Goal: Communication & Community: Answer question/provide support

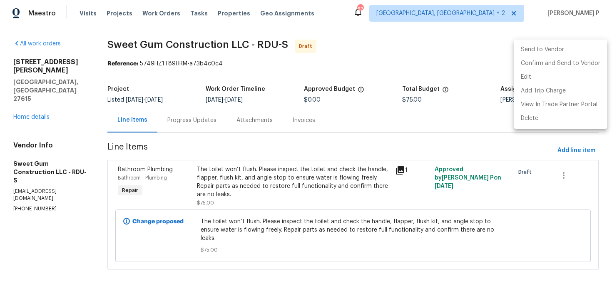
click at [209, 127] on div at bounding box center [306, 148] width 612 height 297
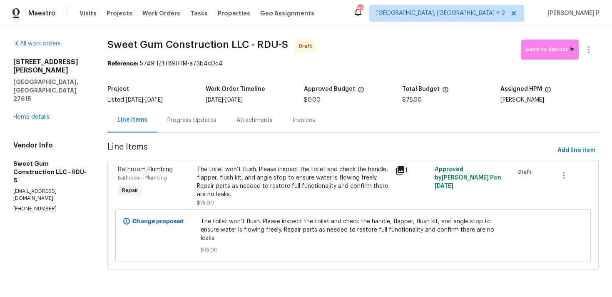
click at [224, 114] on div "Progress Updates" at bounding box center [191, 120] width 69 height 25
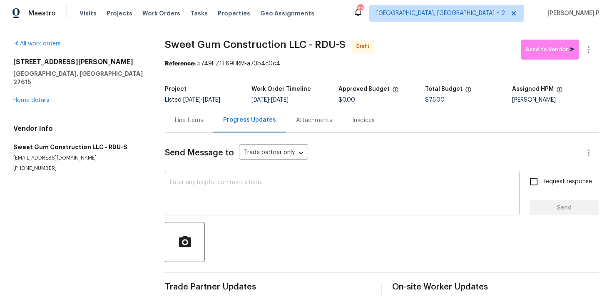
scroll to position [12, 0]
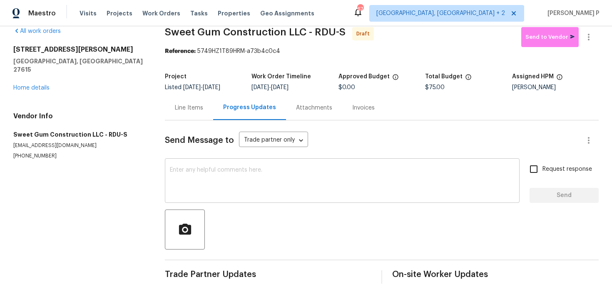
click at [223, 188] on textarea at bounding box center [342, 181] width 345 height 29
paste textarea "Hi, this is Ramyasri with Opendoor. I’m confirming you received the WO for the …"
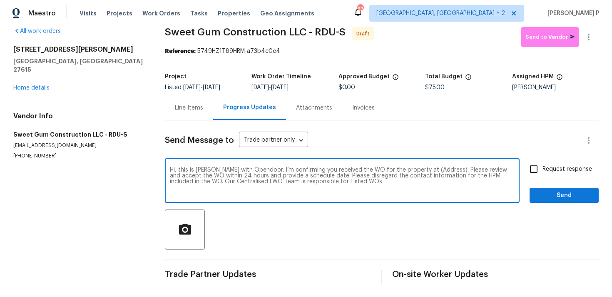
drag, startPoint x: 417, startPoint y: 169, endPoint x: 443, endPoint y: 168, distance: 25.8
click at [443, 168] on textarea "Hi, this is Ramyasri with Opendoor. I’m confirming you received the WO for the …" at bounding box center [342, 181] width 345 height 29
paste textarea "1104 Theresa Ct, Raleigh, NC 27615"
type textarea "Hi, this is Ramyasri with Opendoor. I’m confirming you received the WO for the …"
click at [545, 167] on span "Request response" at bounding box center [567, 169] width 50 height 9
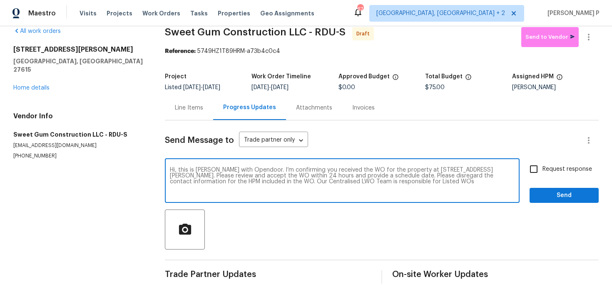
click at [542, 167] on input "Request response" at bounding box center [533, 168] width 17 height 17
checkbox input "true"
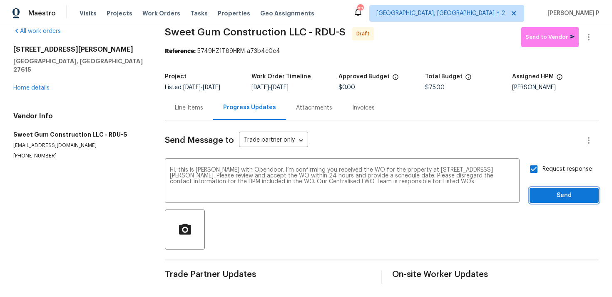
click at [545, 192] on span "Send" at bounding box center [564, 195] width 56 height 10
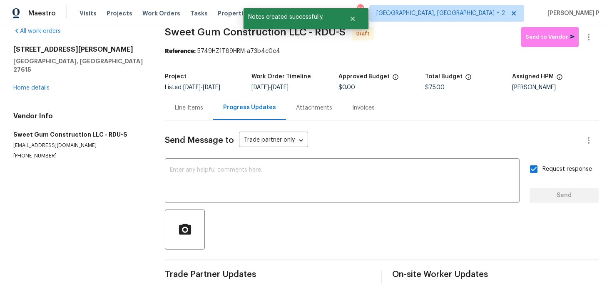
click at [358, 242] on div at bounding box center [382, 229] width 434 height 40
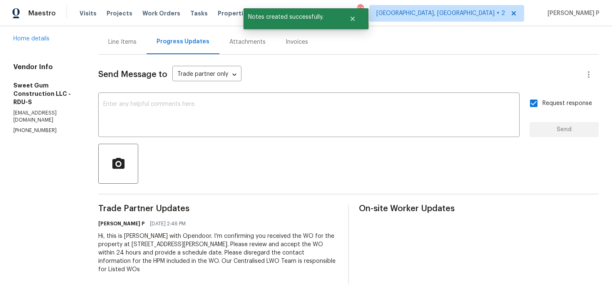
scroll to position [0, 0]
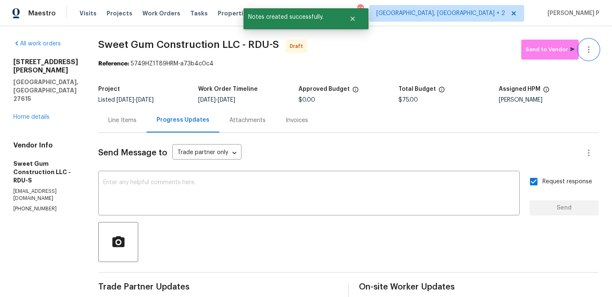
click at [590, 55] on button "button" at bounding box center [588, 50] width 20 height 20
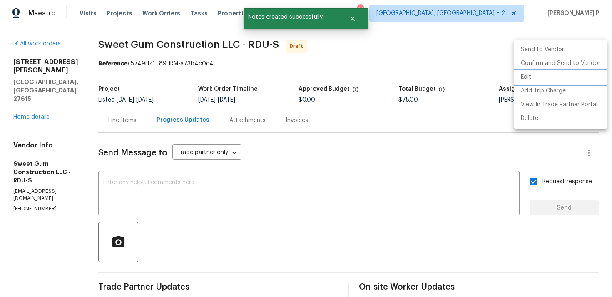
click at [555, 72] on li "Edit" at bounding box center [560, 77] width 93 height 14
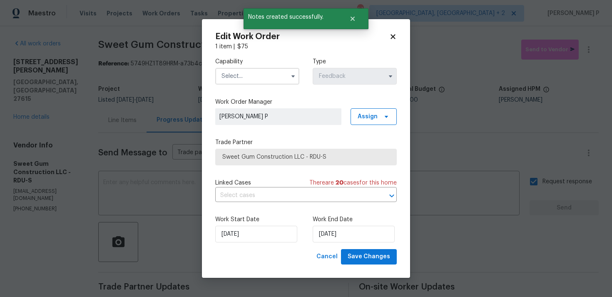
click at [392, 38] on icon at bounding box center [392, 36] width 7 height 7
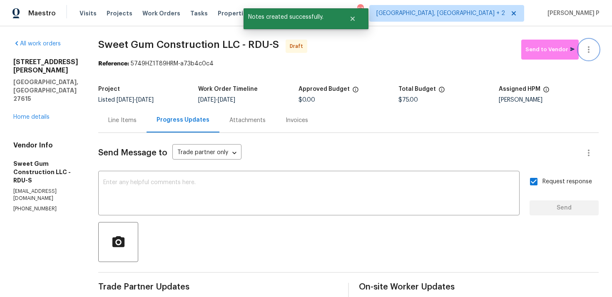
click at [594, 50] on button "button" at bounding box center [588, 50] width 20 height 20
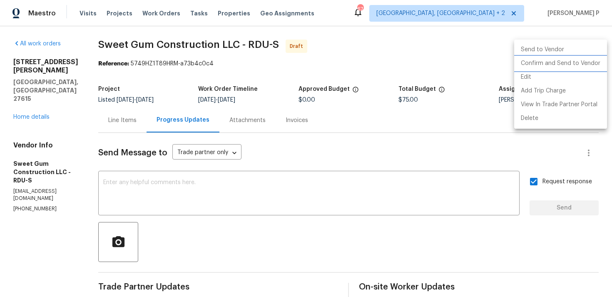
click at [573, 67] on li "Confirm and Send to Vendor" at bounding box center [560, 64] width 93 height 14
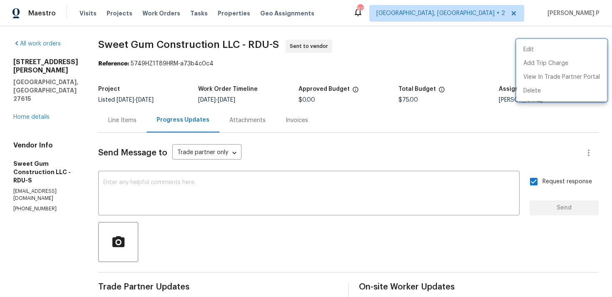
click at [279, 230] on div at bounding box center [306, 148] width 612 height 297
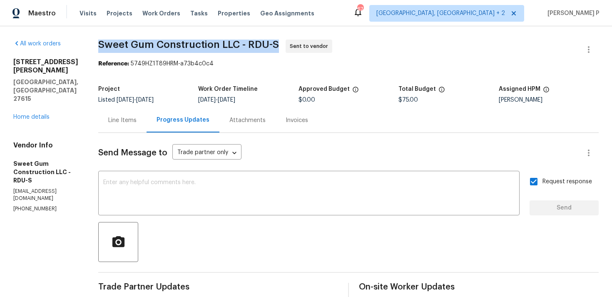
drag, startPoint x: 118, startPoint y: 42, endPoint x: 299, endPoint y: 42, distance: 180.6
click at [299, 42] on span "Sweet Gum Construction LLC - RDU-S Sent to vendor" at bounding box center [338, 50] width 480 height 20
copy span "Sweet Gum Construction LLC - RDU-S"
click at [259, 217] on div "Send Message to Trade partner only Trade partner only ​ x ​ Request response Se…" at bounding box center [348, 247] width 500 height 229
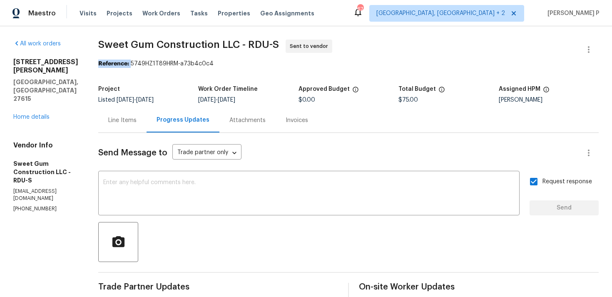
drag, startPoint x: 149, startPoint y: 64, endPoint x: 278, endPoint y: 58, distance: 129.6
click at [277, 58] on section "Sweet Gum Construction LLC - RDU-S Sent to vendor Reference: 5749HZ1T89HRM-a73b…" at bounding box center [348, 201] width 500 height 322
click at [159, 91] on div "Project" at bounding box center [148, 91] width 100 height 11
click at [151, 64] on div "Reference: 5749HZ1T89HRM-a73b4c0c4" at bounding box center [348, 63] width 500 height 8
click at [150, 63] on div "Reference: 5749HZ1T89HRM-a73b4c0c4" at bounding box center [348, 63] width 500 height 8
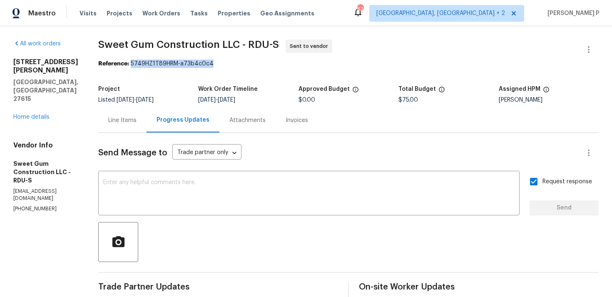
drag, startPoint x: 149, startPoint y: 63, endPoint x: 236, endPoint y: 63, distance: 86.5
click at [236, 63] on div "Reference: 5749HZ1T89HRM-a73b4c0c4" at bounding box center [348, 63] width 500 height 8
copy div "5749HZ1T89HRM-a73b4c0c4"
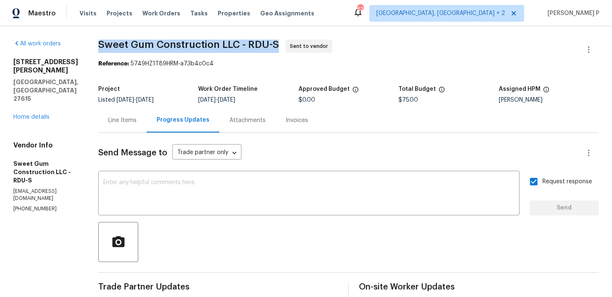
drag, startPoint x: 117, startPoint y: 44, endPoint x: 301, endPoint y: 41, distance: 184.3
click at [301, 41] on span "Sweet Gum Construction LLC - RDU-S Sent to vendor" at bounding box center [338, 50] width 480 height 20
copy span "Sweet Gum Construction LLC - RDU-S"
click at [136, 121] on div "Line Items" at bounding box center [122, 120] width 28 height 8
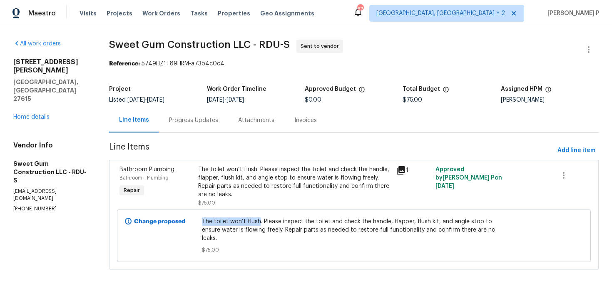
drag, startPoint x: 208, startPoint y: 221, endPoint x: 264, endPoint y: 221, distance: 55.8
click at [264, 221] on span "The toilet won’t flush. Please inspect the toilet and check the handle, flapper…" at bounding box center [354, 229] width 304 height 25
copy span "The toilet won’t flush"
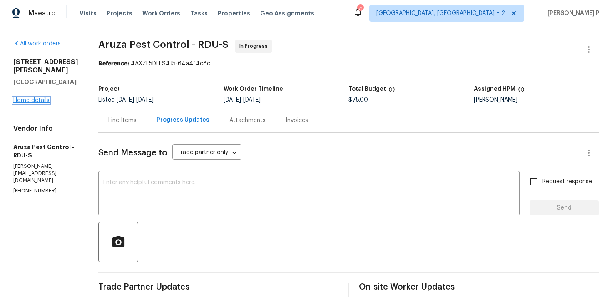
click at [35, 99] on link "Home details" at bounding box center [31, 100] width 36 height 6
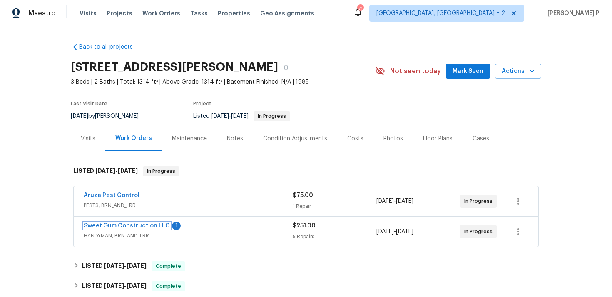
click at [141, 225] on link "Sweet Gum Construction LLC" at bounding box center [127, 226] width 86 height 6
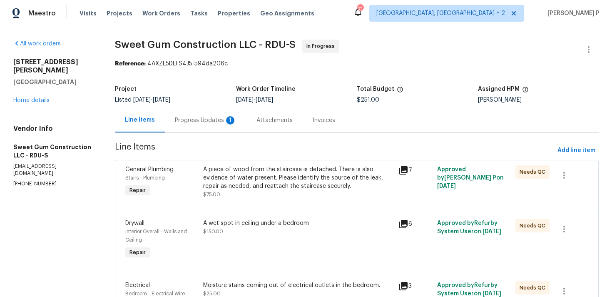
click at [238, 120] on div "Progress Updates 1" at bounding box center [206, 120] width 82 height 25
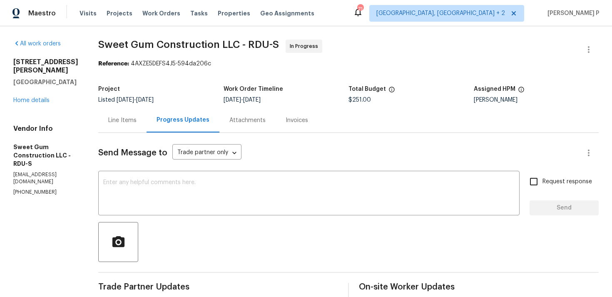
click at [136, 118] on div "Line Items" at bounding box center [122, 120] width 28 height 8
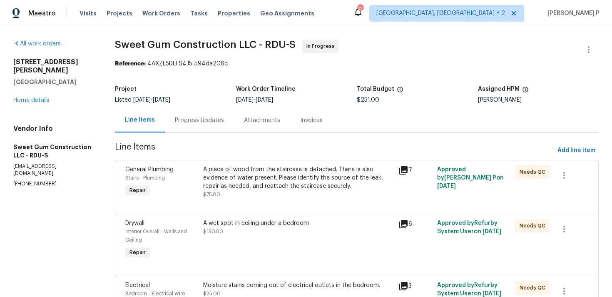
click at [36, 88] on div "1100 Walter Clark Dr Hillsborough, NC 27278 Home details" at bounding box center [54, 81] width 82 height 47
click at [37, 97] on link "Home details" at bounding box center [31, 100] width 36 height 6
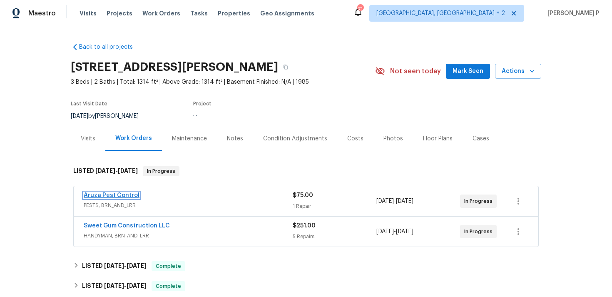
click at [115, 194] on link "Aruza Pest Control" at bounding box center [112, 195] width 56 height 6
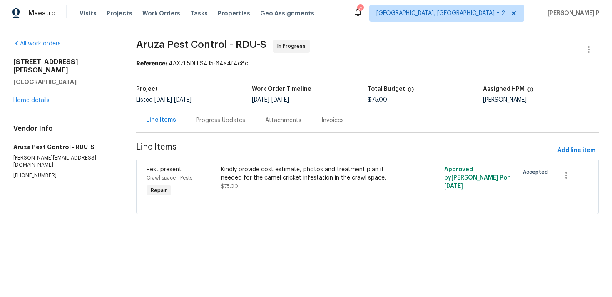
click at [230, 115] on div "Progress Updates" at bounding box center [220, 120] width 69 height 25
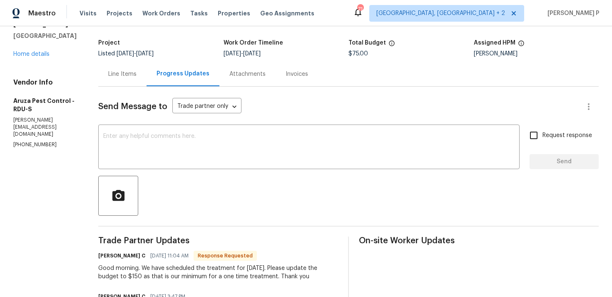
scroll to position [33, 0]
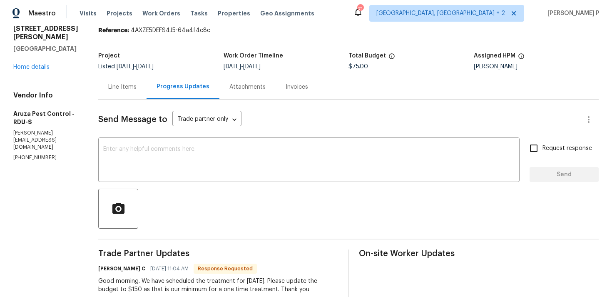
click at [127, 88] on div "Line Items" at bounding box center [122, 87] width 28 height 8
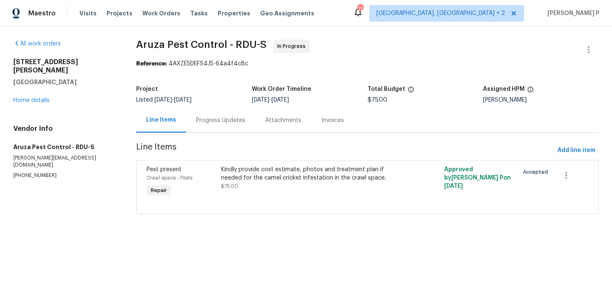
click at [236, 158] on span "Line Items" at bounding box center [345, 150] width 418 height 15
click at [239, 169] on div "Kindly provide cost estimate, photos and treatment plan if needed for the camel…" at bounding box center [311, 173] width 181 height 17
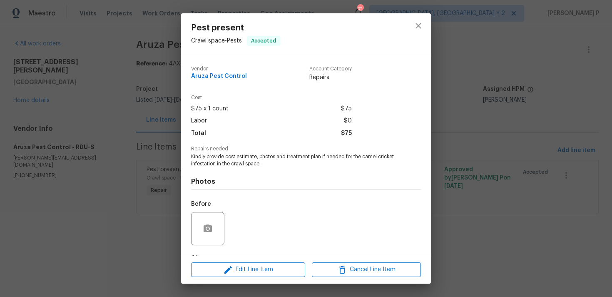
scroll to position [52, 0]
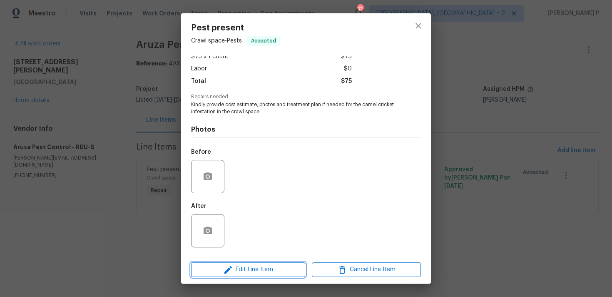
click at [238, 263] on button "Edit Line Item" at bounding box center [248, 269] width 114 height 15
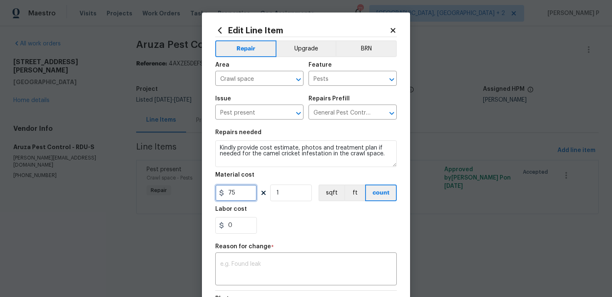
click at [242, 193] on input "75" at bounding box center [236, 192] width 42 height 17
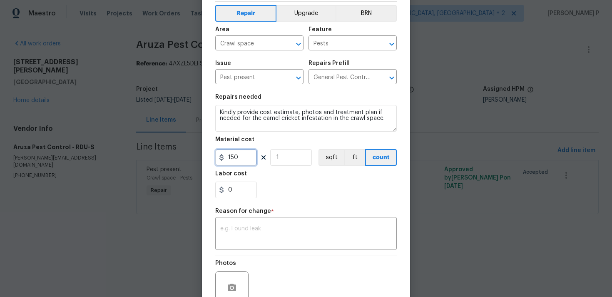
scroll to position [38, 0]
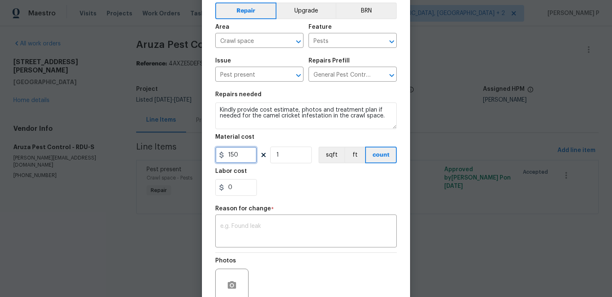
type input "150"
click at [307, 231] on textarea at bounding box center [305, 231] width 171 height 17
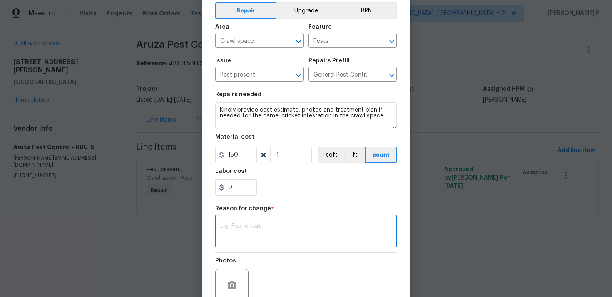
paste textarea "(RP) Updated per vendor’s final cost."
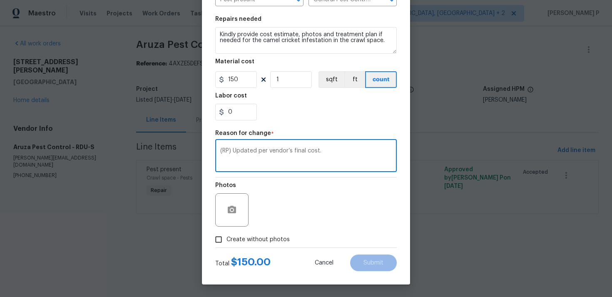
type textarea "(RP) Updated per vendor’s final cost."
click at [220, 238] on input "Create without photos" at bounding box center [219, 239] width 16 height 16
checkbox input "true"
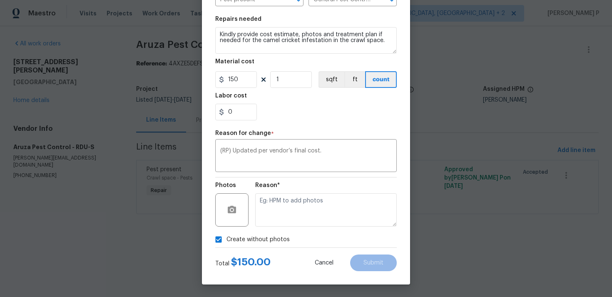
click at [279, 229] on div "Reason*" at bounding box center [325, 204] width 141 height 54
click at [296, 214] on textarea at bounding box center [325, 209] width 141 height 33
click at [370, 263] on span "Submit" at bounding box center [373, 263] width 20 height 6
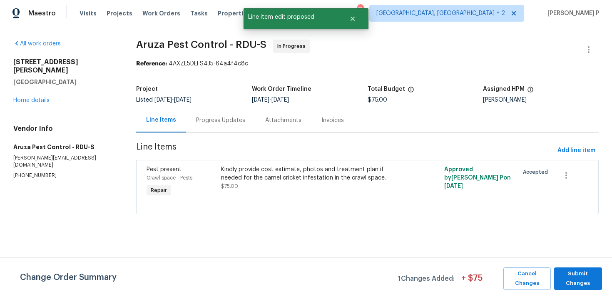
scroll to position [0, 0]
click at [577, 292] on div "Change Order Summary 1 Changes Added: + $ 75 Cancel Changes Submit Changes" at bounding box center [306, 277] width 612 height 40
click at [580, 280] on span "Submit Changes" at bounding box center [578, 278] width 40 height 19
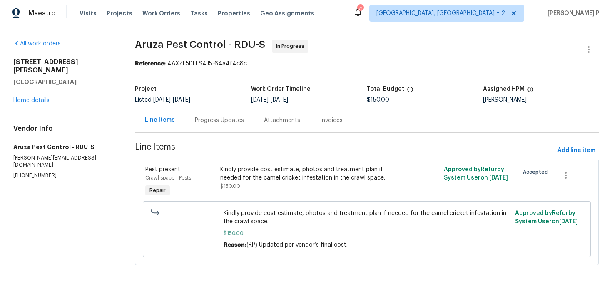
click at [30, 95] on div "1100 Walter Clark Dr Hillsborough, NC 27278 Home details" at bounding box center [64, 81] width 102 height 47
click at [37, 97] on link "Home details" at bounding box center [31, 100] width 36 height 6
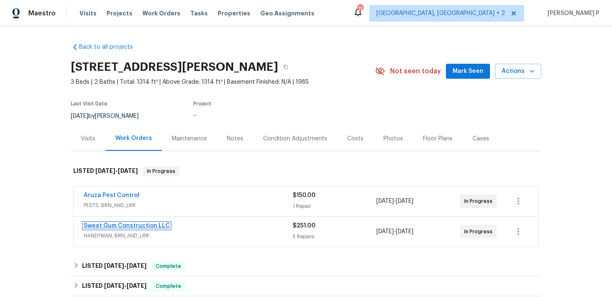
click at [124, 226] on link "Sweet Gum Construction LLC" at bounding box center [127, 226] width 86 height 6
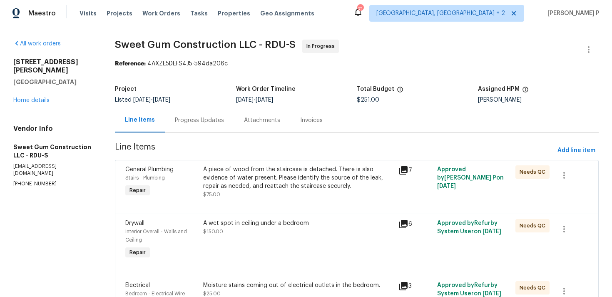
click at [212, 119] on div "Progress Updates" at bounding box center [199, 120] width 49 height 8
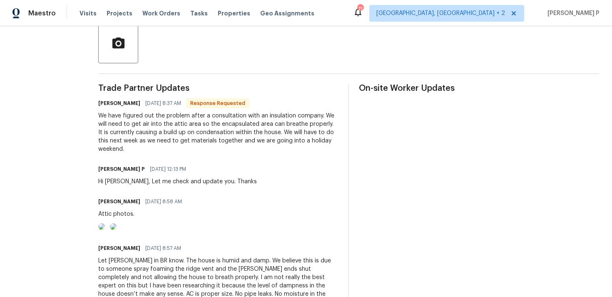
scroll to position [210, 0]
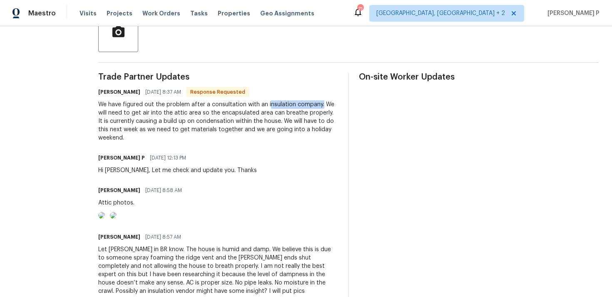
drag, startPoint x: 284, startPoint y: 104, endPoint x: 348, endPoint y: 105, distance: 64.1
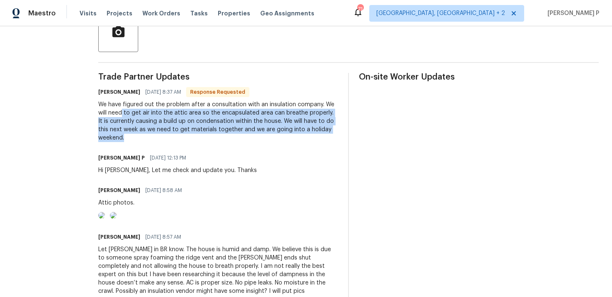
drag, startPoint x: 150, startPoint y: 114, endPoint x: 186, endPoint y: 134, distance: 41.0
click at [186, 134] on div "We have figured out the problem after a consultation with an insulation company…" at bounding box center [218, 121] width 240 height 42
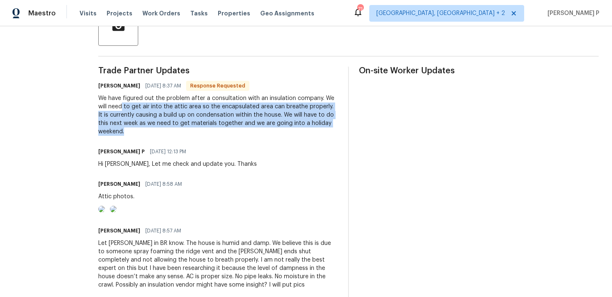
scroll to position [243, 0]
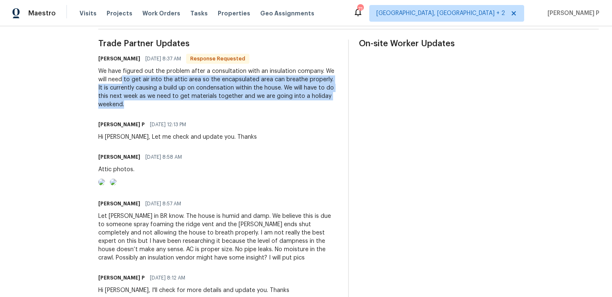
click at [105, 185] on img at bounding box center [101, 181] width 7 height 7
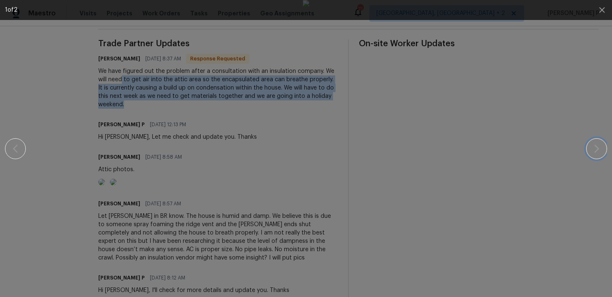
click at [604, 149] on button "button" at bounding box center [596, 148] width 21 height 21
click at [604, 12] on icon "button" at bounding box center [602, 10] width 10 height 10
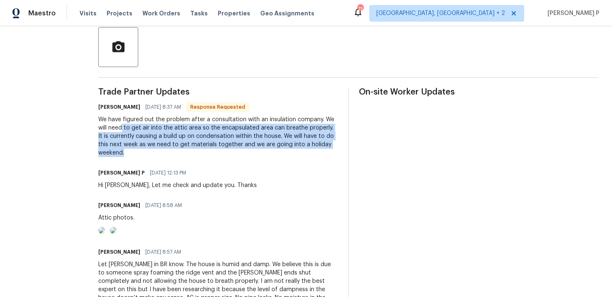
scroll to position [192, 0]
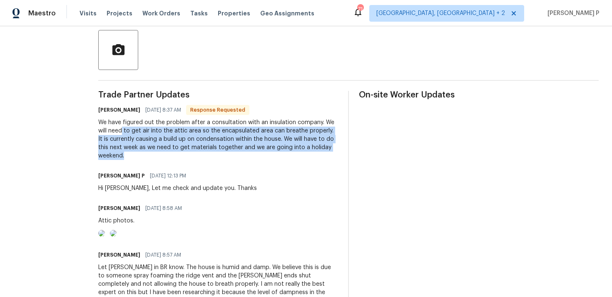
click at [286, 120] on div "We have figured out the problem after a consultation with an insulation company…" at bounding box center [218, 139] width 240 height 42
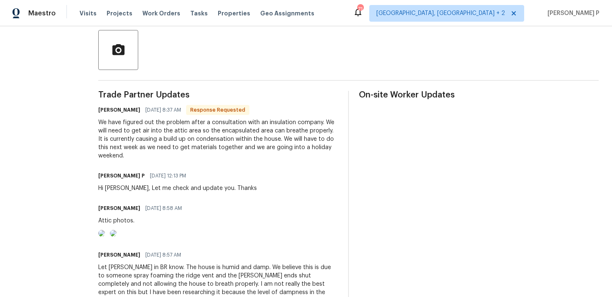
drag, startPoint x: 283, startPoint y: 122, endPoint x: 328, endPoint y: 122, distance: 45.4
click at [328, 122] on div "We have figured out the problem after a consultation with an insulation company…" at bounding box center [218, 139] width 240 height 42
drag, startPoint x: 283, startPoint y: 121, endPoint x: 319, endPoint y: 121, distance: 36.6
click at [319, 121] on div "We have figured out the problem after a consultation with an insulation company…" at bounding box center [218, 139] width 240 height 42
drag, startPoint x: 227, startPoint y: 123, endPoint x: 337, endPoint y: 121, distance: 109.4
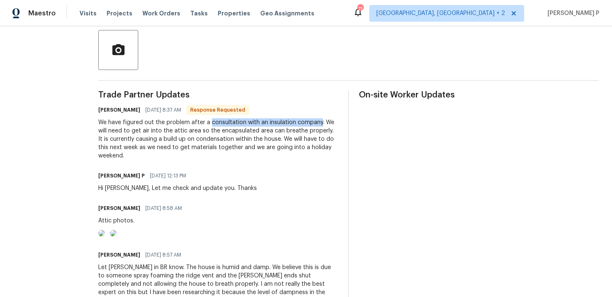
click at [337, 121] on div "We have figured out the problem after a consultation with an insulation company…" at bounding box center [218, 139] width 240 height 42
copy div "consultation with an insulation company"
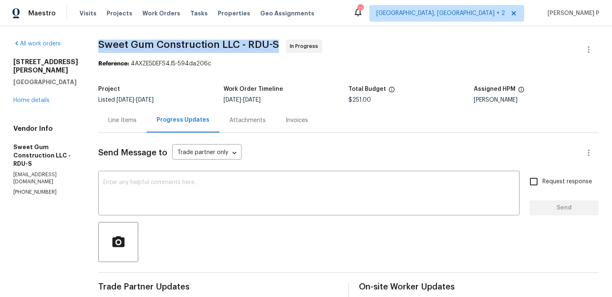
drag, startPoint x: 117, startPoint y: 43, endPoint x: 293, endPoint y: 42, distance: 176.0
click at [279, 42] on span "Sweet Gum Construction LLC - RDU-S" at bounding box center [188, 45] width 181 height 10
copy span "Sweet Gum Construction LLC - RDU-S"
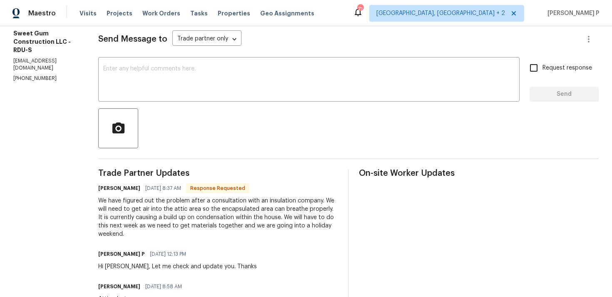
scroll to position [96, 0]
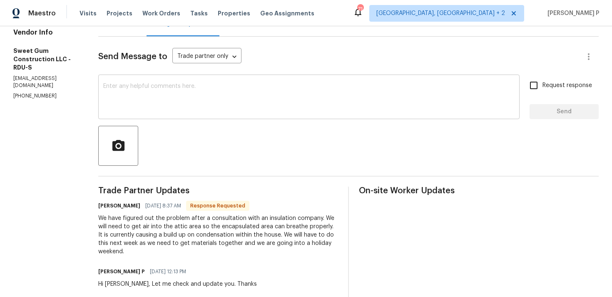
click at [198, 84] on textarea at bounding box center [308, 97] width 411 height 29
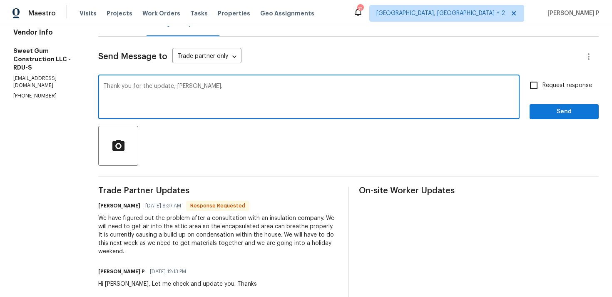
type textarea "Thank you for the update, Stacey."
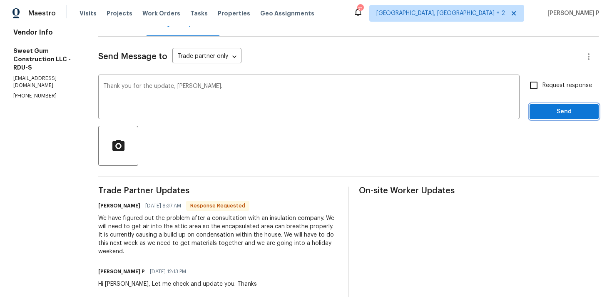
click at [564, 107] on span "Send" at bounding box center [564, 112] width 56 height 10
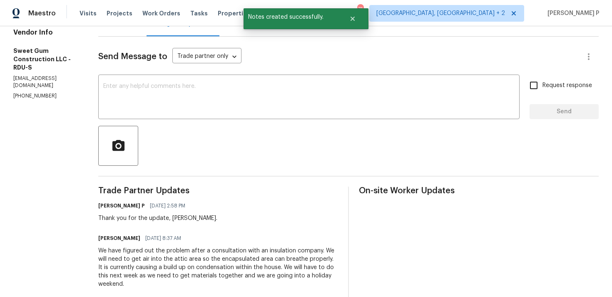
scroll to position [131, 0]
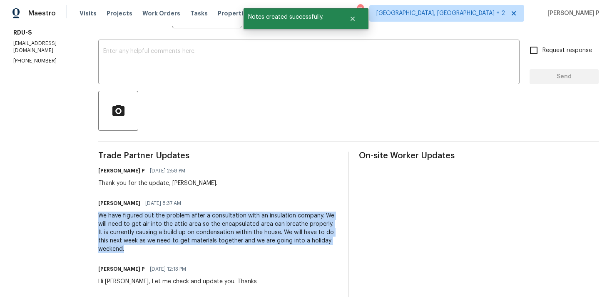
drag, startPoint x: 117, startPoint y: 216, endPoint x: 181, endPoint y: 248, distance: 71.3
click at [181, 248] on div "We have figured out the problem after a consultation with an insulation company…" at bounding box center [218, 232] width 240 height 42
copy div "We have figured out the problem after a consultation with an insulation company…"
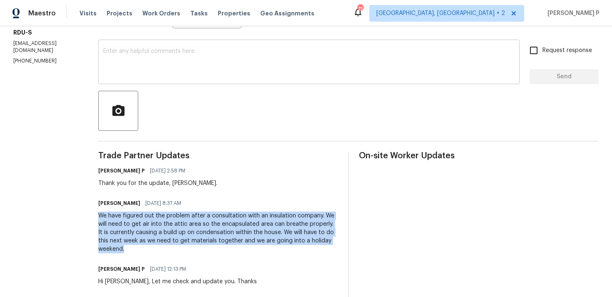
scroll to position [0, 0]
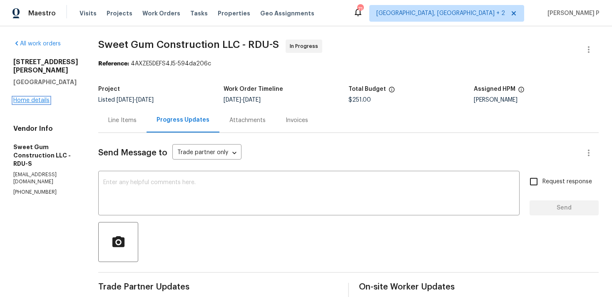
click at [39, 97] on link "Home details" at bounding box center [31, 100] width 36 height 6
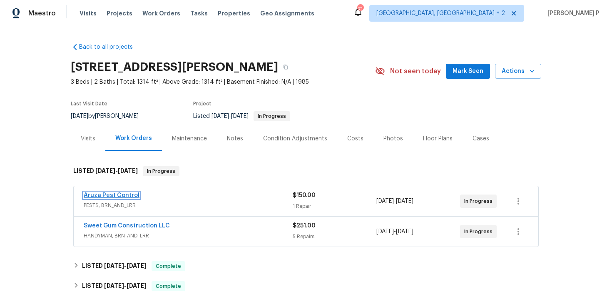
click at [108, 194] on link "Aruza Pest Control" at bounding box center [112, 195] width 56 height 6
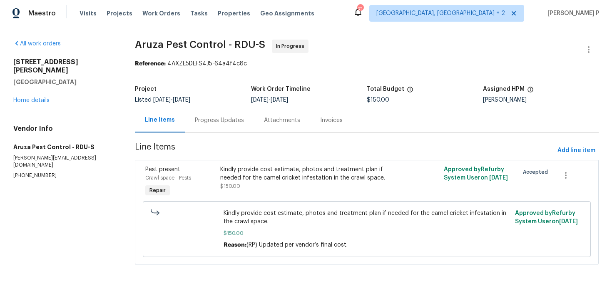
click at [212, 120] on div "Progress Updates" at bounding box center [219, 120] width 49 height 8
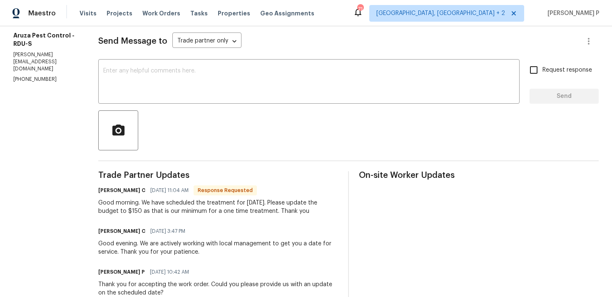
scroll to position [80, 0]
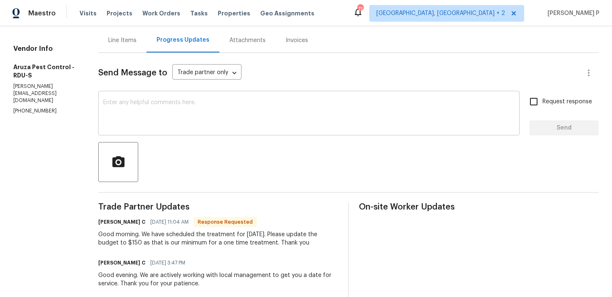
click at [202, 102] on textarea at bounding box center [308, 113] width 411 height 29
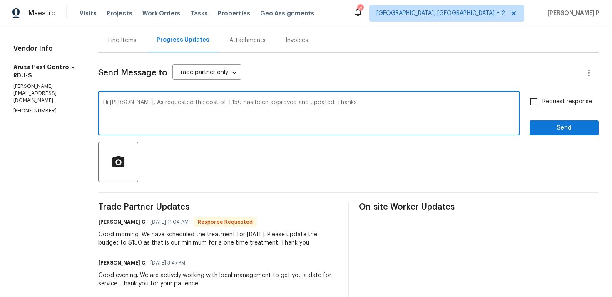
drag, startPoint x: 129, startPoint y: 103, endPoint x: 304, endPoint y: 102, distance: 174.3
click at [304, 102] on textarea "Hi Robbi, As requested the cost of $150 has been approved and updated. Thanks" at bounding box center [308, 113] width 411 height 29
type textarea "Hi Robbi, As requested the cost of $150 has been approved and updated. Thanks"
click at [538, 124] on span "Send" at bounding box center [564, 128] width 56 height 10
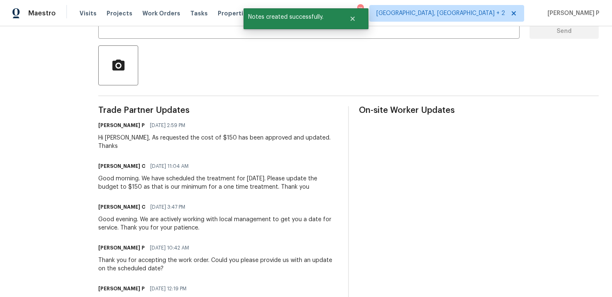
scroll to position [223, 0]
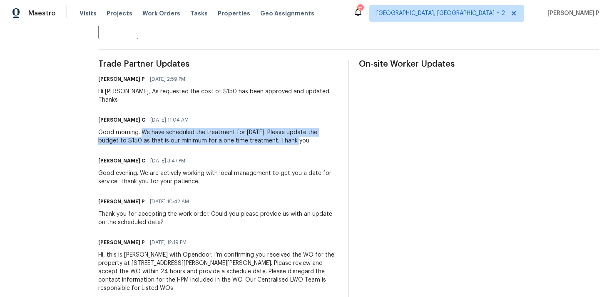
drag, startPoint x: 143, startPoint y: 123, endPoint x: 274, endPoint y: 133, distance: 131.9
click at [274, 133] on div "Good morning. We have scheduled the treatment for tomorrow 8/28. Please update …" at bounding box center [218, 136] width 240 height 17
copy div "We have scheduled the treatment for tomorrow 8/28. Please update the budget to …"
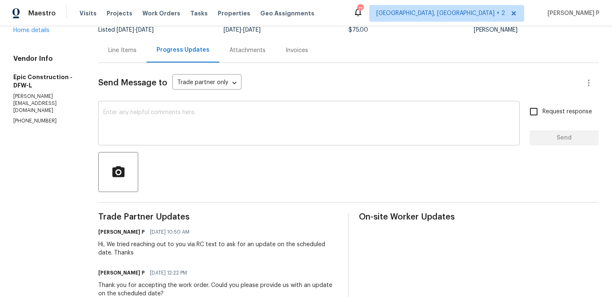
scroll to position [77, 0]
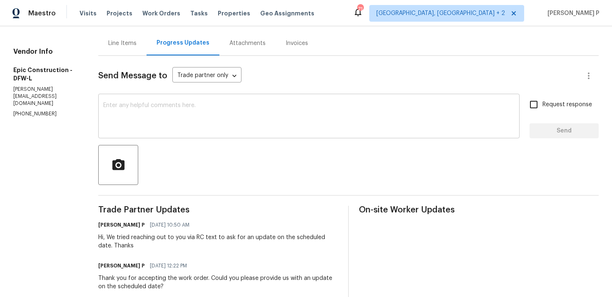
click at [151, 126] on textarea at bounding box center [308, 116] width 411 height 29
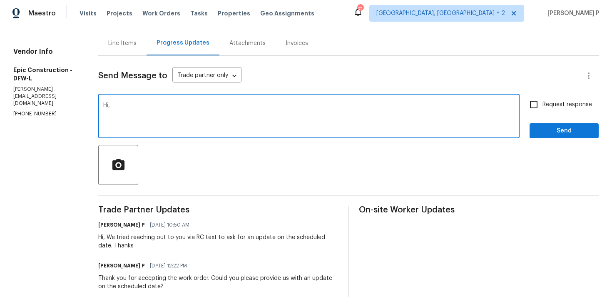
paste textarea "Could you please provide us with an update on the status of the work order?"
type textarea "Hi, Could you please provide us with an update on the status of the work order?"
click at [541, 108] on input "Request response" at bounding box center [533, 104] width 17 height 17
checkbox input "true"
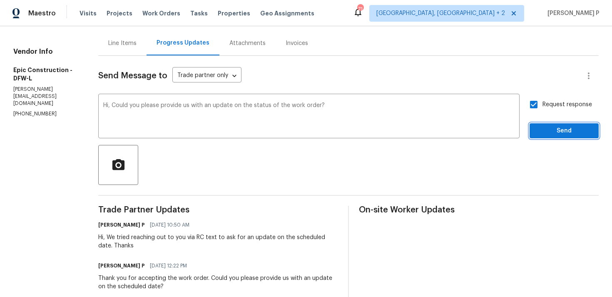
click at [543, 131] on span "Send" at bounding box center [564, 131] width 56 height 10
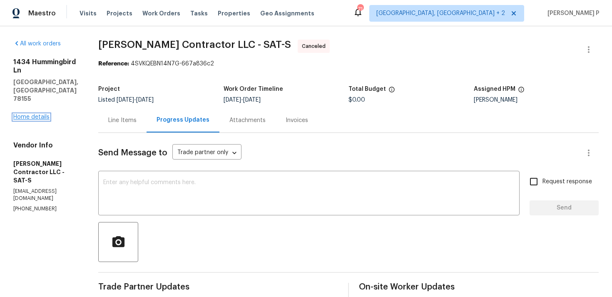
click at [40, 114] on link "Home details" at bounding box center [31, 117] width 36 height 6
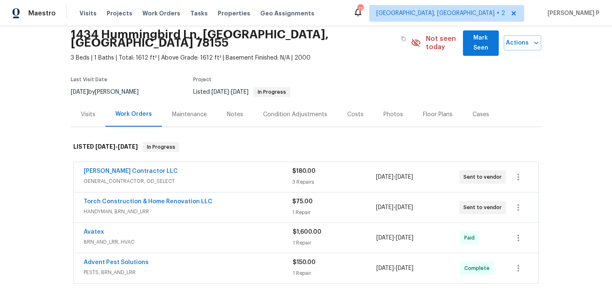
scroll to position [55, 0]
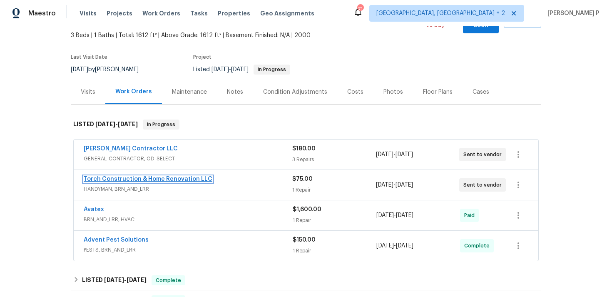
click at [125, 176] on link "Torch Construction & Home Renovation LLC" at bounding box center [148, 179] width 129 height 6
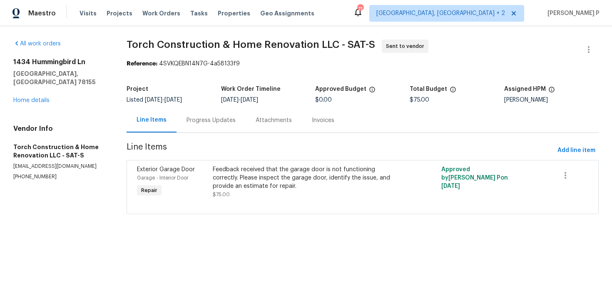
click at [223, 122] on div "Progress Updates" at bounding box center [210, 120] width 49 height 8
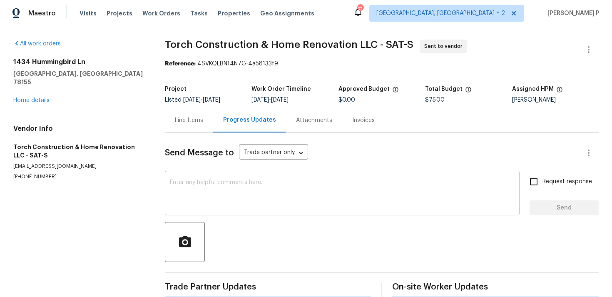
scroll to position [119, 0]
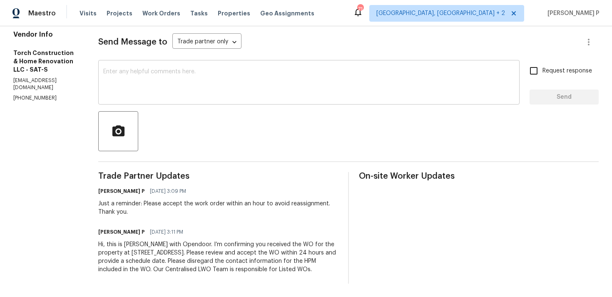
click at [138, 75] on textarea at bounding box center [308, 83] width 411 height 29
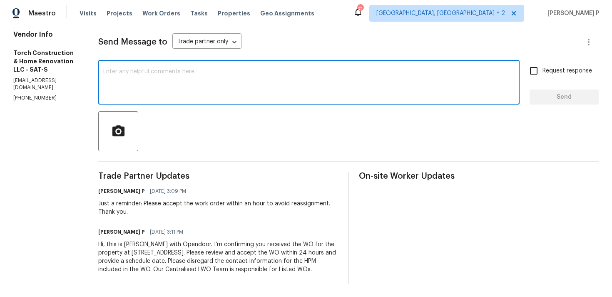
click at [138, 75] on textarea at bounding box center [308, 83] width 411 height 29
paste textarea "We regret to inform you that the work order has been reassigned as it was not a…"
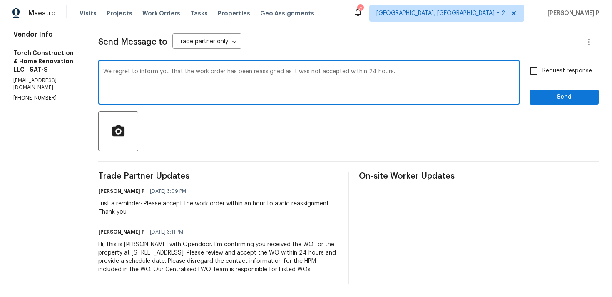
click at [430, 69] on textarea "We regret to inform you that the work order has been reassigned as it was not a…" at bounding box center [308, 83] width 411 height 29
type textarea "We regret to inform you that the work order has been reassigned as it was not a…"
click at [548, 92] on span "Send" at bounding box center [564, 97] width 56 height 10
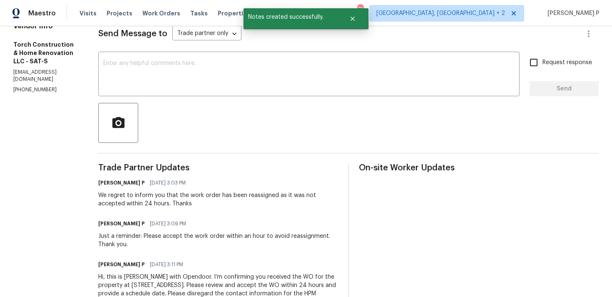
scroll to position [0, 0]
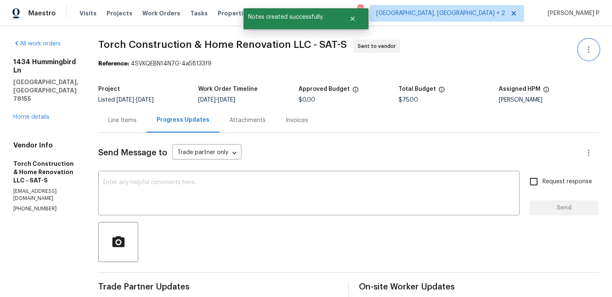
click at [592, 51] on icon "button" at bounding box center [588, 50] width 10 height 10
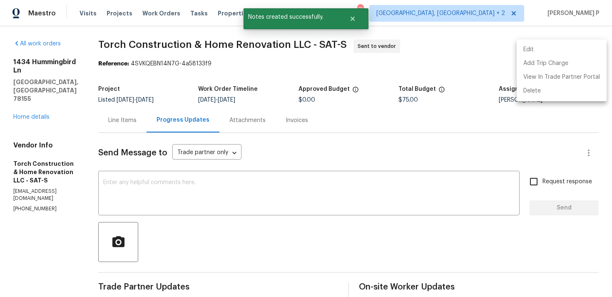
click at [548, 49] on li "Edit" at bounding box center [561, 50] width 90 height 14
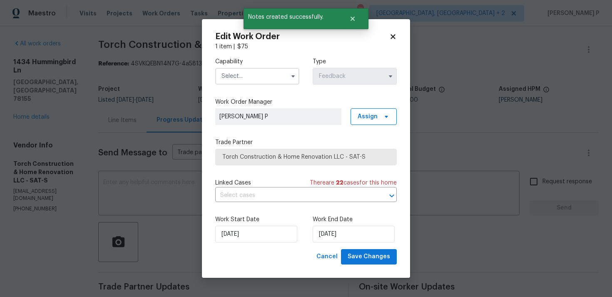
click at [276, 76] on input "text" at bounding box center [257, 76] width 84 height 17
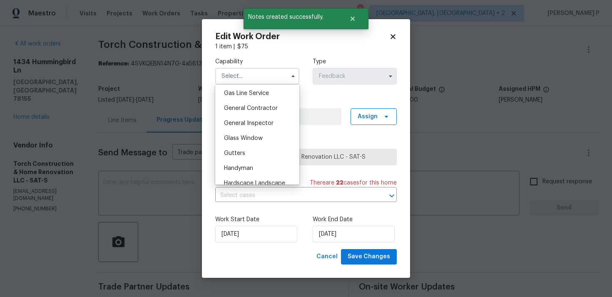
scroll to position [389, 0]
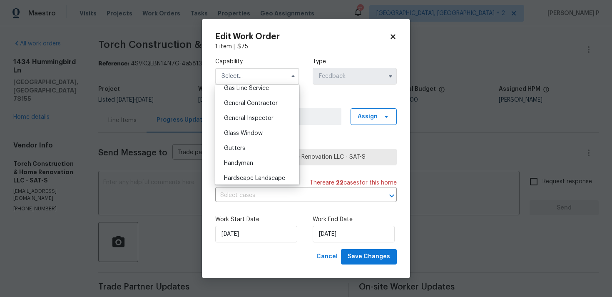
click at [255, 161] on div "Handyman" at bounding box center [257, 163] width 80 height 15
type input "Handyman"
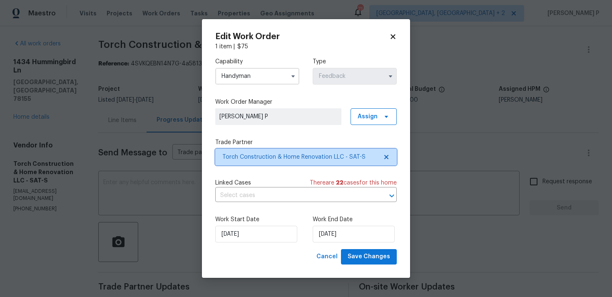
click at [274, 160] on span "Torch Construction & Home Renovation LLC - SAT-S" at bounding box center [299, 157] width 155 height 8
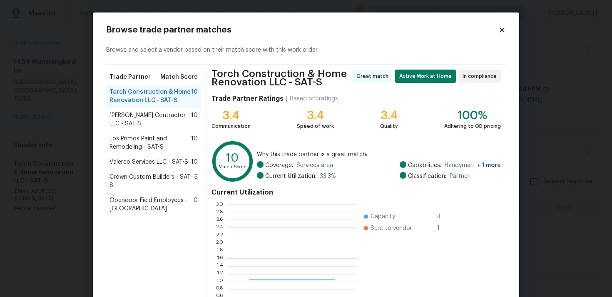
scroll to position [117, 129]
click at [142, 144] on span "Los Primos Paint and Remodeling - SAT-S" at bounding box center [150, 142] width 82 height 17
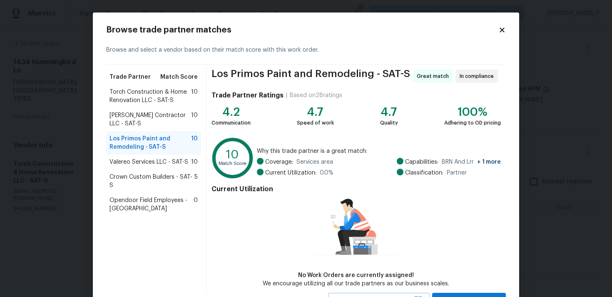
scroll to position [36, 0]
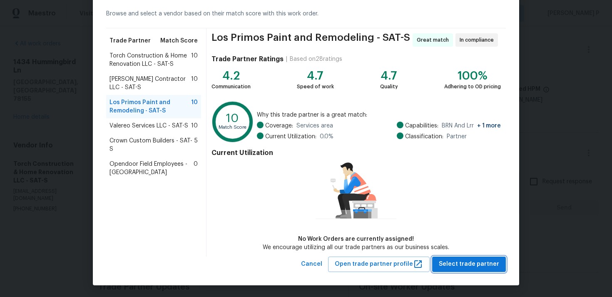
click at [460, 260] on span "Select trade partner" at bounding box center [469, 264] width 60 height 10
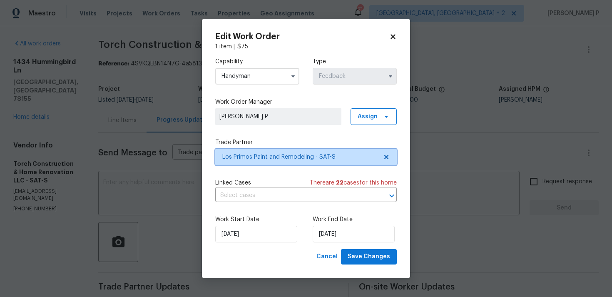
scroll to position [0, 0]
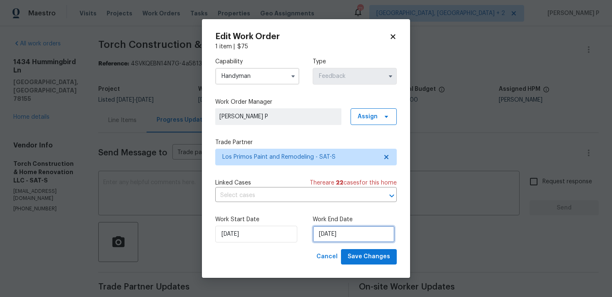
click at [345, 240] on input "27/08/2025" at bounding box center [353, 234] width 82 height 17
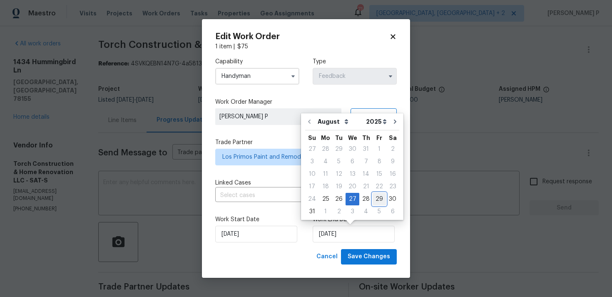
click at [376, 198] on div "29" at bounding box center [378, 199] width 13 height 12
type input "29/08/2025"
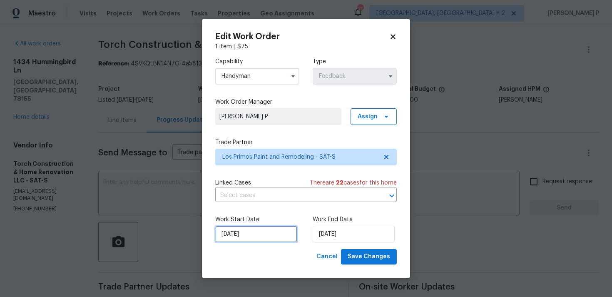
click at [250, 240] on input "25/08/2025" at bounding box center [256, 234] width 82 height 17
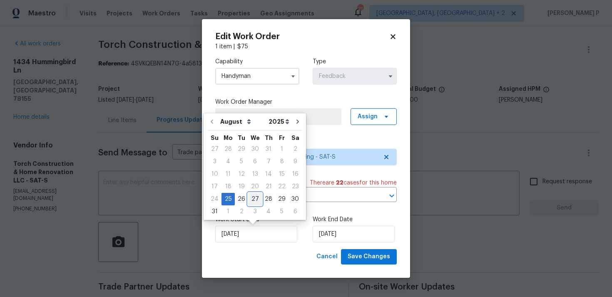
click at [250, 196] on div "27" at bounding box center [255, 199] width 14 height 12
type input "27/08/2025"
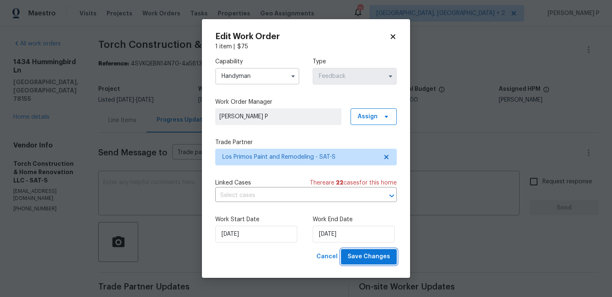
click at [346, 255] on button "Save Changes" at bounding box center [369, 256] width 56 height 15
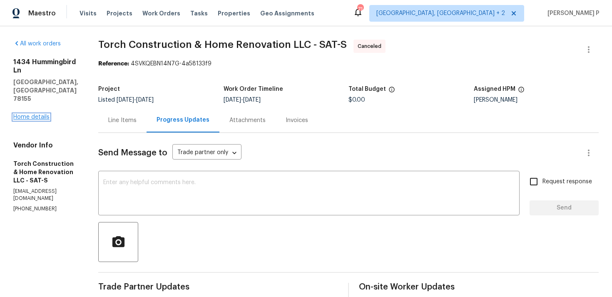
click at [37, 114] on link "Home details" at bounding box center [31, 117] width 36 height 6
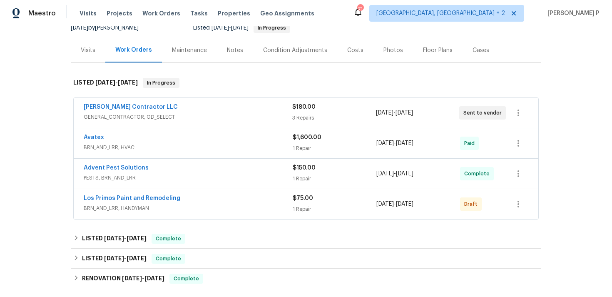
scroll to position [73, 0]
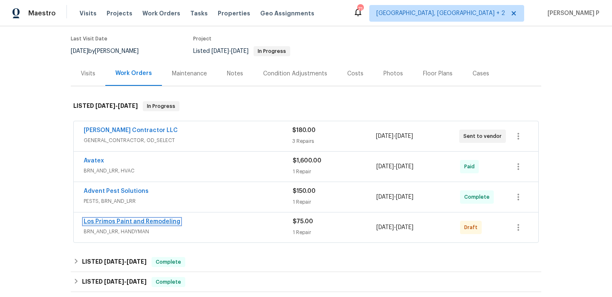
click at [108, 218] on link "Los Primos Paint and Remodeling" at bounding box center [132, 221] width 97 height 6
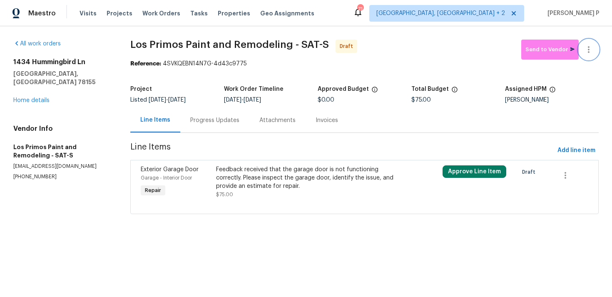
click at [589, 55] on button "button" at bounding box center [588, 50] width 20 height 20
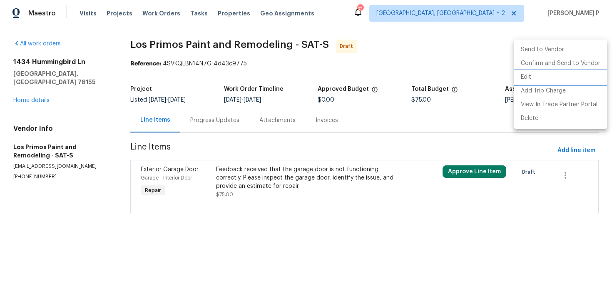
click at [532, 74] on li "Edit" at bounding box center [560, 77] width 93 height 14
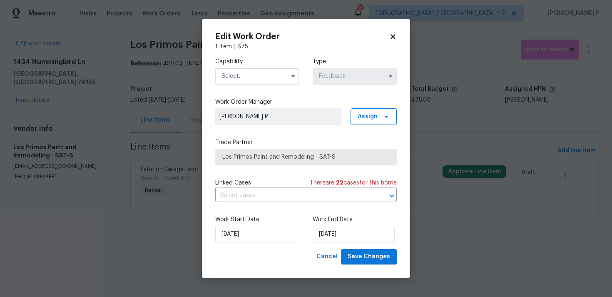
click at [263, 77] on input "text" at bounding box center [257, 76] width 84 height 17
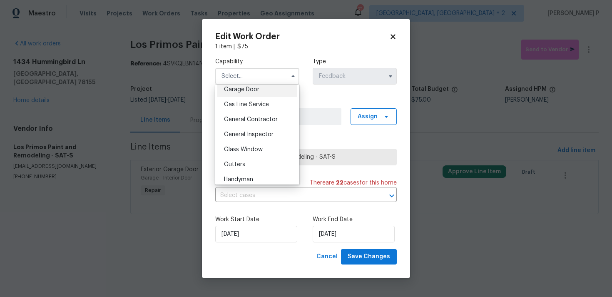
scroll to position [383, 0]
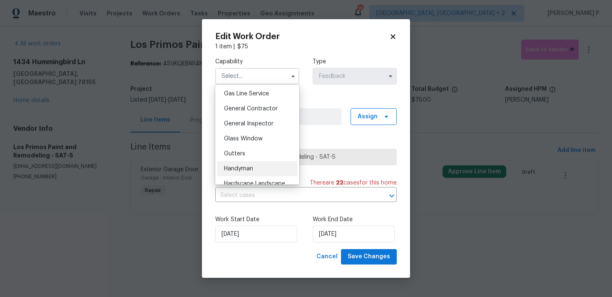
click at [249, 166] on span "Handyman" at bounding box center [238, 169] width 29 height 6
type input "Handyman"
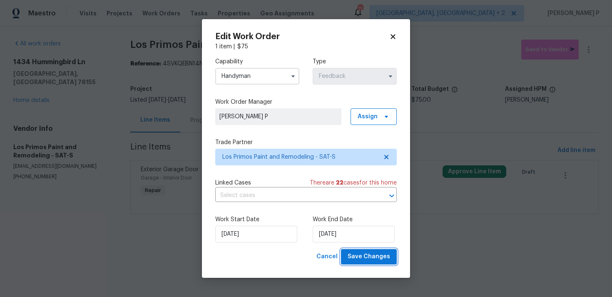
click at [363, 261] on span "Save Changes" at bounding box center [368, 256] width 42 height 10
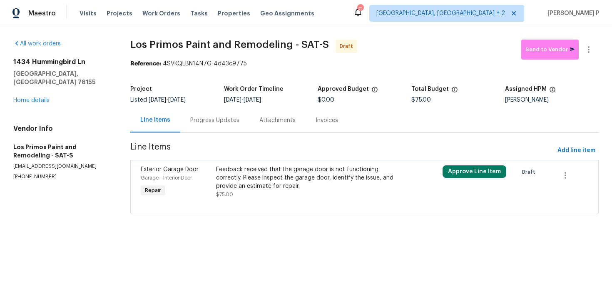
click at [223, 125] on div "Progress Updates" at bounding box center [214, 120] width 69 height 25
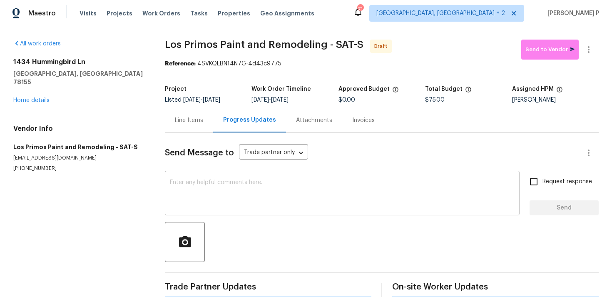
click at [227, 206] on textarea at bounding box center [342, 193] width 345 height 29
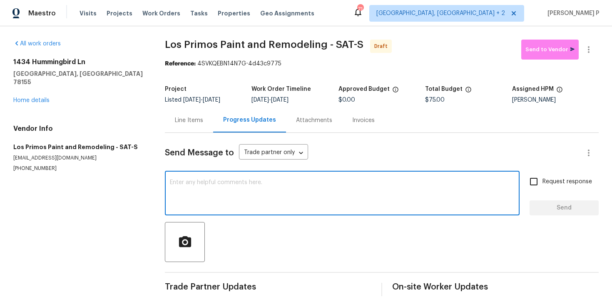
paste textarea "Hi, this is Ramyasri with Opendoor. I’m confirming you received the WO for the …"
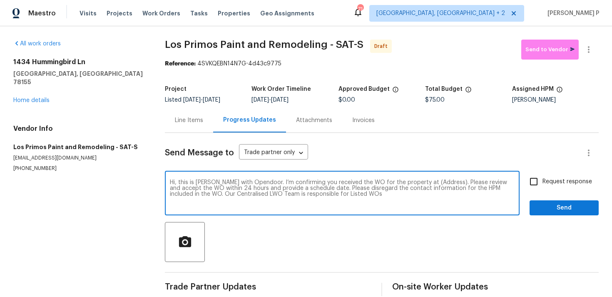
drag, startPoint x: 417, startPoint y: 181, endPoint x: 442, endPoint y: 181, distance: 25.0
click at [442, 181] on textarea "Hi, this is Ramyasri with Opendoor. I’m confirming you received the WO for the …" at bounding box center [342, 193] width 345 height 29
paste textarea "1434 Hummingbird Ln, Seguin, TX 78155"
type textarea "Hi, this is Ramyasri with Opendoor. I’m confirming you received the WO for the …"
click at [540, 185] on input "Request response" at bounding box center [533, 181] width 17 height 17
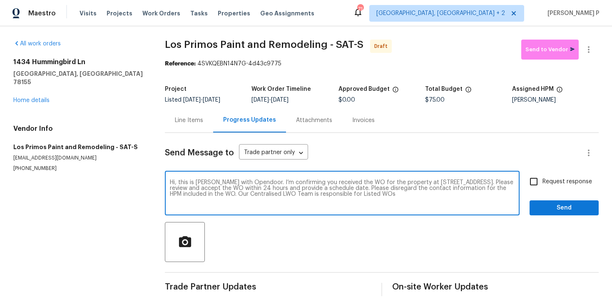
checkbox input "true"
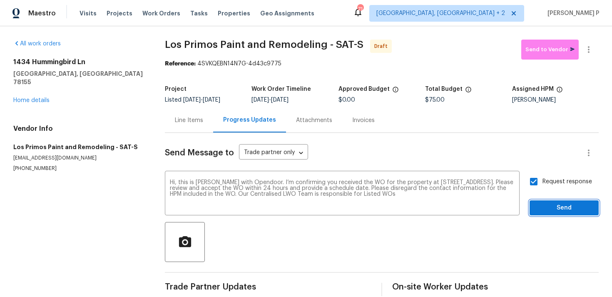
click at [544, 212] on span "Send" at bounding box center [564, 208] width 56 height 10
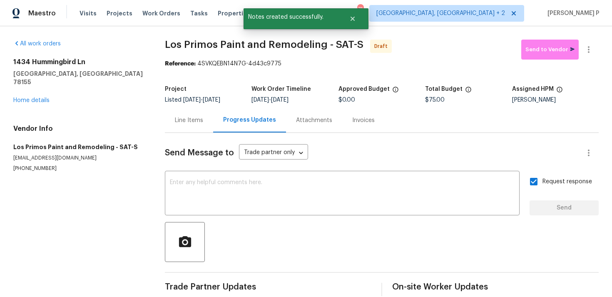
click at [396, 251] on div at bounding box center [382, 242] width 434 height 40
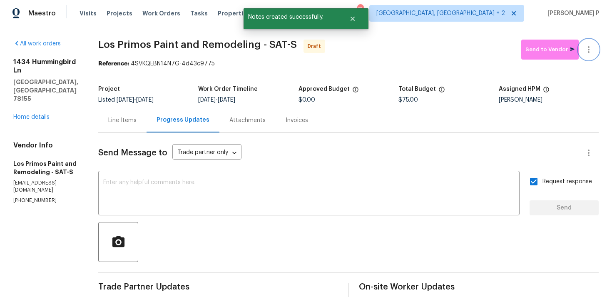
click at [586, 49] on icon "button" at bounding box center [588, 50] width 10 height 10
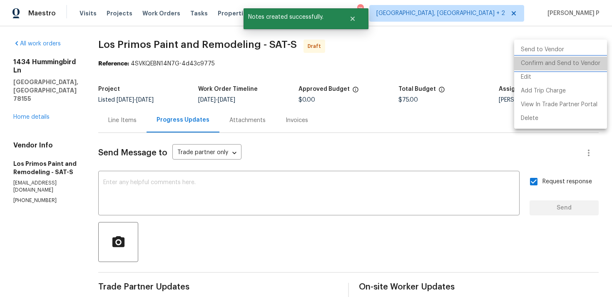
click at [566, 63] on li "Confirm and Send to Vendor" at bounding box center [560, 64] width 93 height 14
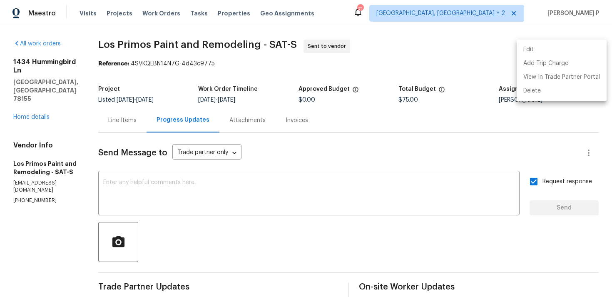
click at [151, 39] on div at bounding box center [306, 148] width 612 height 297
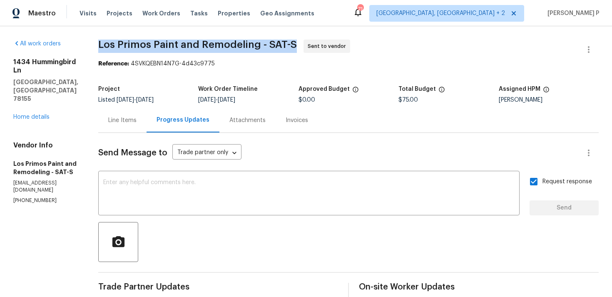
drag, startPoint x: 98, startPoint y: 45, endPoint x: 289, endPoint y: 44, distance: 190.6
click at [289, 44] on span "Los Primos Paint and Remodeling - SAT-S" at bounding box center [197, 45] width 198 height 10
copy span "Los Primos Paint and Remodeling - SAT-S"
click at [136, 62] on div "Reference: 4SVKQEBN14N7G-4d43c9775" at bounding box center [348, 63] width 500 height 8
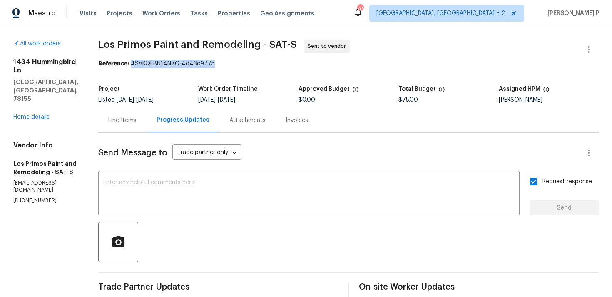
drag, startPoint x: 130, startPoint y: 64, endPoint x: 250, endPoint y: 64, distance: 119.4
click at [247, 64] on div "Reference: 4SVKQEBN14N7G-4d43c9775" at bounding box center [348, 63] width 500 height 8
copy div "4SVKQEBN14N7G-4d43c9775"
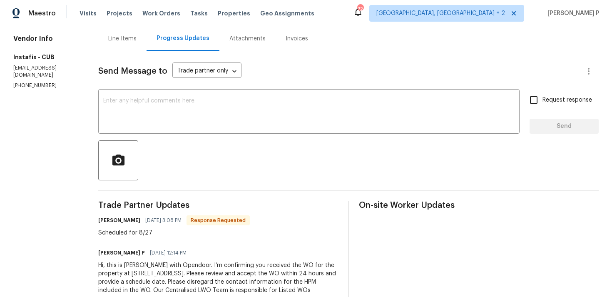
scroll to position [102, 0]
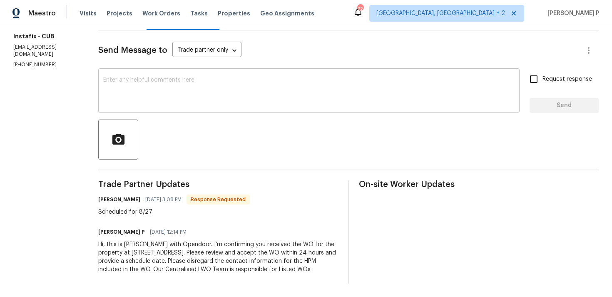
click at [124, 92] on textarea at bounding box center [308, 91] width 411 height 29
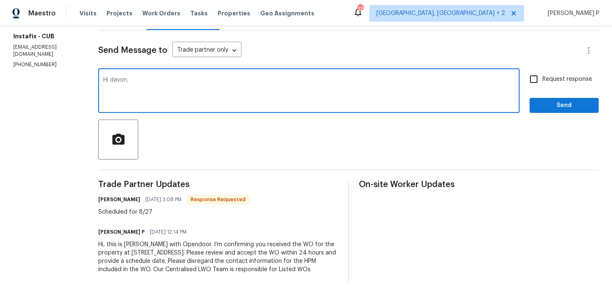
paste textarea "Could you please provide us with an update on the status of the work order?"
click at [114, 80] on textarea "Hi davon, Could you please provide us with an update on the status of the work …" at bounding box center [308, 91] width 411 height 29
type textarea "Hi Davon, Could you please provide us with an update on the status of the work …"
click at [542, 83] on input "Request response" at bounding box center [533, 78] width 17 height 17
checkbox input "true"
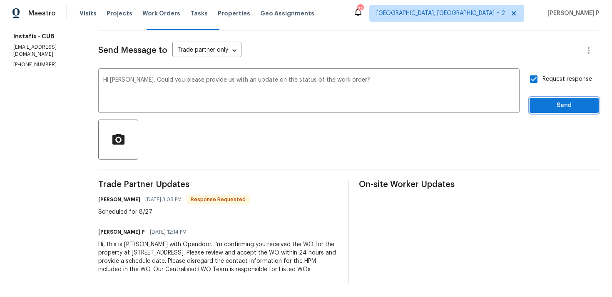
click at [542, 109] on span "Send" at bounding box center [564, 105] width 56 height 10
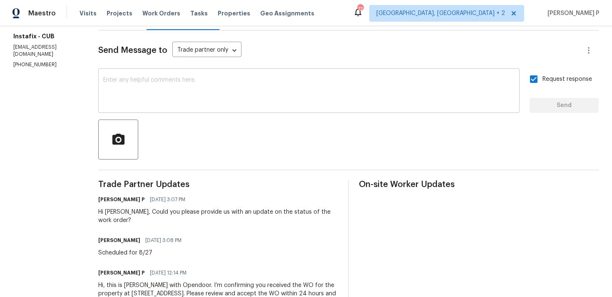
scroll to position [0, 0]
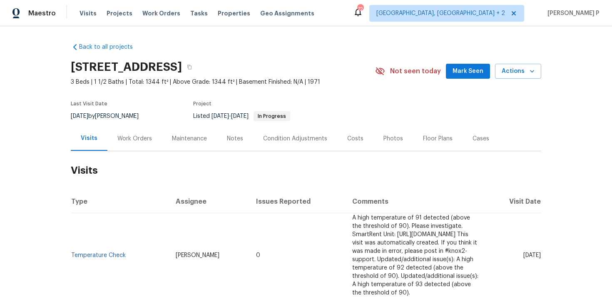
click at [129, 135] on div "Work Orders" at bounding box center [134, 138] width 35 height 8
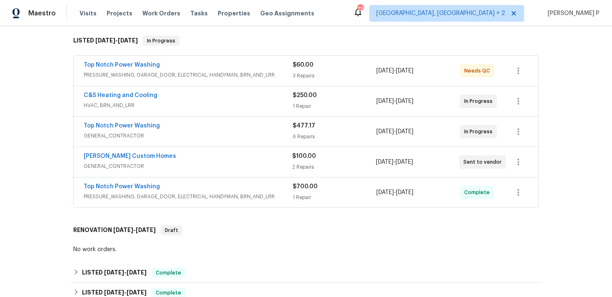
scroll to position [132, 0]
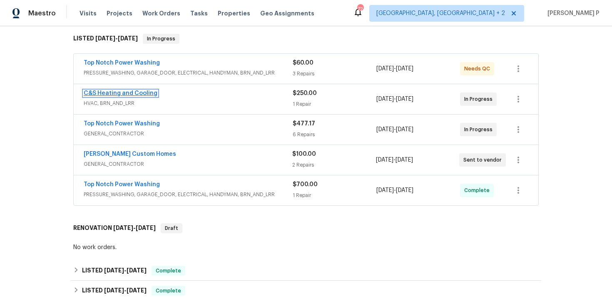
click at [135, 94] on link "C&S Heating and Cooling" at bounding box center [121, 93] width 74 height 6
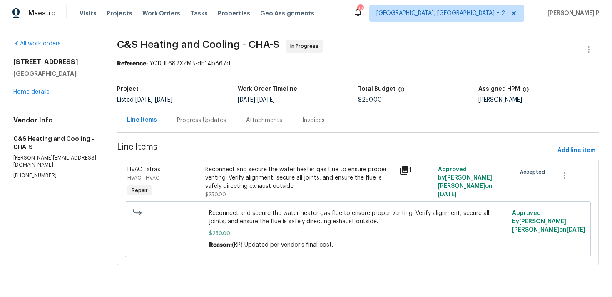
click at [218, 125] on div "Progress Updates" at bounding box center [201, 120] width 69 height 25
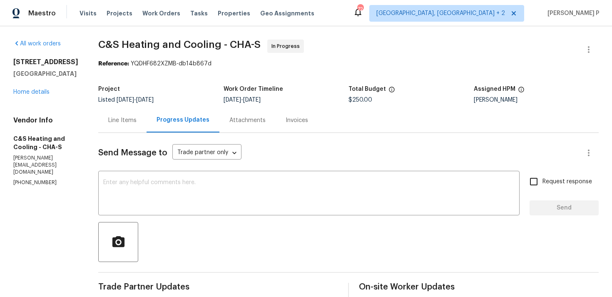
click at [136, 122] on div "Line Items" at bounding box center [122, 120] width 28 height 8
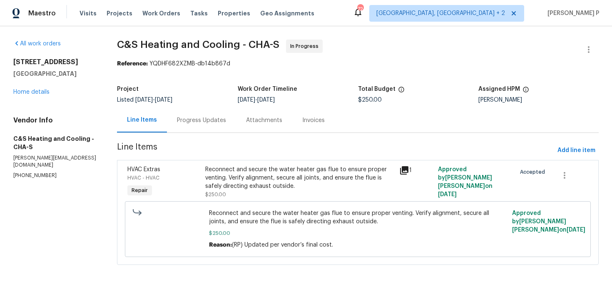
click at [280, 184] on div "Reconnect and secure the water heater gas flue to ensure proper venting. Verify…" at bounding box center [299, 177] width 189 height 25
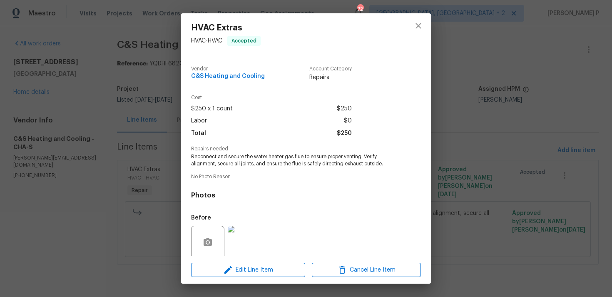
scroll to position [65, 0]
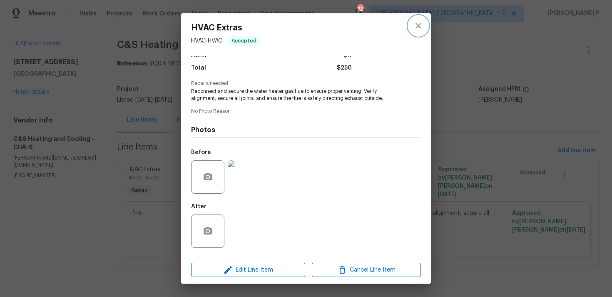
click at [417, 28] on icon "close" at bounding box center [418, 26] width 10 height 10
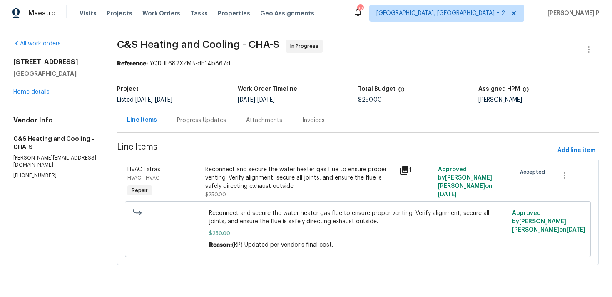
click at [222, 122] on div "Progress Updates" at bounding box center [201, 120] width 49 height 8
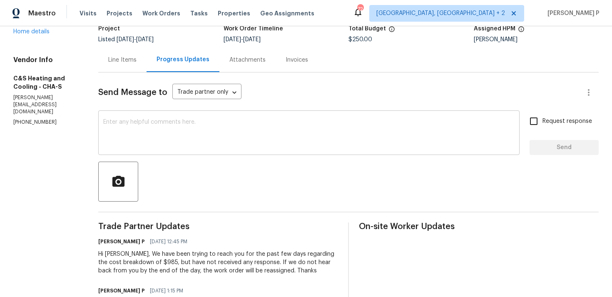
click at [201, 136] on textarea at bounding box center [308, 133] width 411 height 29
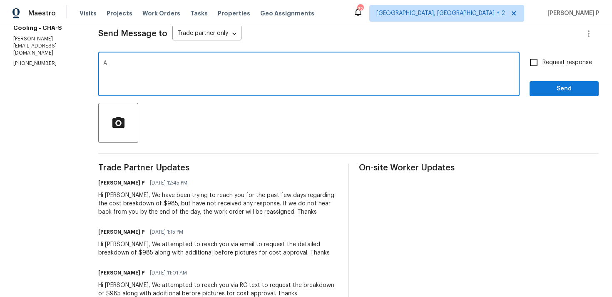
scroll to position [121, 0]
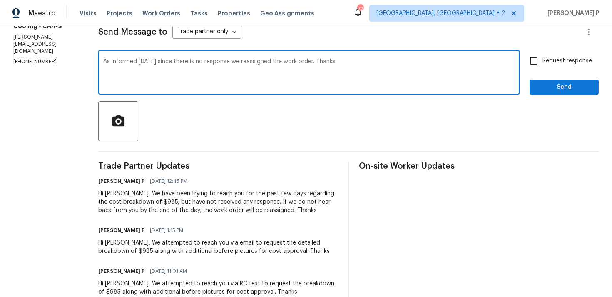
type textarea "As informed yesterday since there is no response we reassigned the work order. …"
click at [567, 86] on span "Send" at bounding box center [564, 87] width 56 height 10
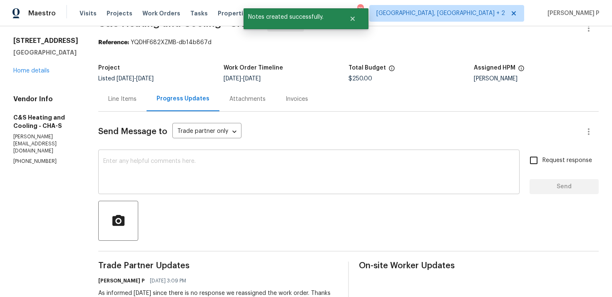
scroll to position [0, 0]
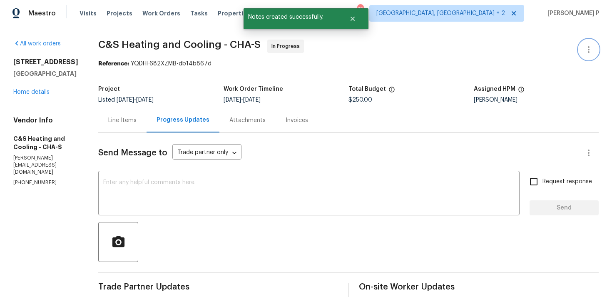
click at [590, 50] on icon "button" at bounding box center [588, 50] width 10 height 10
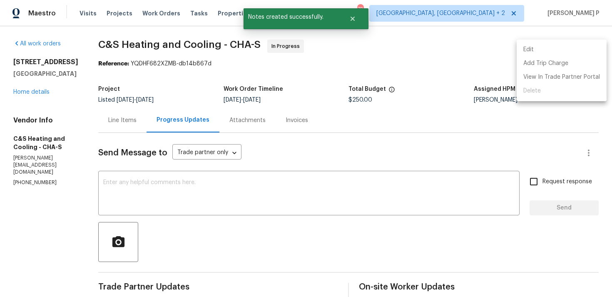
click at [564, 50] on li "Edit" at bounding box center [561, 50] width 90 height 14
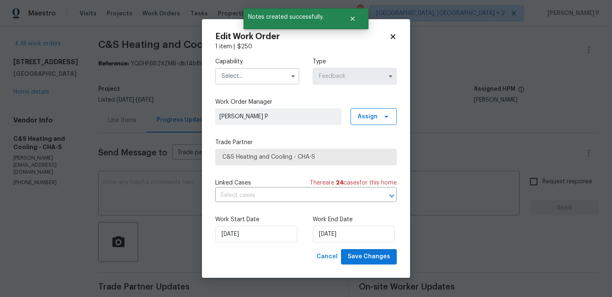
click at [272, 77] on input "text" at bounding box center [257, 76] width 84 height 17
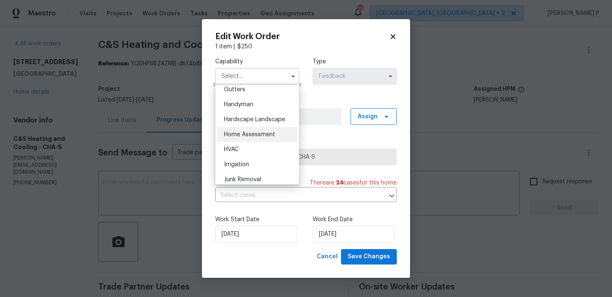
scroll to position [448, 0]
click at [245, 146] on div "HVAC" at bounding box center [257, 148] width 80 height 15
type input "HVAC"
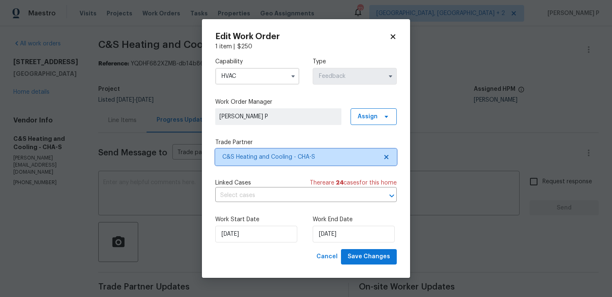
click at [250, 158] on span "C&S Heating and Cooling - CHA-S" at bounding box center [299, 157] width 155 height 8
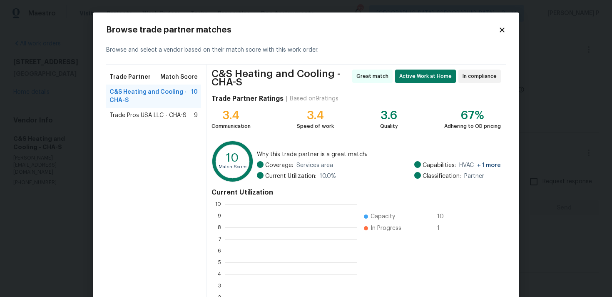
scroll to position [117, 132]
click at [503, 29] on icon at bounding box center [501, 29] width 7 height 7
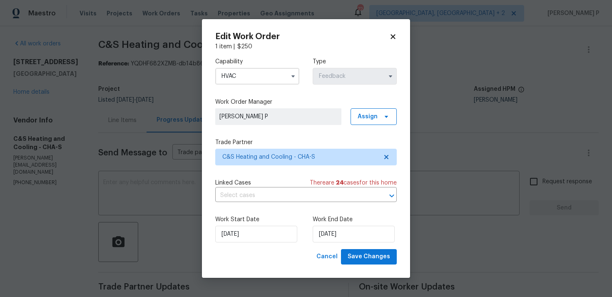
click at [394, 38] on icon at bounding box center [392, 37] width 5 height 5
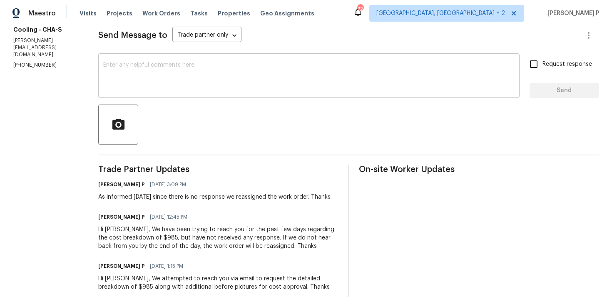
scroll to position [102, 0]
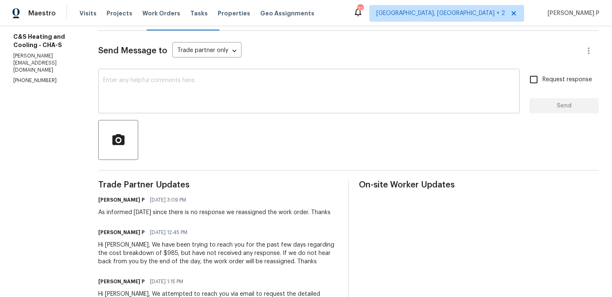
click at [188, 90] on textarea at bounding box center [308, 91] width 411 height 29
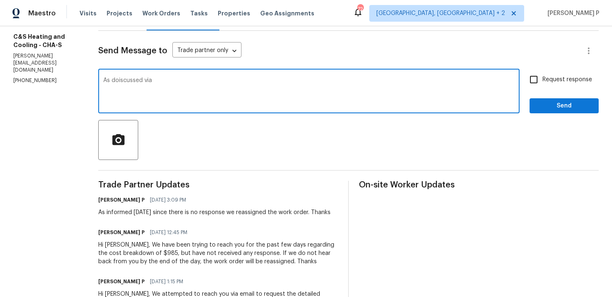
click at [154, 80] on textarea "As doiscussed via" at bounding box center [308, 91] width 411 height 29
click at [154, 77] on div "As doiscussed via x ​" at bounding box center [308, 92] width 421 height 42
click at [152, 82] on textarea "As doiscussed via" at bounding box center [308, 91] width 411 height 29
click at [204, 79] on textarea "As discussed via" at bounding box center [308, 91] width 411 height 29
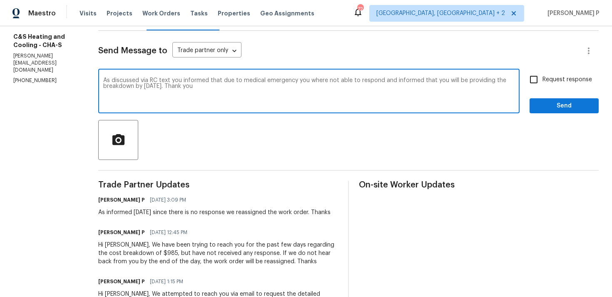
drag, startPoint x: 139, startPoint y: 79, endPoint x: 238, endPoint y: 85, distance: 100.0
click at [238, 85] on textarea "As discussed via RC text you informed that due to medical emergency you where n…" at bounding box center [308, 91] width 411 height 29
paste textarea ", you mentioned that you were unable to respond due to a medical emergency and …"
type textarea "As discussed via RC text, you mentioned that you were unable to respond due to …"
click at [533, 82] on input "Request response" at bounding box center [533, 79] width 17 height 17
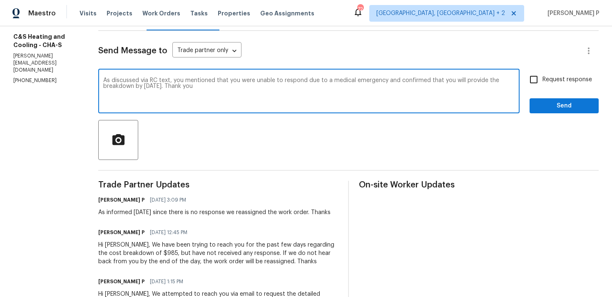
checkbox input "true"
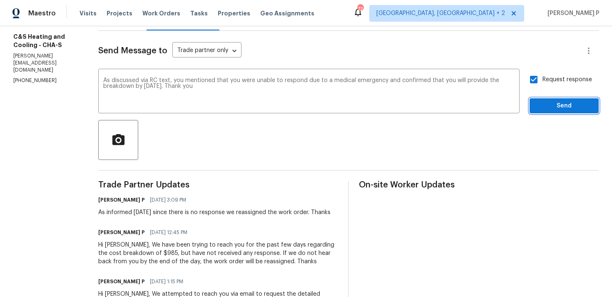
click at [546, 103] on span "Send" at bounding box center [564, 106] width 56 height 10
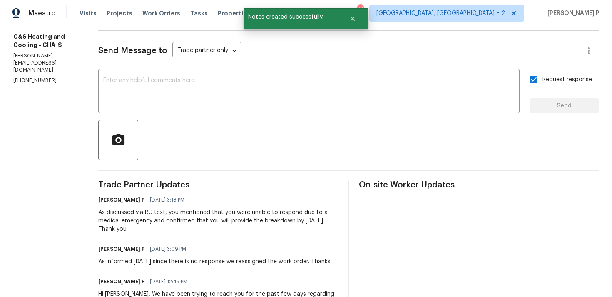
scroll to position [134, 0]
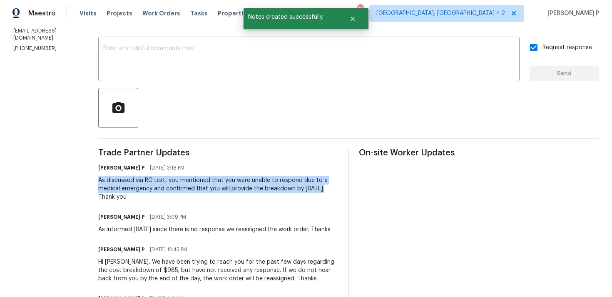
drag, startPoint x: 134, startPoint y: 178, endPoint x: 156, endPoint y: 198, distance: 29.4
click at [156, 198] on div "As discussed via RC text, you mentioned that you were unable to respond due to …" at bounding box center [218, 188] width 240 height 25
copy div "As discussed via RC text, you mentioned that you were unable to respond due to …"
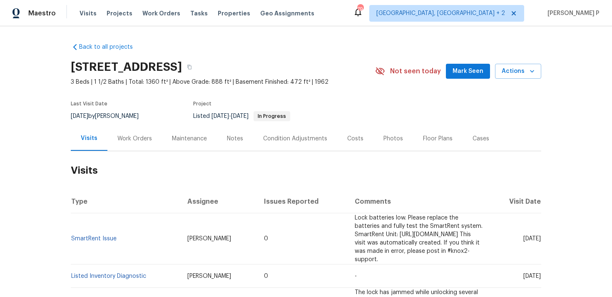
click at [135, 138] on div "Work Orders" at bounding box center [134, 138] width 35 height 8
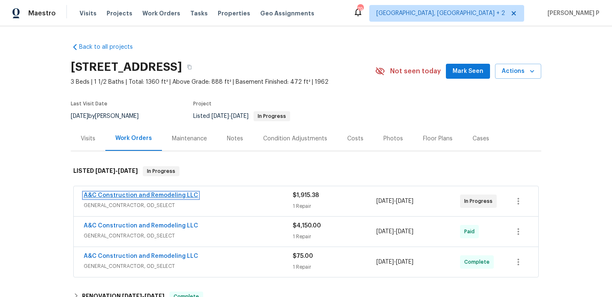
click at [134, 192] on link "A&C Construction and Remodeling LLC" at bounding box center [141, 195] width 114 height 6
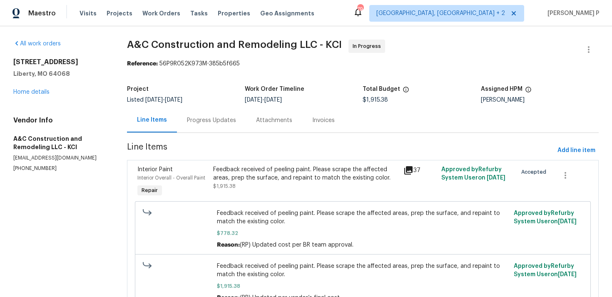
click at [210, 117] on div "Progress Updates" at bounding box center [211, 120] width 49 height 8
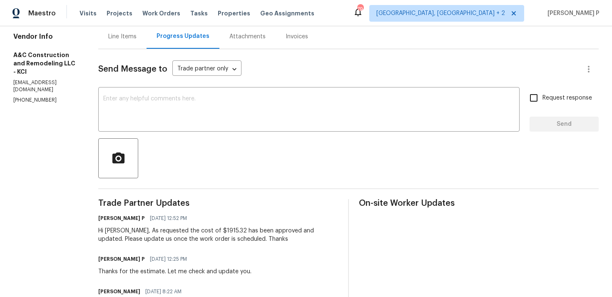
scroll to position [69, 0]
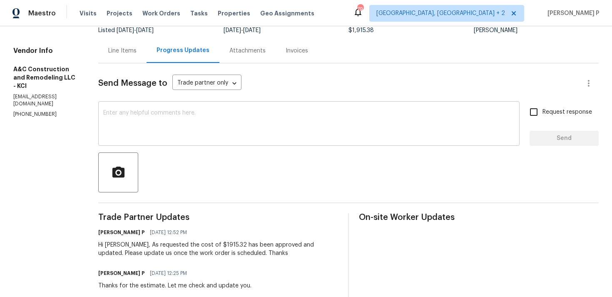
click at [158, 116] on textarea at bounding box center [308, 124] width 411 height 29
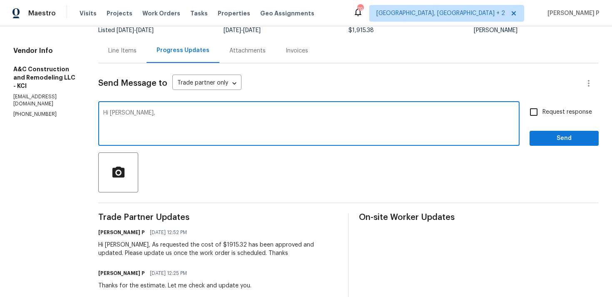
paste textarea "Could you please provide us with an update on the status of the work order?"
type textarea "Hi Charles, Could you please provide us with an update on the status of the wor…"
click at [568, 112] on span "Request response" at bounding box center [567, 112] width 50 height 9
click at [542, 112] on input "Request response" at bounding box center [533, 111] width 17 height 17
checkbox input "true"
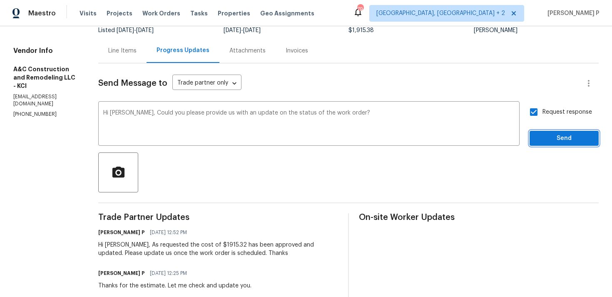
click at [551, 143] on span "Send" at bounding box center [564, 138] width 56 height 10
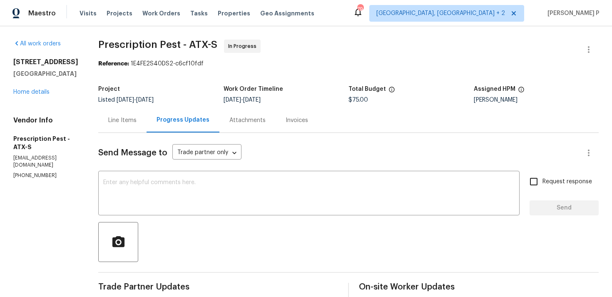
click at [130, 124] on div "Line Items" at bounding box center [122, 120] width 28 height 8
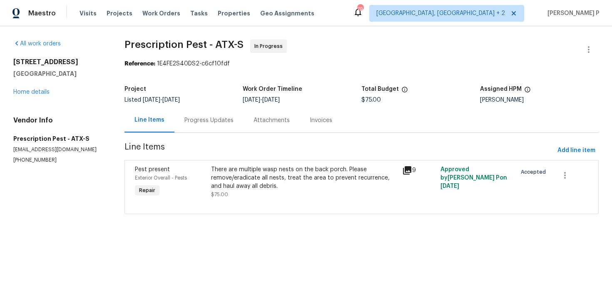
click at [210, 122] on div "Progress Updates" at bounding box center [208, 120] width 49 height 8
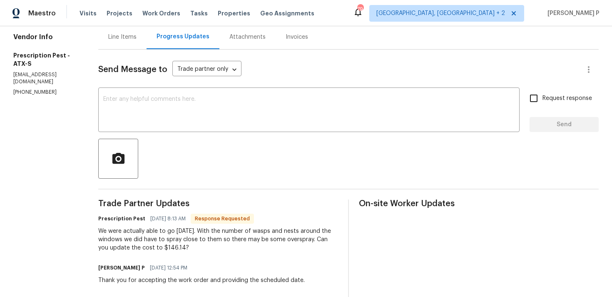
scroll to position [91, 0]
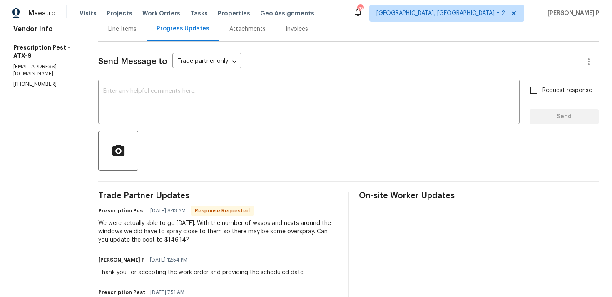
click at [126, 27] on div "Line Items" at bounding box center [122, 29] width 28 height 8
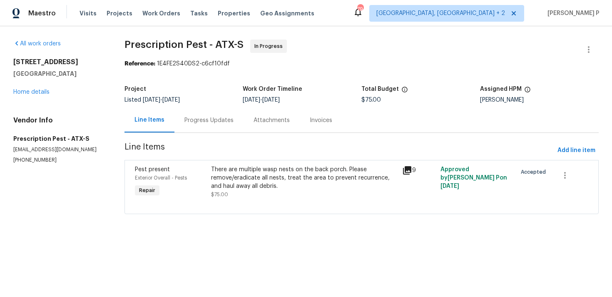
click at [293, 192] on div "There are multiple wasp nests on the back porch. Please remove/eradicate all ne…" at bounding box center [304, 181] width 186 height 33
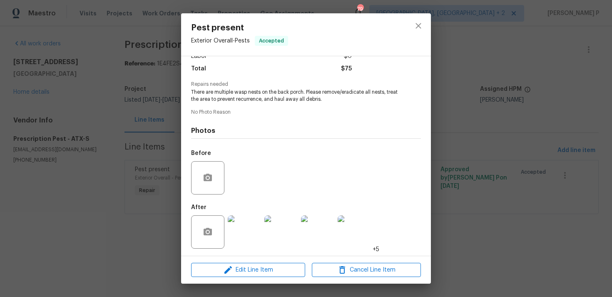
scroll to position [65, 0]
click at [242, 261] on div "Edit Line Item Cancel Line Item" at bounding box center [306, 270] width 250 height 28
click at [241, 268] on span "Edit Line Item" at bounding box center [247, 270] width 109 height 10
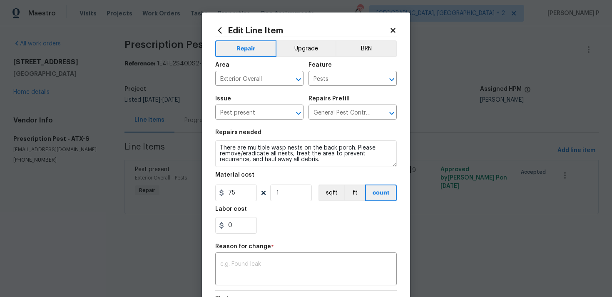
click at [234, 183] on figure "Material cost 75 1 sqft ft count" at bounding box center [305, 186] width 181 height 29
click at [235, 191] on input "75" at bounding box center [236, 192] width 42 height 17
type input "146.14"
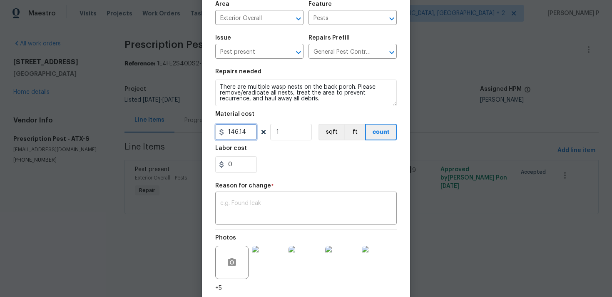
scroll to position [64, 0]
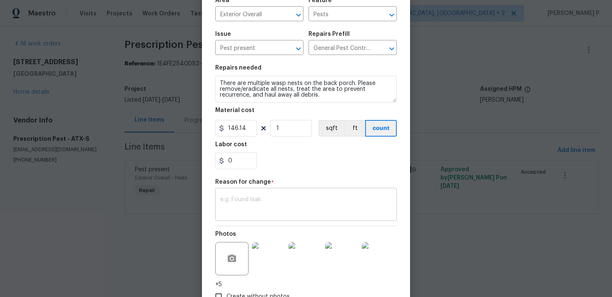
click at [276, 199] on textarea at bounding box center [305, 204] width 171 height 17
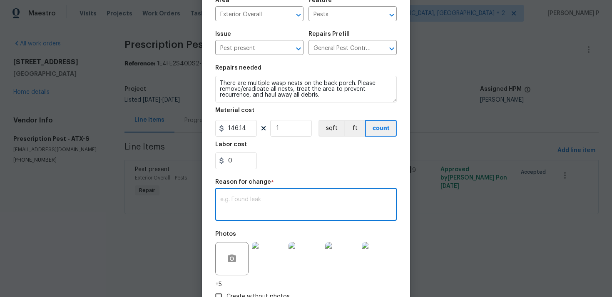
paste textarea "(RP) Updated per vendor’s final cost."
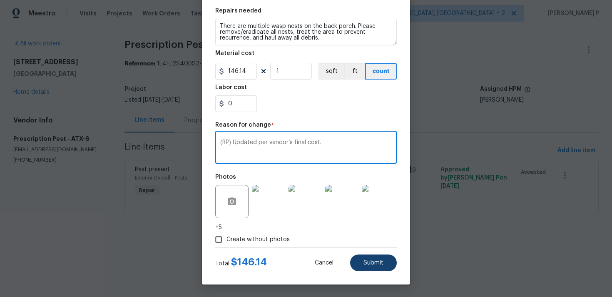
type textarea "(RP) Updated per vendor’s final cost."
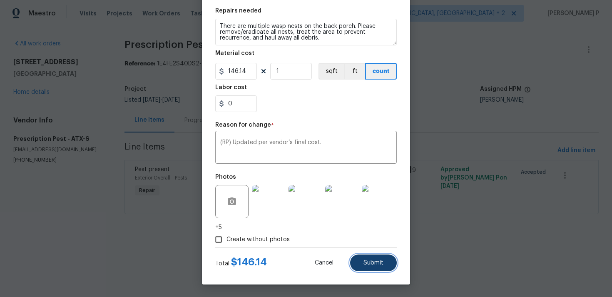
click at [368, 264] on span "Submit" at bounding box center [373, 263] width 20 height 6
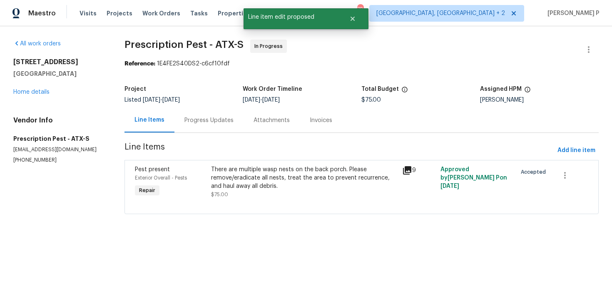
scroll to position [0, 0]
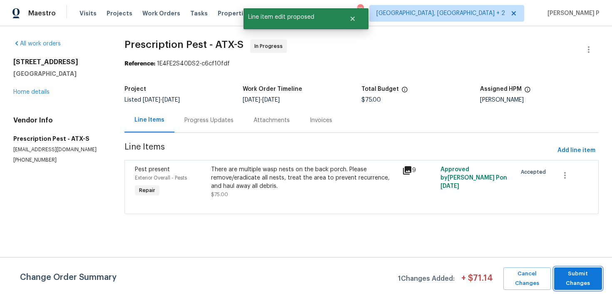
click at [570, 284] on span "Submit Changes" at bounding box center [578, 278] width 40 height 19
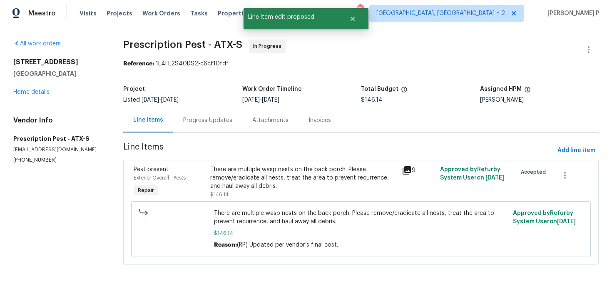
click at [230, 128] on div "Progress Updates" at bounding box center [207, 120] width 69 height 25
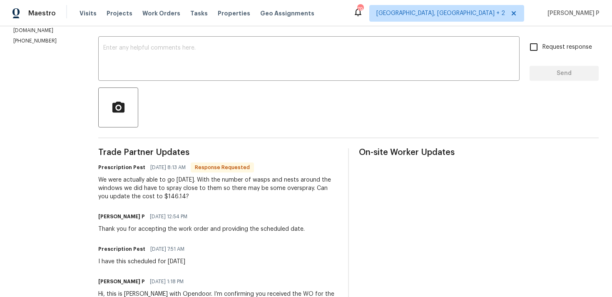
scroll to position [130, 0]
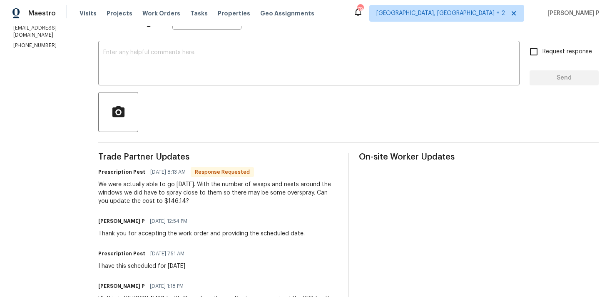
click at [211, 87] on div "Send Message to Trade partner only Trade partner only ​ x ​ Request response Se…" at bounding box center [348, 170] width 500 height 335
click at [213, 73] on textarea at bounding box center [308, 64] width 411 height 29
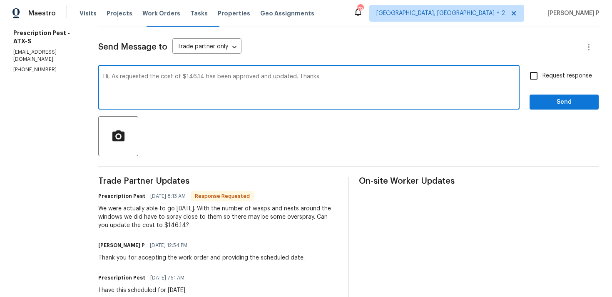
scroll to position [104, 0]
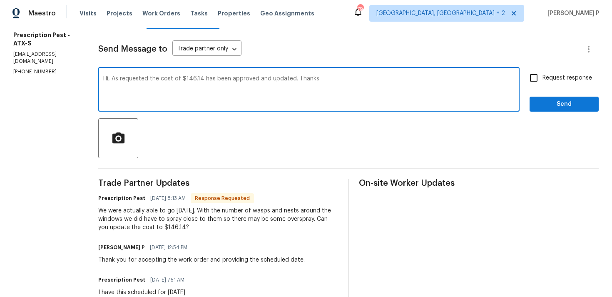
type textarea "Hi, As requested the cost of $146.14 has been approved and updated. Thanks"
click at [533, 78] on input "Request response" at bounding box center [533, 77] width 17 height 17
checkbox input "true"
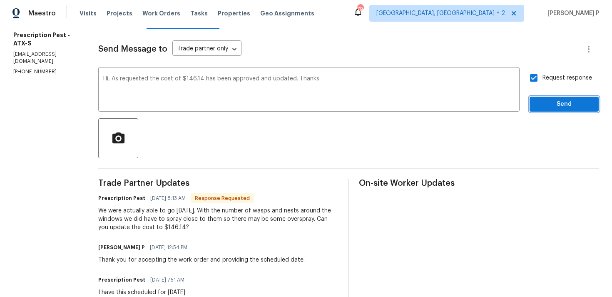
click at [543, 105] on span "Send" at bounding box center [564, 104] width 56 height 10
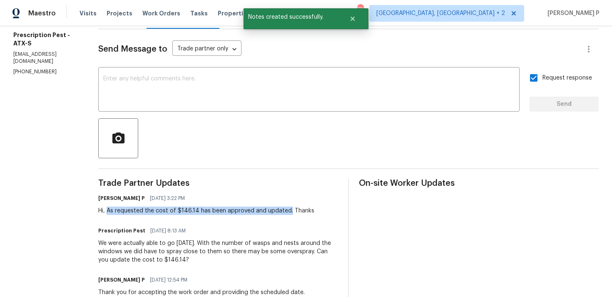
drag, startPoint x: 106, startPoint y: 209, endPoint x: 285, endPoint y: 207, distance: 178.5
click at [285, 207] on div "Hi, As requested the cost of $146.14 has been approved and updated. Thanks" at bounding box center [206, 210] width 216 height 8
copy div "As requested the cost of $146.14 has been approved and updated."
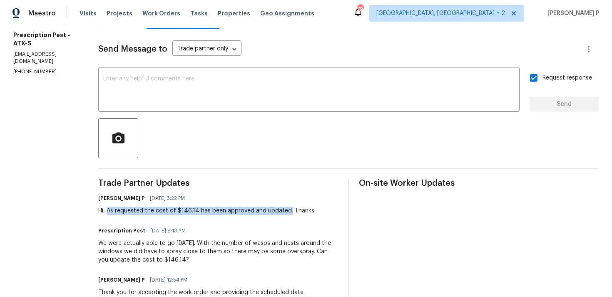
copy div "As requested the cost of $146.14 has been approved and updated."
drag, startPoint x: 97, startPoint y: 243, endPoint x: 176, endPoint y: 262, distance: 82.1
click at [176, 262] on div "We were actually able to go yesterday. With the number of wasps and nests aroun…" at bounding box center [218, 251] width 240 height 25
copy div "We were actually able to go yesterday. With the number of wasps and nests aroun…"
drag, startPoint x: 107, startPoint y: 208, endPoint x: 285, endPoint y: 208, distance: 178.5
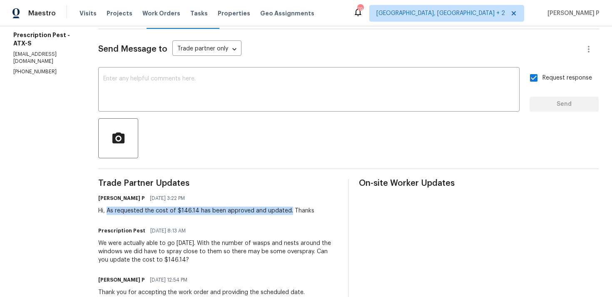
click at [285, 208] on div "Hi, As requested the cost of $146.14 has been approved and updated. Thanks" at bounding box center [206, 210] width 216 height 8
copy div "As requested the cost of $146.14 has been approved and updated."
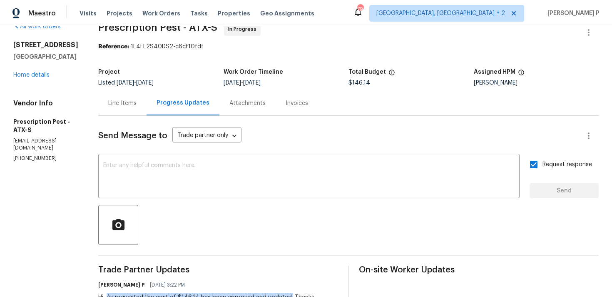
scroll to position [0, 0]
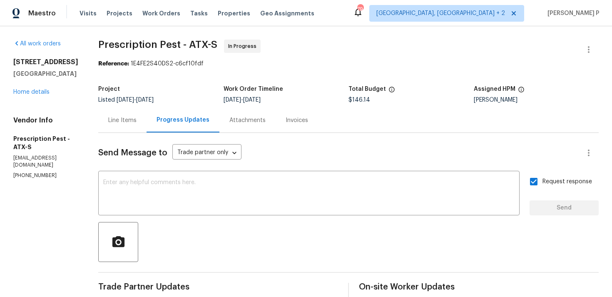
click at [122, 124] on div "Line Items" at bounding box center [122, 120] width 28 height 8
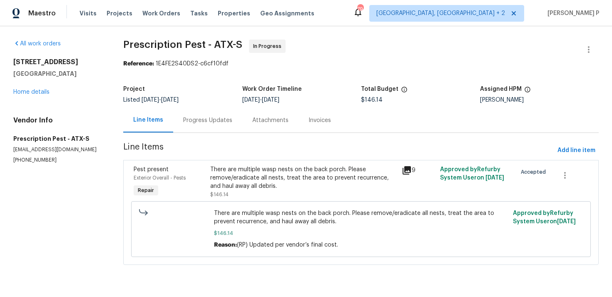
click at [256, 181] on div "There are multiple wasp nests on the back porch. Please remove/eradicate all ne…" at bounding box center [303, 177] width 186 height 25
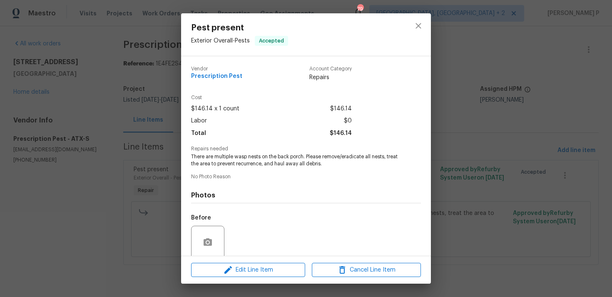
scroll to position [65, 0]
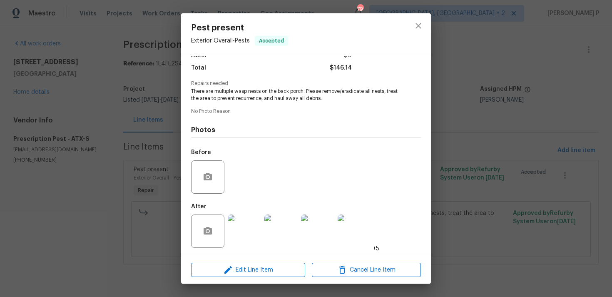
click at [246, 227] on img at bounding box center [244, 230] width 33 height 33
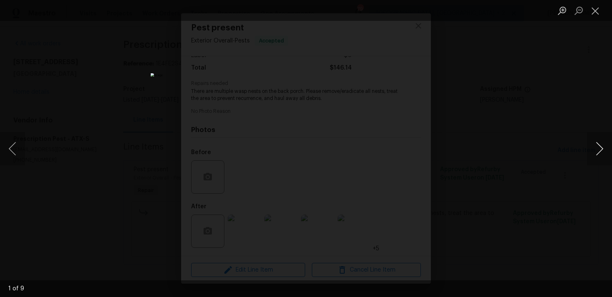
click at [603, 145] on button "Next image" at bounding box center [599, 148] width 25 height 33
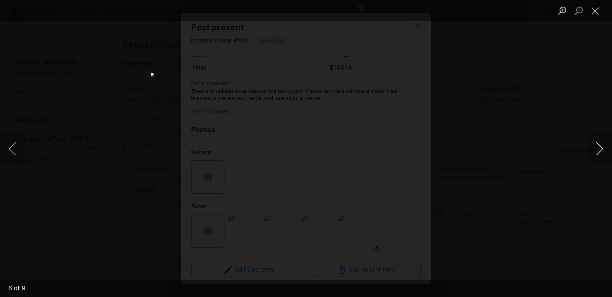
click at [603, 145] on button "Next image" at bounding box center [599, 148] width 25 height 33
click at [595, 140] on button "Next image" at bounding box center [599, 148] width 25 height 33
click at [595, 9] on button "Close lightbox" at bounding box center [595, 10] width 17 height 15
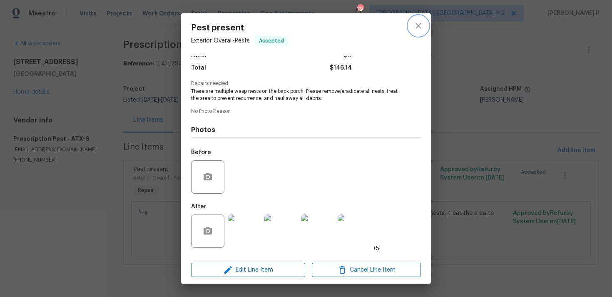
click at [417, 25] on icon "close" at bounding box center [417, 25] width 5 height 5
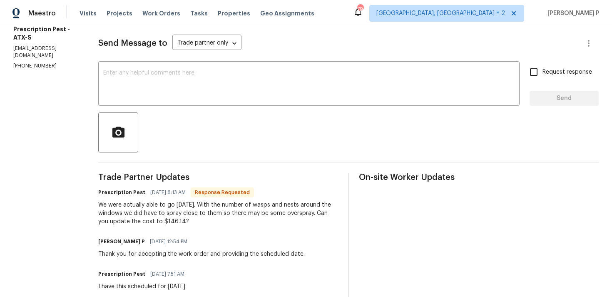
scroll to position [112, 0]
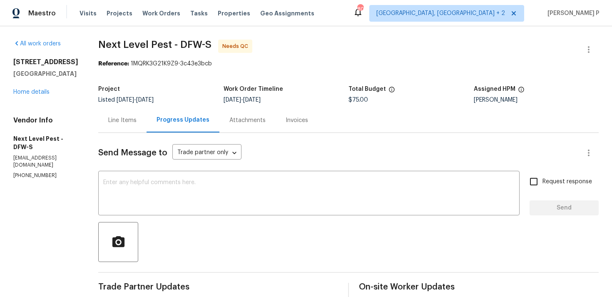
click at [104, 111] on div "Line Items" at bounding box center [122, 120] width 48 height 25
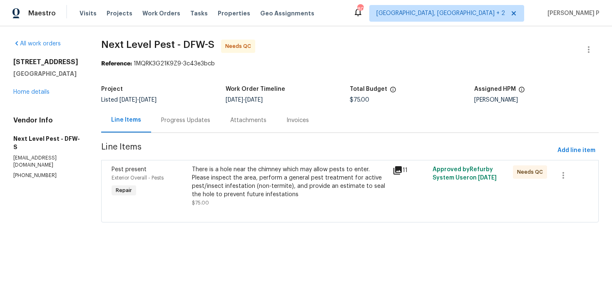
click at [287, 166] on div "There is a hole near the chimney which may allow pests to enter. Please inspect…" at bounding box center [290, 181] width 196 height 33
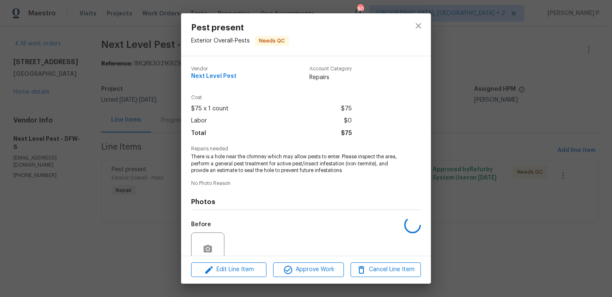
scroll to position [72, 0]
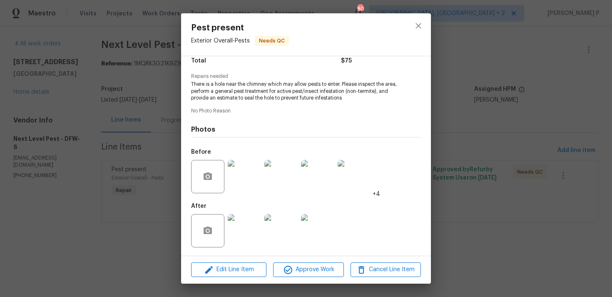
click at [251, 180] on img at bounding box center [244, 176] width 33 height 33
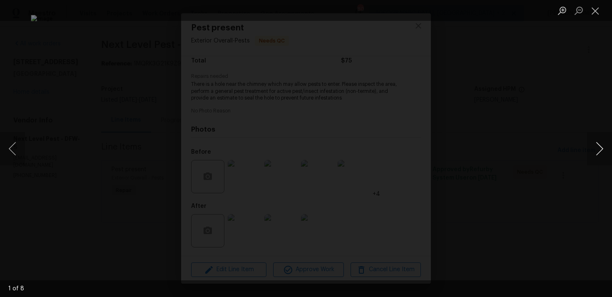
click at [597, 146] on button "Next image" at bounding box center [599, 148] width 25 height 33
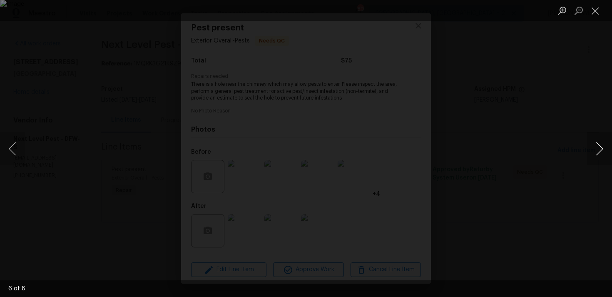
click at [597, 146] on button "Next image" at bounding box center [599, 148] width 25 height 33
click at [596, 9] on button "Close lightbox" at bounding box center [595, 10] width 17 height 15
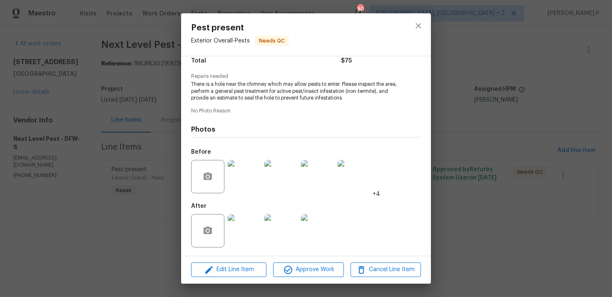
click at [245, 228] on img at bounding box center [244, 230] width 33 height 33
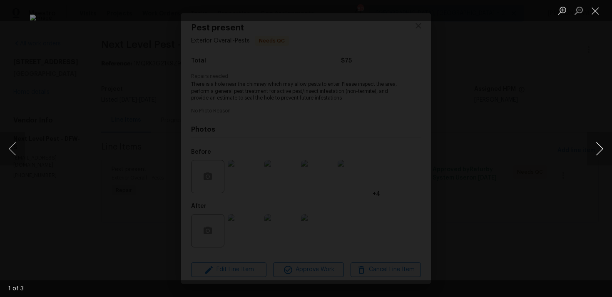
click at [599, 146] on button "Next image" at bounding box center [599, 148] width 25 height 33
click at [591, 10] on button "Close lightbox" at bounding box center [595, 10] width 17 height 15
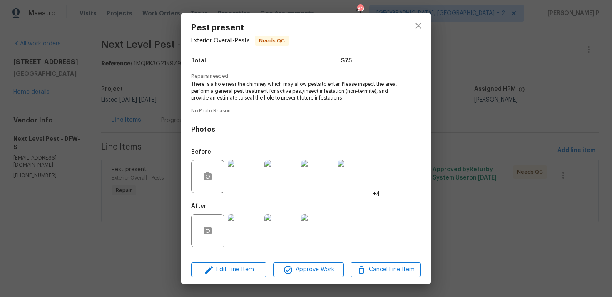
click at [243, 178] on img at bounding box center [244, 176] width 33 height 33
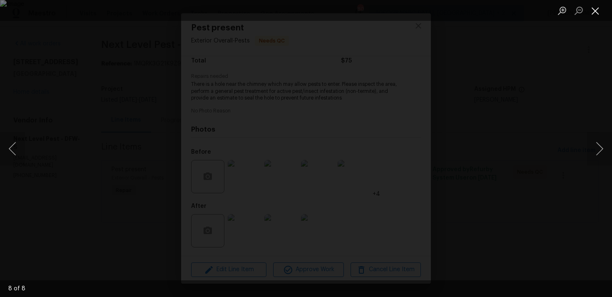
click at [593, 9] on button "Close lightbox" at bounding box center [595, 10] width 17 height 15
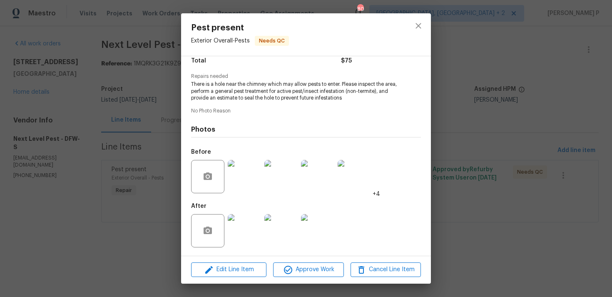
click at [243, 178] on img at bounding box center [244, 176] width 33 height 33
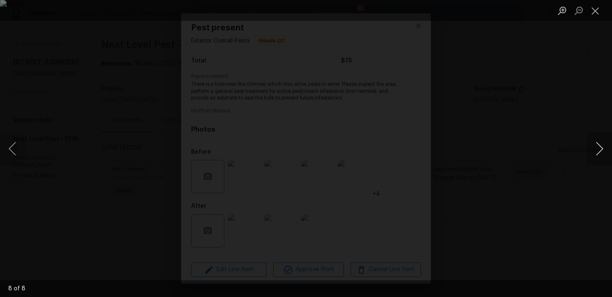
click at [603, 149] on button "Next image" at bounding box center [599, 148] width 25 height 33
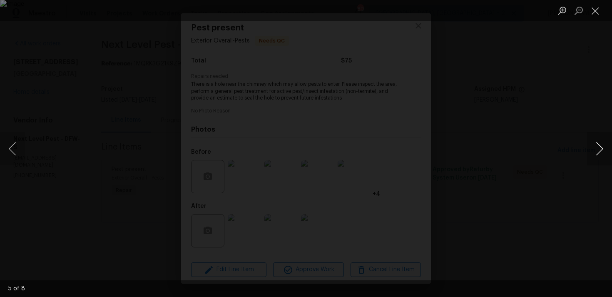
click at [603, 149] on button "Next image" at bounding box center [599, 148] width 25 height 33
click at [595, 5] on button "Close lightbox" at bounding box center [595, 10] width 17 height 15
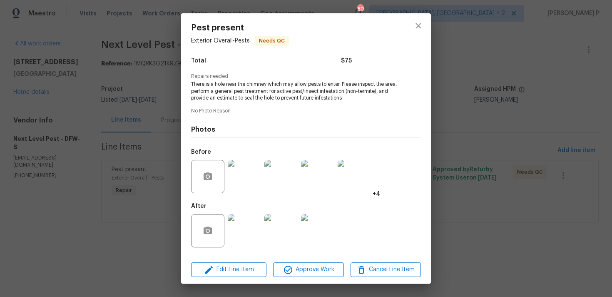
click at [244, 222] on img at bounding box center [244, 230] width 33 height 33
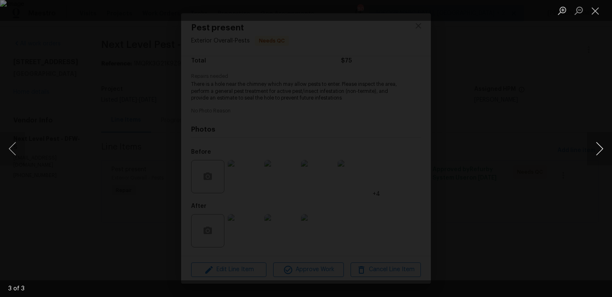
click at [601, 139] on button "Next image" at bounding box center [599, 148] width 25 height 33
click at [599, 144] on button "Next image" at bounding box center [599, 148] width 25 height 33
click at [595, 7] on button "Close lightbox" at bounding box center [595, 10] width 17 height 15
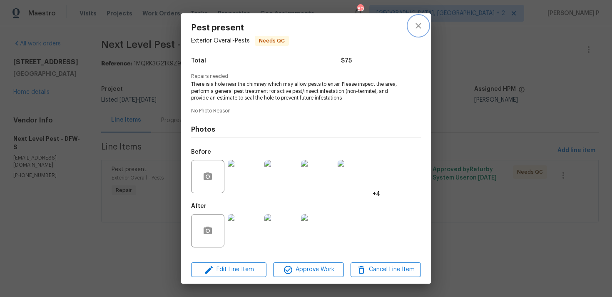
click at [414, 28] on icon "close" at bounding box center [418, 26] width 10 height 10
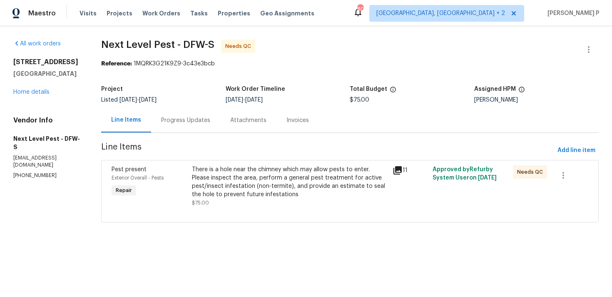
click at [183, 117] on div "Progress Updates" at bounding box center [185, 120] width 49 height 8
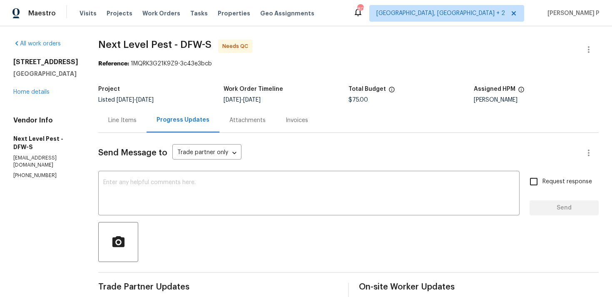
click at [117, 117] on div "Line Items" at bounding box center [122, 120] width 28 height 8
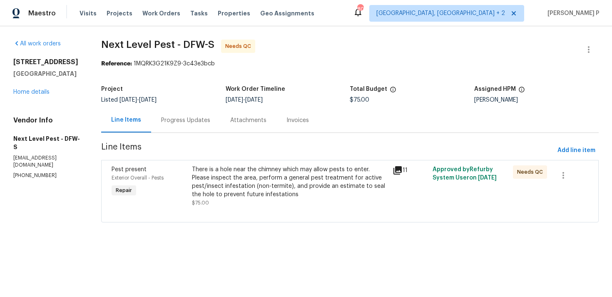
click at [297, 183] on div "There is a hole near the chimney which may allow pests to enter. Please inspect…" at bounding box center [290, 181] width 196 height 33
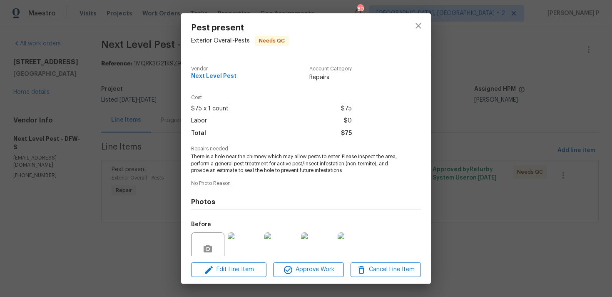
scroll to position [72, 0]
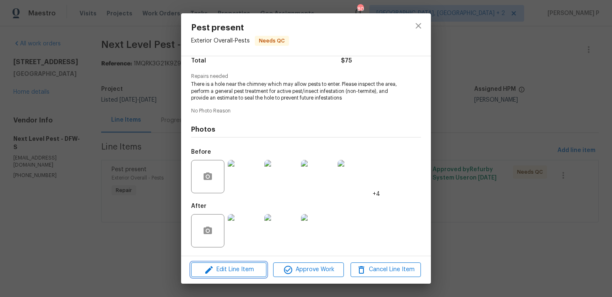
click at [235, 271] on span "Edit Line Item" at bounding box center [228, 269] width 70 height 10
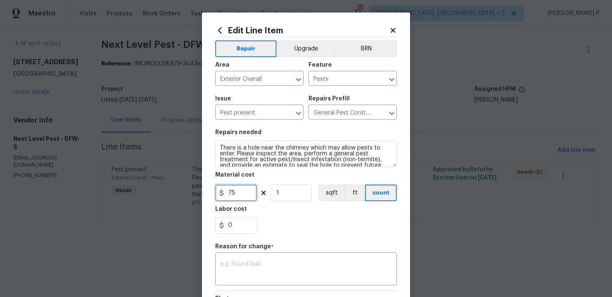
click at [238, 198] on input "75" at bounding box center [236, 192] width 42 height 17
type input "170"
click at [287, 260] on div "x ​" at bounding box center [305, 269] width 181 height 31
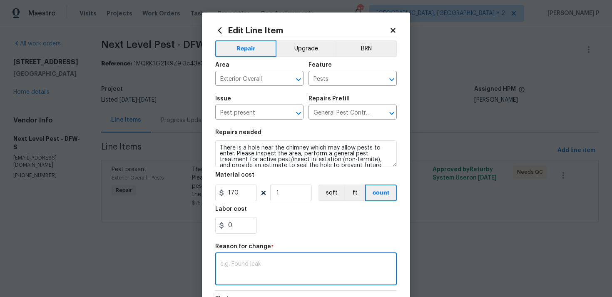
paste textarea "(RP) Updated per vendor’s final cost."
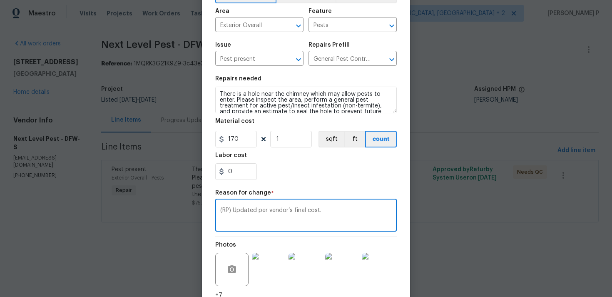
scroll to position [122, 0]
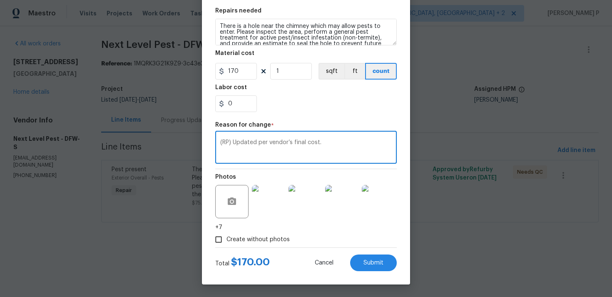
type textarea "(RP) Updated per vendor’s final cost."
click at [380, 274] on div "Edit Line Item Repair Upgrade BRN Area Exterior Overall ​ Feature Pests ​ Issue…" at bounding box center [306, 87] width 208 height 393
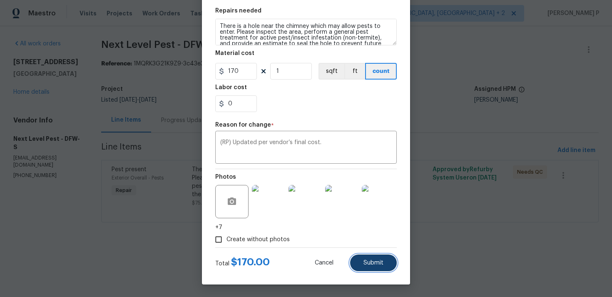
click at [379, 266] on button "Submit" at bounding box center [373, 262] width 47 height 17
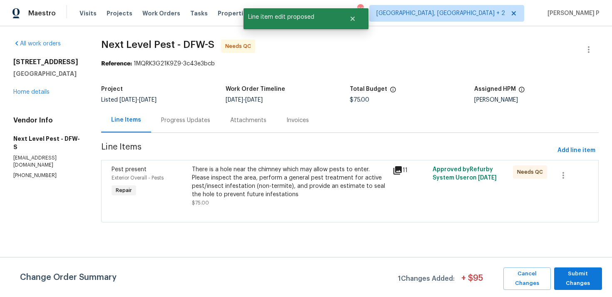
scroll to position [0, 0]
click at [571, 281] on span "Submit Changes" at bounding box center [578, 278] width 40 height 19
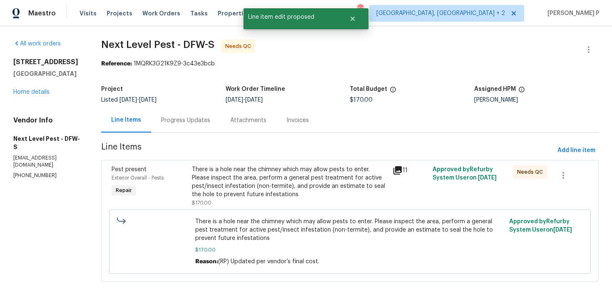
click at [199, 121] on div "Progress Updates" at bounding box center [185, 120] width 49 height 8
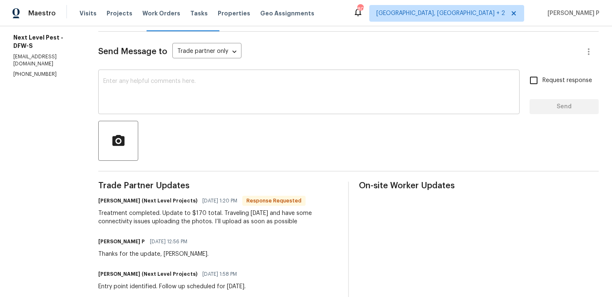
scroll to position [131, 0]
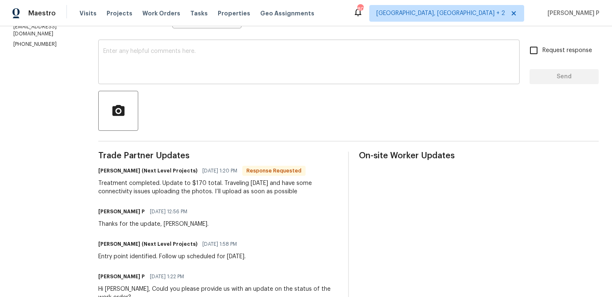
click at [169, 67] on textarea at bounding box center [308, 62] width 411 height 29
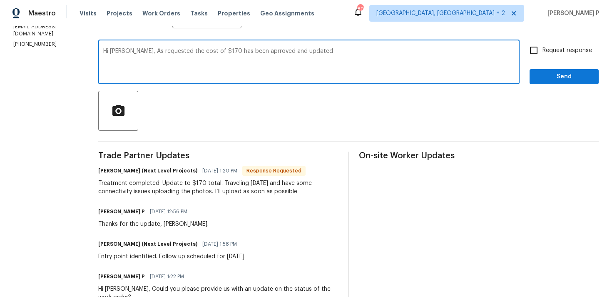
click at [253, 52] on textarea "Hi Brandon, As requested the cost of $170 has been aprroved and updated" at bounding box center [308, 62] width 411 height 29
click at [351, 54] on textarea "Hi Brandon, As requested the cost of $170 has been approved and updated" at bounding box center [308, 62] width 411 height 29
type textarea "Hi Brandon, As requested the cost of $170 has been approved and updated. WO clo…"
click at [544, 77] on span "Send" at bounding box center [564, 77] width 56 height 10
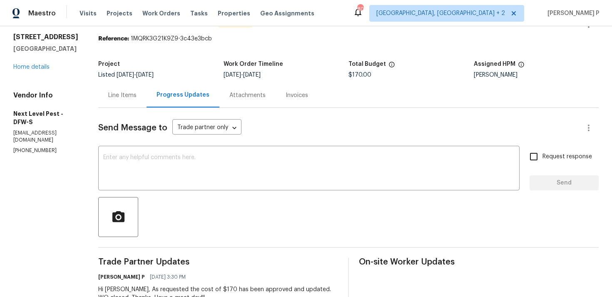
scroll to position [0, 0]
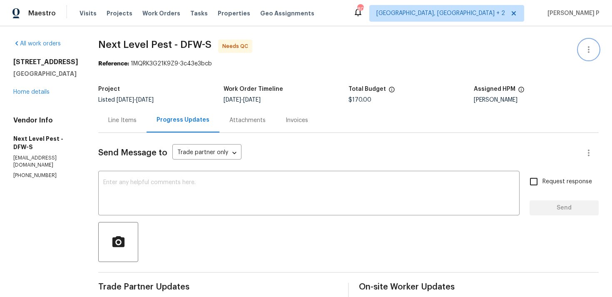
click at [592, 49] on icon "button" at bounding box center [588, 50] width 10 height 10
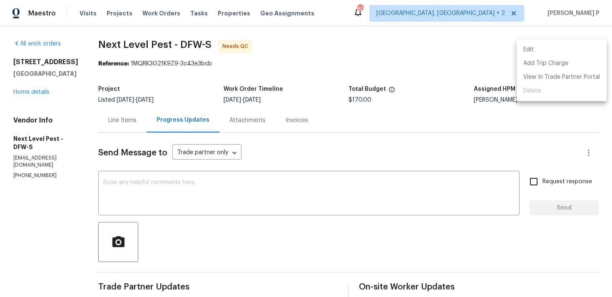
click at [544, 47] on li "Edit" at bounding box center [561, 50] width 90 height 14
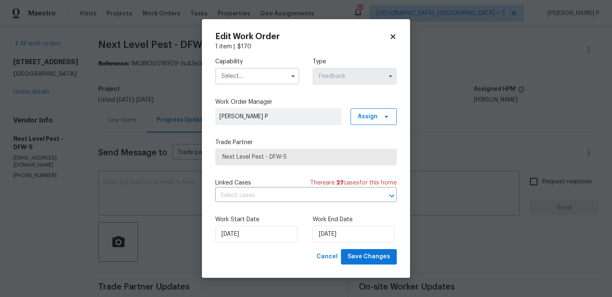
click at [270, 79] on input "text" at bounding box center [257, 76] width 84 height 17
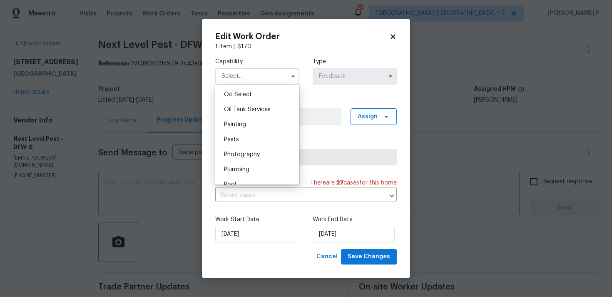
scroll to position [672, 0]
click at [243, 131] on div "Pests" at bounding box center [257, 136] width 80 height 15
type input "Pests"
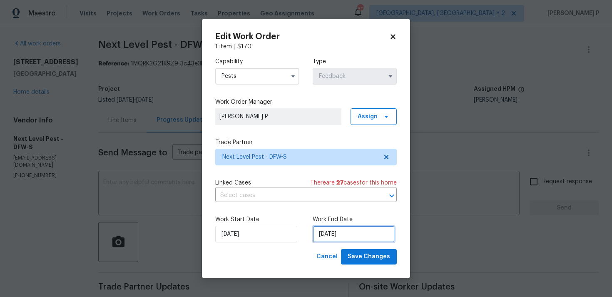
click at [332, 241] on input "25/08/2025" at bounding box center [353, 234] width 82 height 17
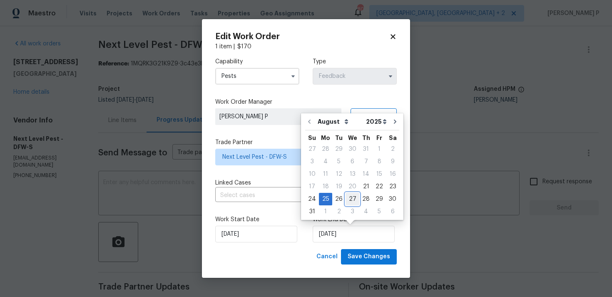
click at [348, 201] on div "27" at bounding box center [352, 199] width 14 height 12
type input "27/08/2025"
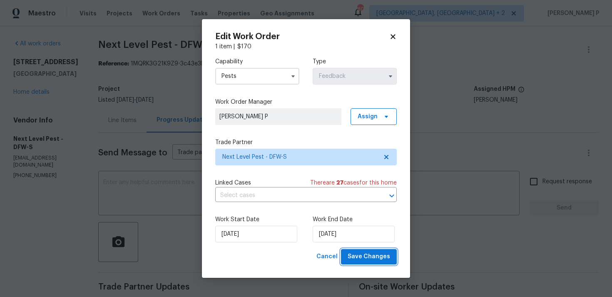
click at [378, 258] on span "Save Changes" at bounding box center [368, 256] width 42 height 10
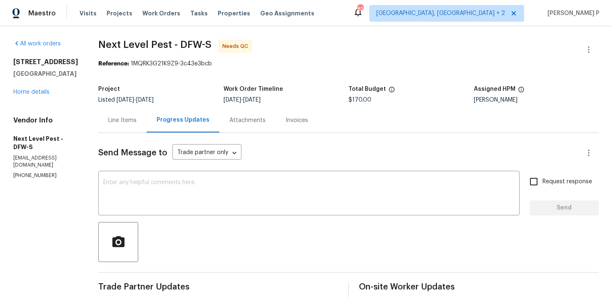
click at [127, 118] on div "Line Items" at bounding box center [122, 120] width 28 height 8
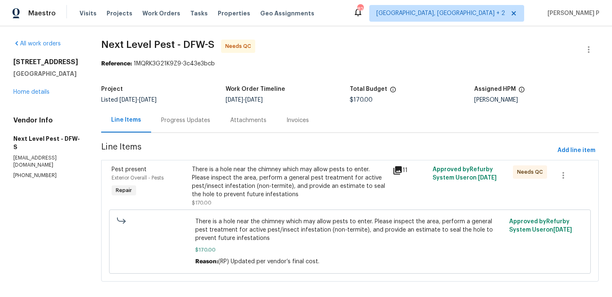
click at [279, 178] on div "There is a hole near the chimney which may allow pests to enter. Please inspect…" at bounding box center [290, 181] width 196 height 33
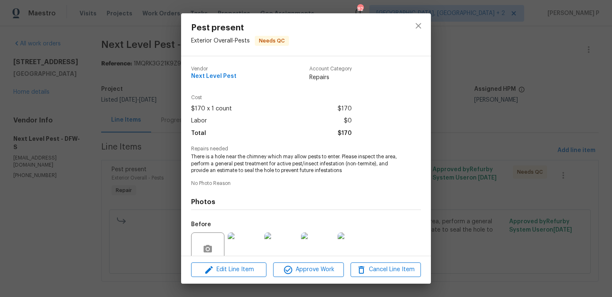
scroll to position [72, 0]
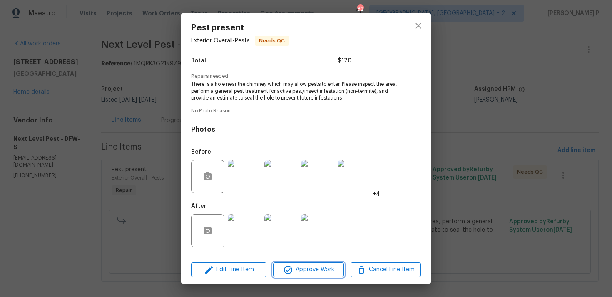
click at [307, 266] on span "Approve Work" at bounding box center [307, 269] width 65 height 10
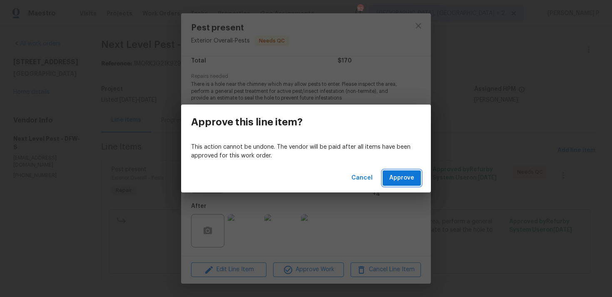
click at [400, 184] on button "Approve" at bounding box center [401, 177] width 38 height 15
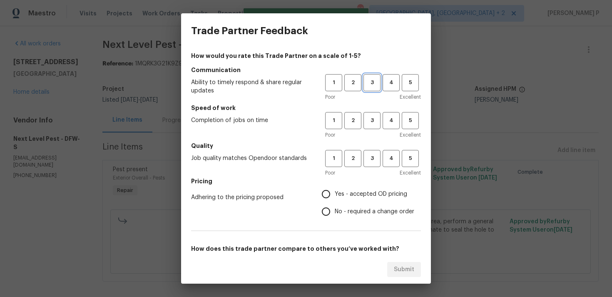
click at [374, 84] on span "3" at bounding box center [371, 83] width 15 height 10
click at [371, 126] on button "3" at bounding box center [371, 120] width 17 height 17
click at [369, 155] on span "3" at bounding box center [371, 159] width 15 height 10
click at [332, 207] on input "No - required a change order" at bounding box center [325, 211] width 17 height 17
radio input "true"
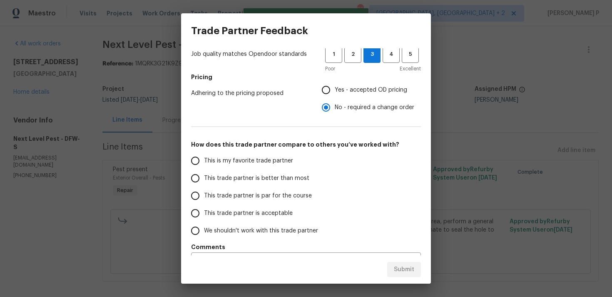
scroll to position [126, 0]
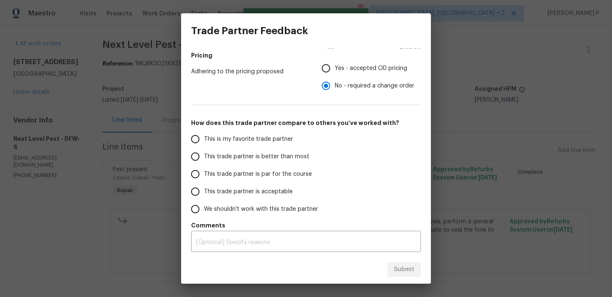
click at [244, 171] on span "This trade partner is par for the course" at bounding box center [258, 174] width 108 height 9
click at [204, 171] on input "This trade partner is par for the course" at bounding box center [194, 173] width 17 height 17
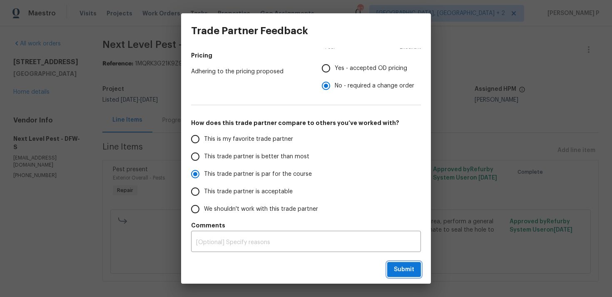
click at [403, 270] on span "Submit" at bounding box center [404, 269] width 20 height 10
radio input "true"
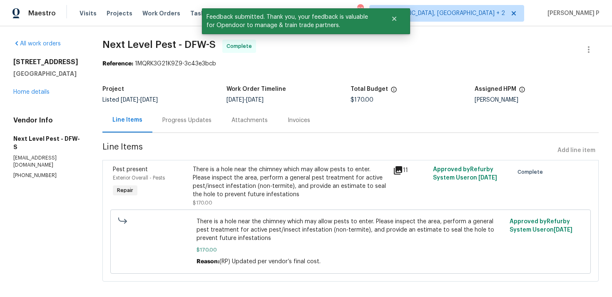
click at [196, 116] on div "Progress Updates" at bounding box center [186, 120] width 49 height 8
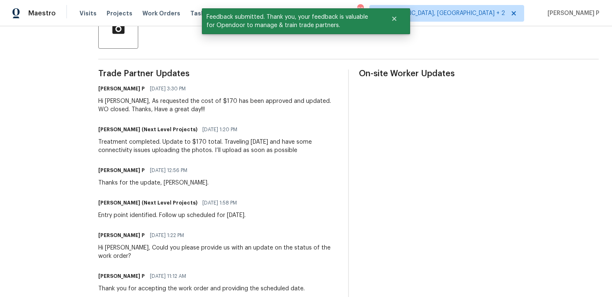
scroll to position [143, 0]
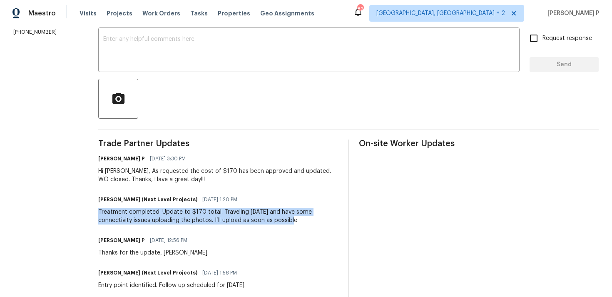
drag, startPoint x: 97, startPoint y: 212, endPoint x: 261, endPoint y: 219, distance: 164.9
click at [261, 219] on div "Treatment completed. Update to $170 total. Traveling today and have some connec…" at bounding box center [218, 216] width 240 height 17
copy div "Treatment completed. Update to $170 total. Traveling today and have some connec…"
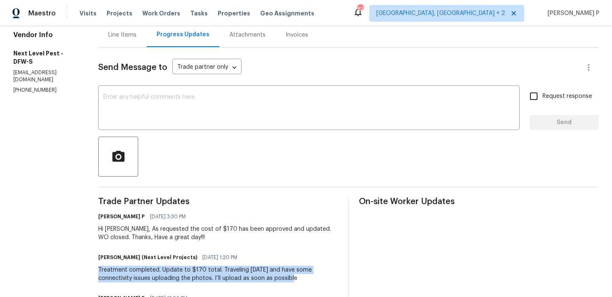
scroll to position [136, 0]
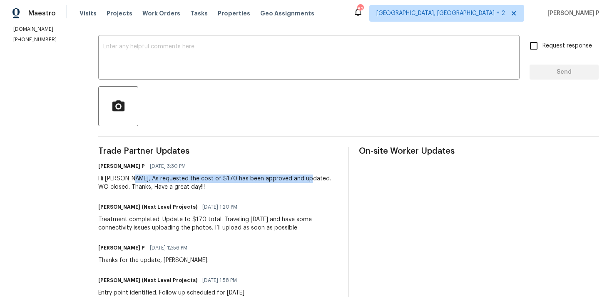
drag, startPoint x: 129, startPoint y: 178, endPoint x: 302, endPoint y: 181, distance: 172.7
click at [302, 181] on div "Hi Brandon, As requested the cost of $170 has been approved and updated. WO clo…" at bounding box center [218, 182] width 240 height 17
copy div "As requested the cost of $170 has been approved and updated."
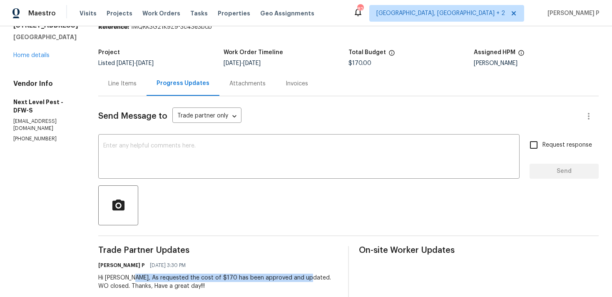
scroll to position [0, 0]
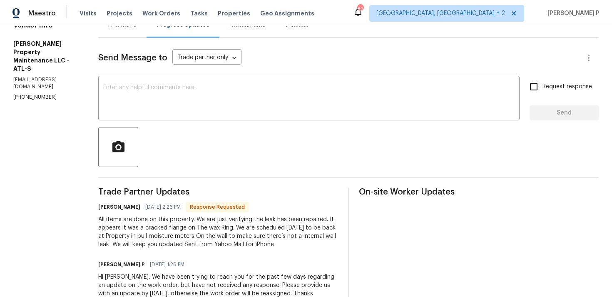
scroll to position [80, 0]
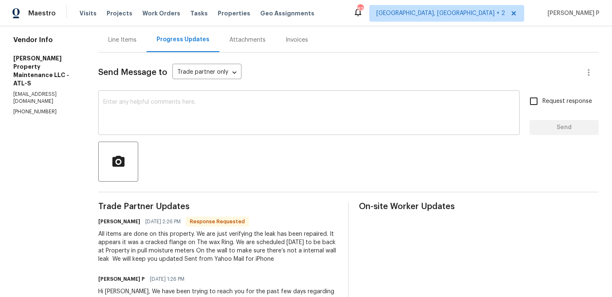
click at [165, 117] on textarea at bounding box center [308, 113] width 411 height 29
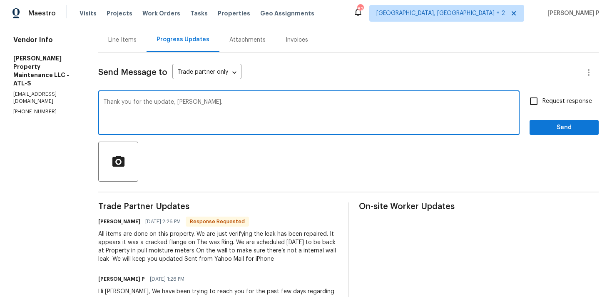
type textarea "Thank you for the update, Daniel."
click at [556, 129] on span "Send" at bounding box center [564, 127] width 56 height 10
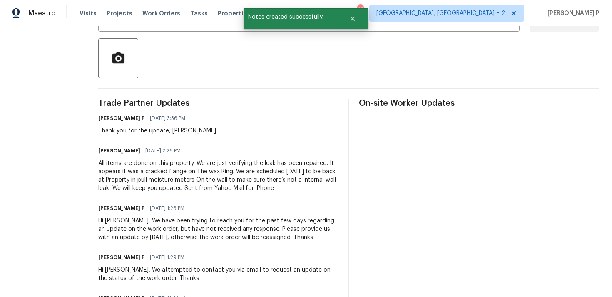
scroll to position [185, 0]
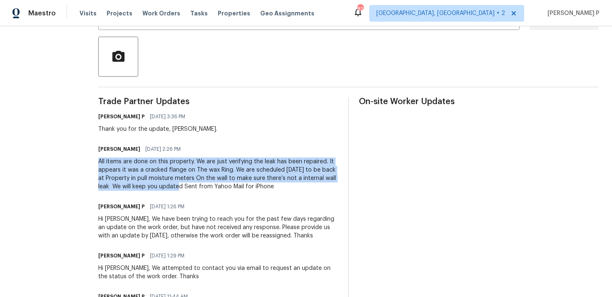
drag, startPoint x: 101, startPoint y: 161, endPoint x: 172, endPoint y: 186, distance: 75.4
click at [171, 186] on div "All items are done on this property. We are just verifying the leak has been re…" at bounding box center [218, 173] width 240 height 33
copy div "All items are done on this property. We are just verifying the leak has been re…"
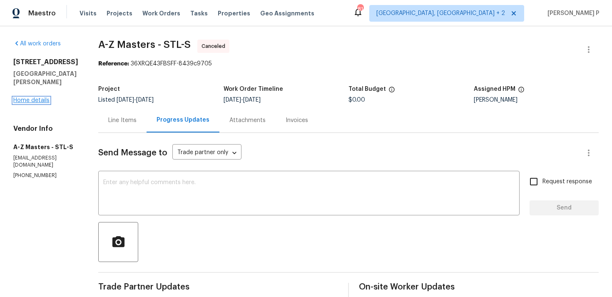
click at [44, 101] on link "Home details" at bounding box center [31, 100] width 36 height 6
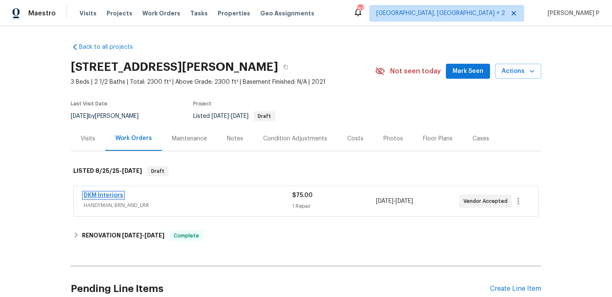
click at [117, 196] on link "DKM Interiors" at bounding box center [104, 195] width 40 height 6
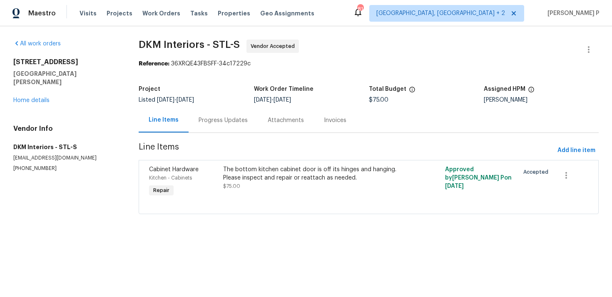
click at [230, 118] on div "Progress Updates" at bounding box center [222, 120] width 49 height 8
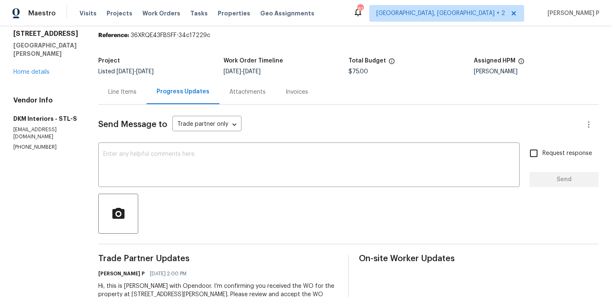
scroll to position [70, 0]
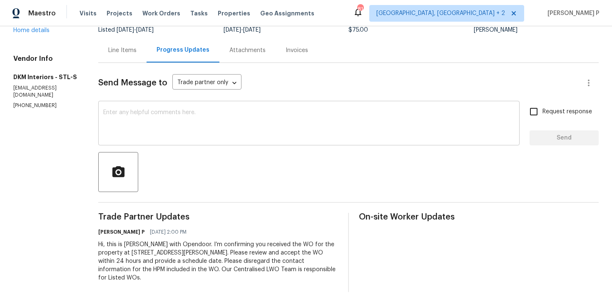
click at [132, 114] on textarea at bounding box center [308, 123] width 411 height 29
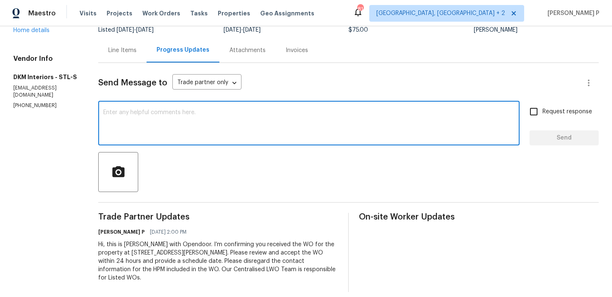
paste textarea "Thank you for accepting the work order. Could you please provide us with an upd…"
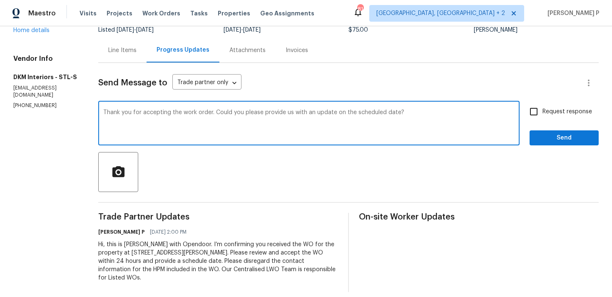
type textarea "Thank you for accepting the work order. Could you please provide us with an upd…"
click at [543, 102] on div "Send Message to Trade partner only Trade partner only ​ Thank you for accepting…" at bounding box center [348, 177] width 500 height 229
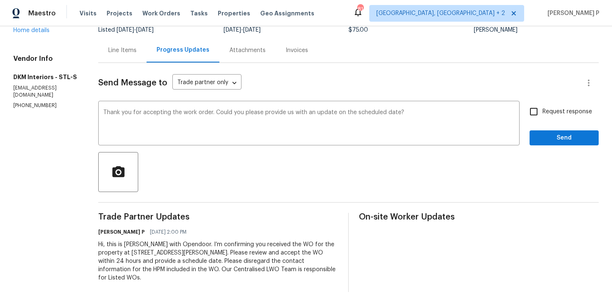
click at [545, 114] on span "Request response" at bounding box center [567, 111] width 50 height 9
click at [542, 114] on input "Request response" at bounding box center [533, 111] width 17 height 17
checkbox input "true"
click at [547, 129] on div "Request response Send" at bounding box center [563, 124] width 69 height 42
click at [545, 141] on span "Send" at bounding box center [564, 138] width 56 height 10
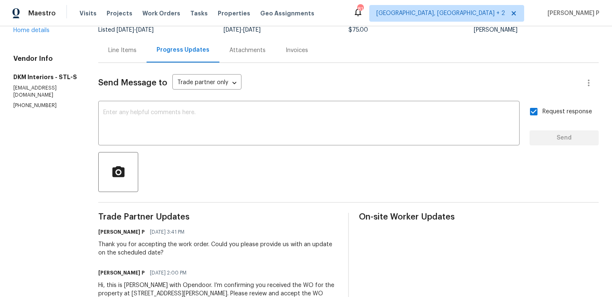
scroll to position [0, 0]
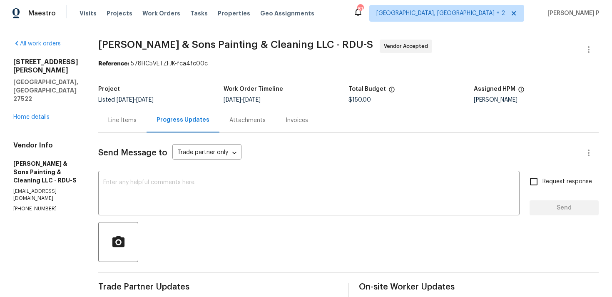
click at [125, 118] on div "Line Items" at bounding box center [122, 120] width 28 height 8
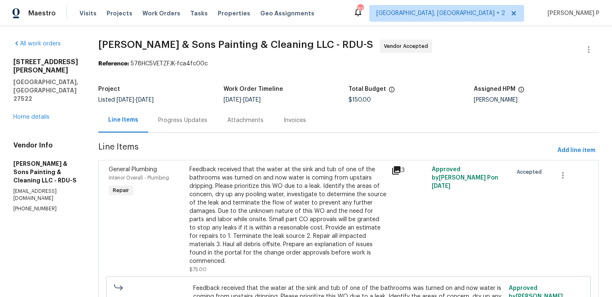
click at [249, 203] on div "Feedback received that the water at the sink and tub of one of the bathrooms wa…" at bounding box center [287, 215] width 197 height 100
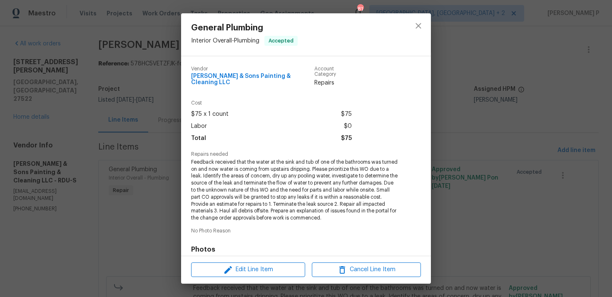
scroll to position [114, 0]
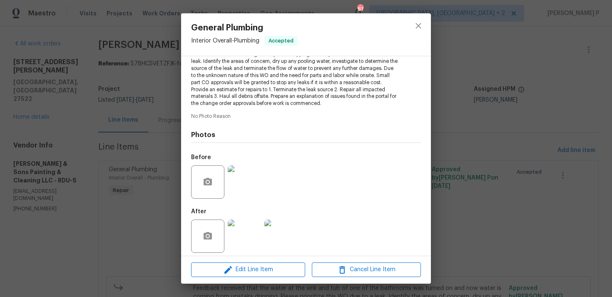
click at [242, 181] on img at bounding box center [244, 181] width 33 height 33
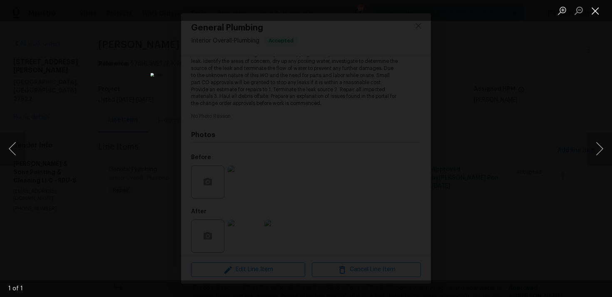
click at [597, 10] on button "Close lightbox" at bounding box center [595, 10] width 17 height 15
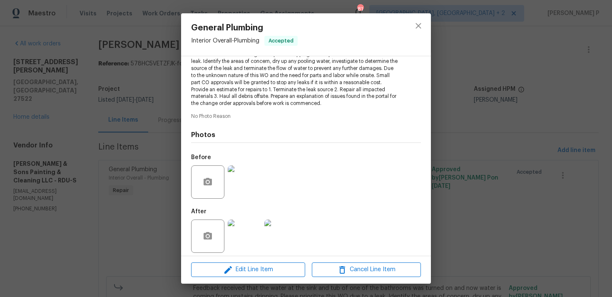
click at [256, 230] on img at bounding box center [244, 235] width 33 height 33
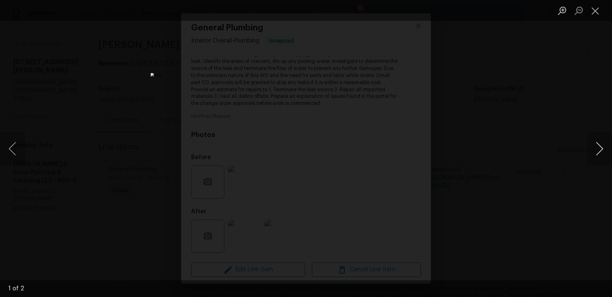
click at [602, 148] on button "Next image" at bounding box center [599, 148] width 25 height 33
click at [596, 14] on button "Close lightbox" at bounding box center [595, 10] width 17 height 15
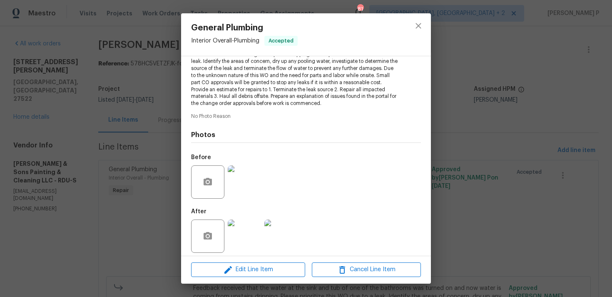
click at [237, 181] on img at bounding box center [244, 181] width 33 height 33
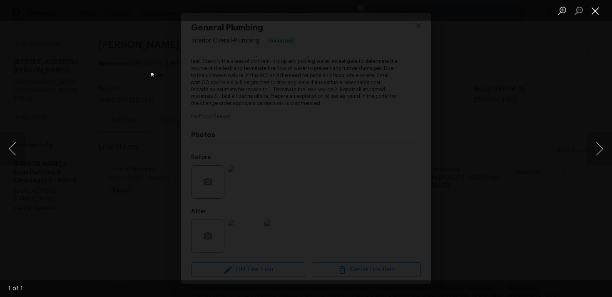
click at [598, 11] on button "Close lightbox" at bounding box center [595, 10] width 17 height 15
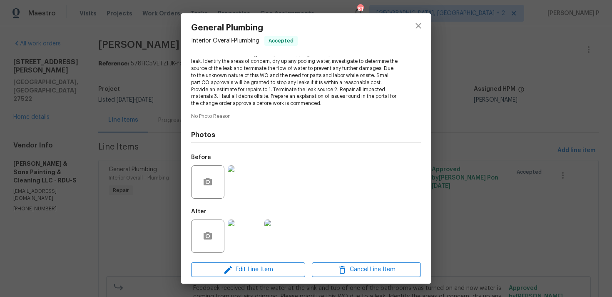
click at [243, 219] on img at bounding box center [244, 235] width 33 height 33
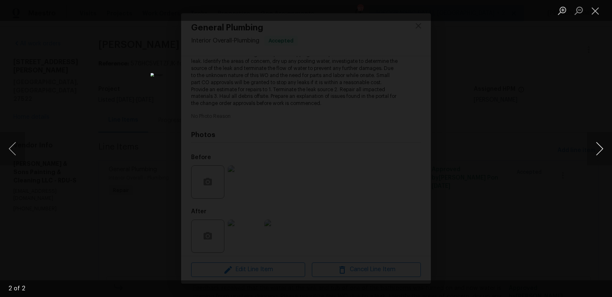
click at [592, 147] on button "Next image" at bounding box center [599, 148] width 25 height 33
click at [598, 8] on button "Close lightbox" at bounding box center [595, 10] width 17 height 15
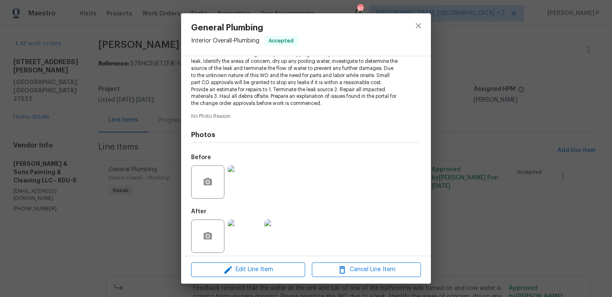
click at [248, 178] on img at bounding box center [244, 181] width 33 height 33
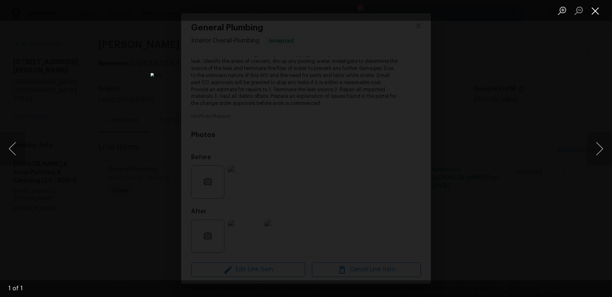
click at [595, 10] on button "Close lightbox" at bounding box center [595, 10] width 17 height 15
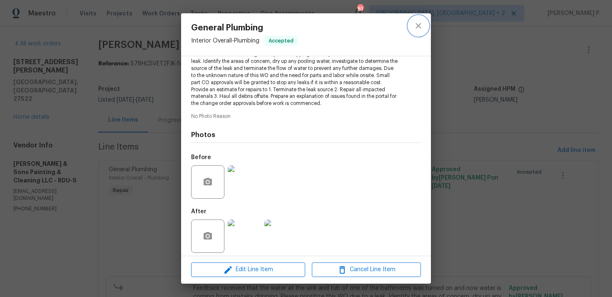
click at [421, 24] on icon "close" at bounding box center [418, 26] width 10 height 10
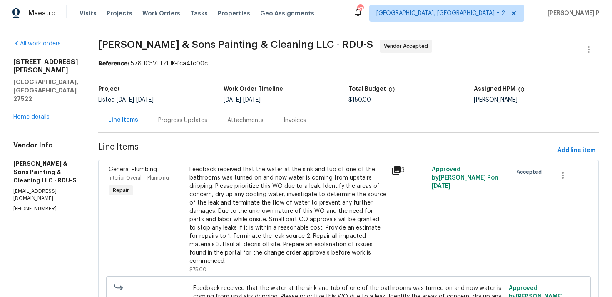
click at [175, 116] on div "Progress Updates" at bounding box center [182, 120] width 49 height 8
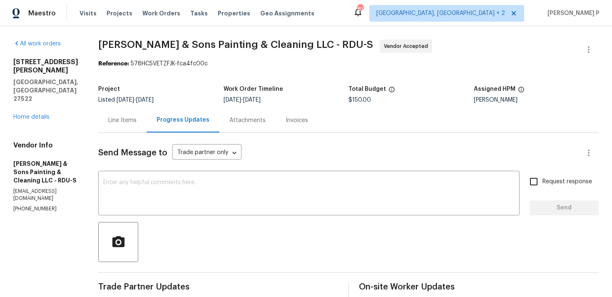
click at [120, 117] on div "Line Items" at bounding box center [122, 120] width 28 height 8
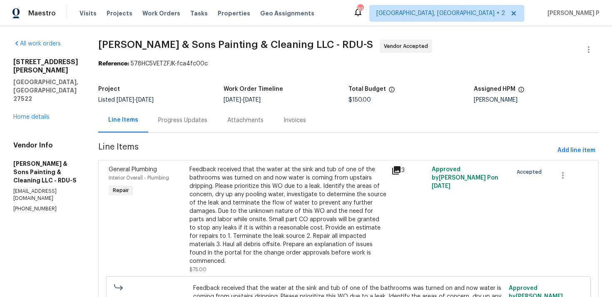
click at [228, 186] on div "Feedback received that the water at the sink and tub of one of the bathrooms wa…" at bounding box center [287, 215] width 197 height 100
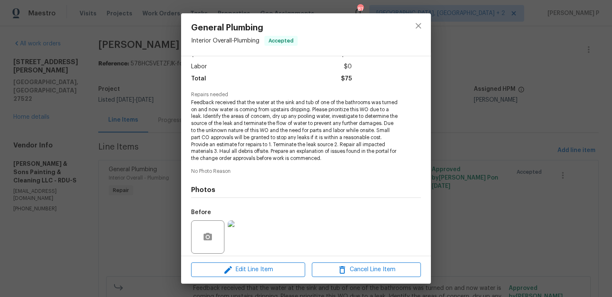
scroll to position [114, 0]
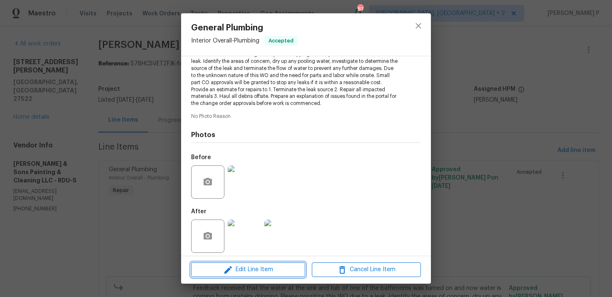
click at [228, 270] on icon "button" at bounding box center [227, 269] width 7 height 7
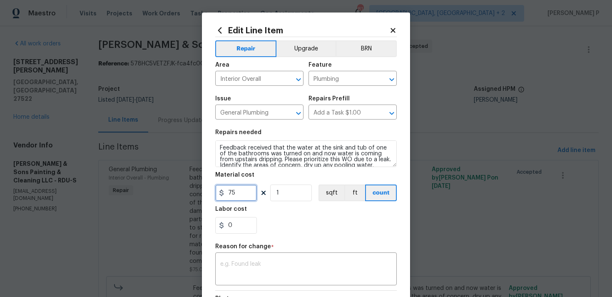
click at [238, 196] on input "75" at bounding box center [236, 192] width 42 height 17
type input "550"
click at [251, 253] on div "Reason for change *" at bounding box center [305, 248] width 181 height 11
click at [250, 268] on textarea at bounding box center [305, 269] width 171 height 17
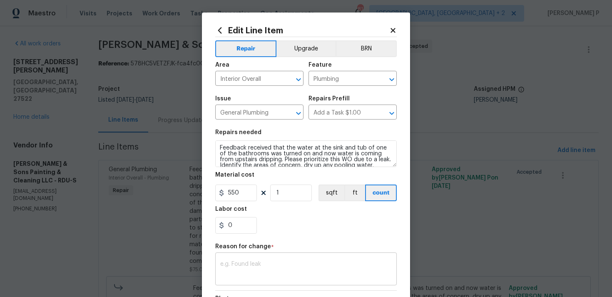
paste textarea "(RP) Updated per vendor’s final cost."
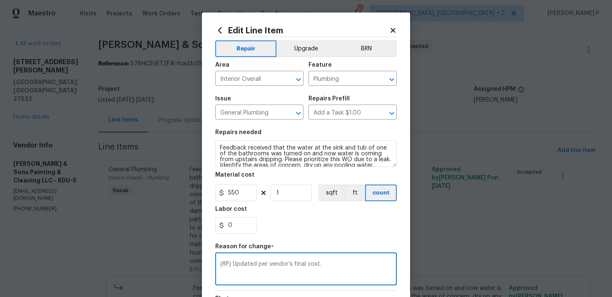
scroll to position [114, 0]
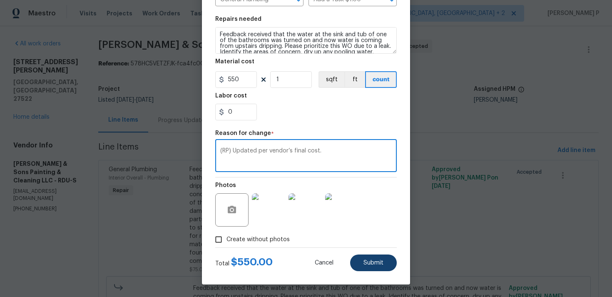
type textarea "(RP) Updated per vendor’s final cost."
click at [376, 254] on button "Submit" at bounding box center [373, 262] width 47 height 17
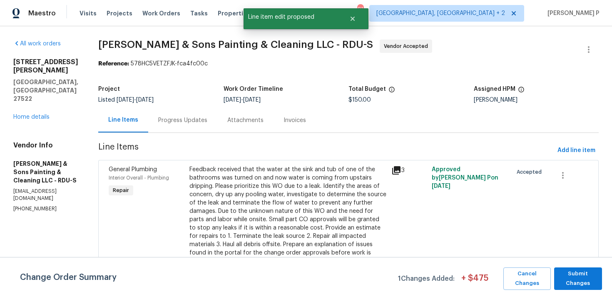
scroll to position [0, 0]
click at [573, 275] on span "Submit Changes" at bounding box center [578, 278] width 40 height 19
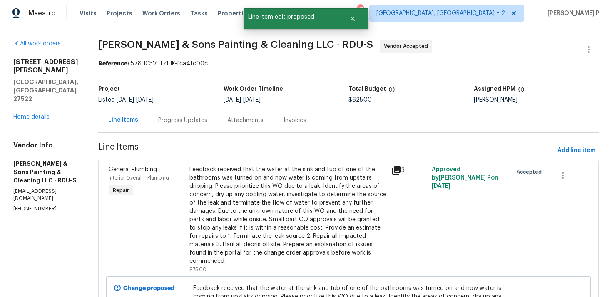
click at [177, 124] on div "Progress Updates" at bounding box center [182, 120] width 49 height 8
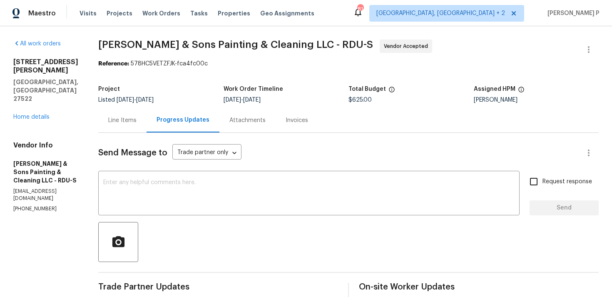
click at [131, 115] on div "Line Items" at bounding box center [122, 120] width 48 height 25
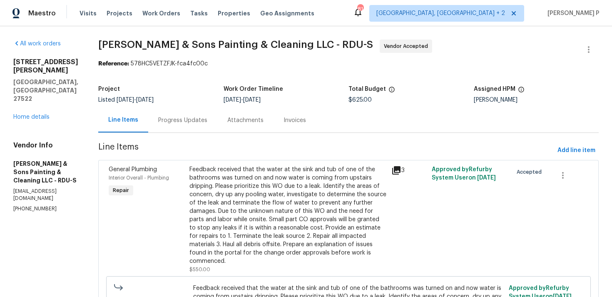
click at [274, 197] on div "Feedback received that the water at the sink and tub of one of the bathrooms wa…" at bounding box center [287, 215] width 197 height 100
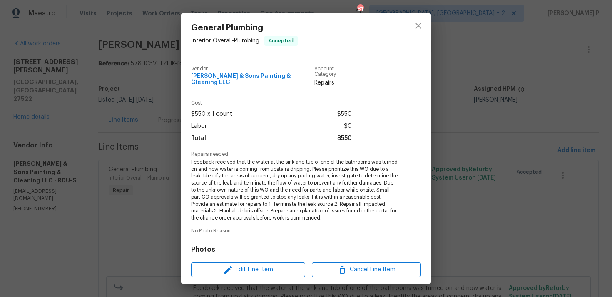
scroll to position [114, 0]
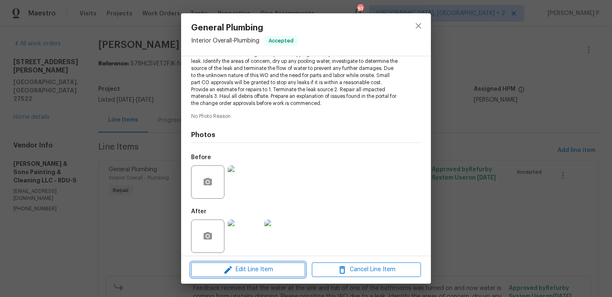
click at [244, 269] on span "Edit Line Item" at bounding box center [247, 269] width 109 height 10
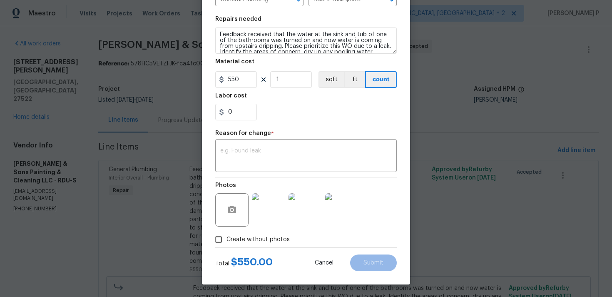
scroll to position [0, 0]
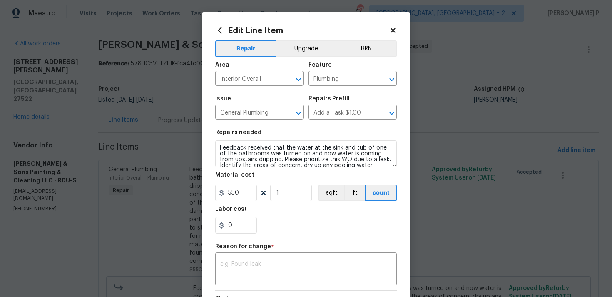
click at [391, 33] on icon at bounding box center [392, 30] width 7 height 7
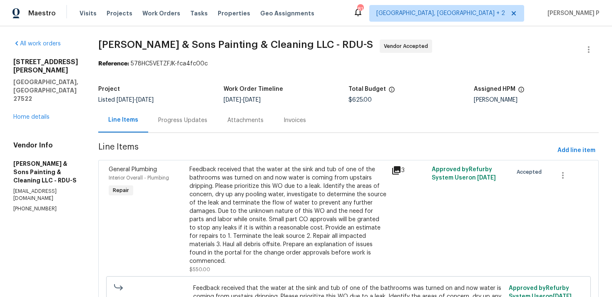
click at [185, 115] on div "Progress Updates" at bounding box center [182, 120] width 69 height 25
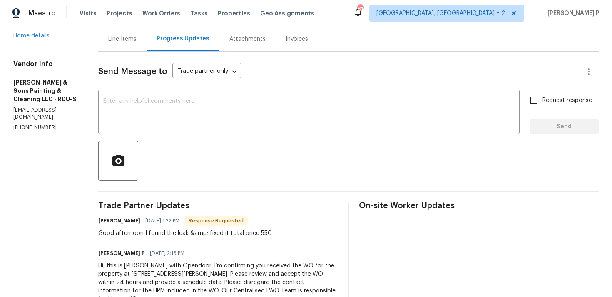
scroll to position [79, 0]
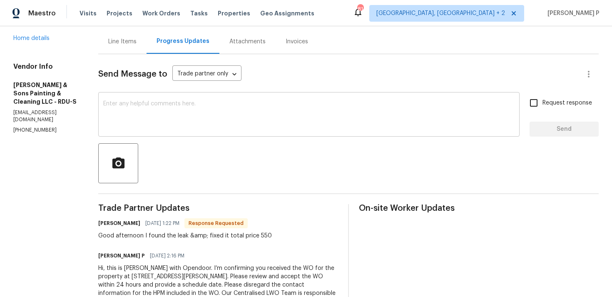
click at [188, 104] on textarea at bounding box center [308, 115] width 411 height 29
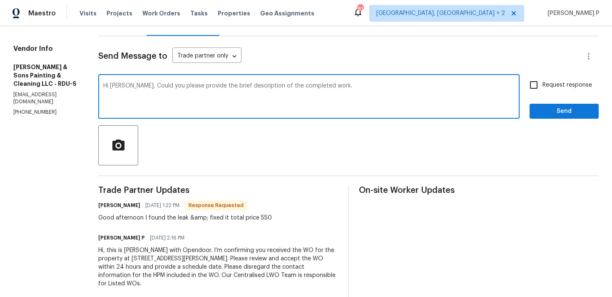
scroll to position [97, 0]
type textarea "Hi Christopher, Could you please provide the brief description of the completed…"
click at [175, 84] on textarea "Hi Christopher, Could you please provide the brief description of the completed…" at bounding box center [308, 96] width 411 height 29
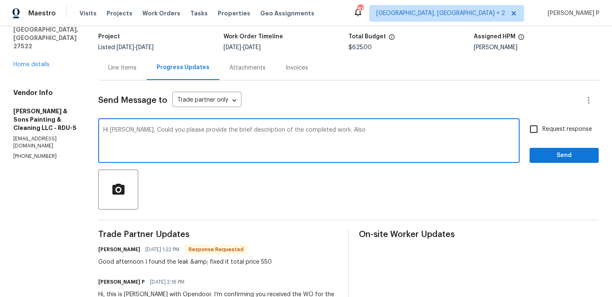
scroll to position [27, 0]
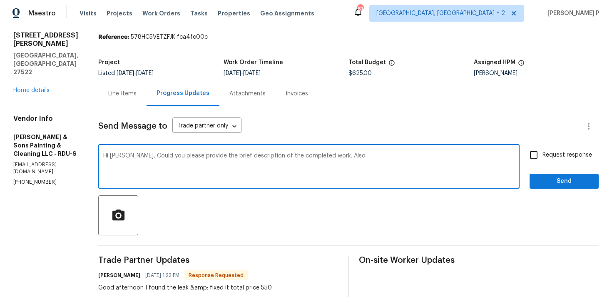
click at [124, 97] on div "Line Items" at bounding box center [122, 93] width 28 height 8
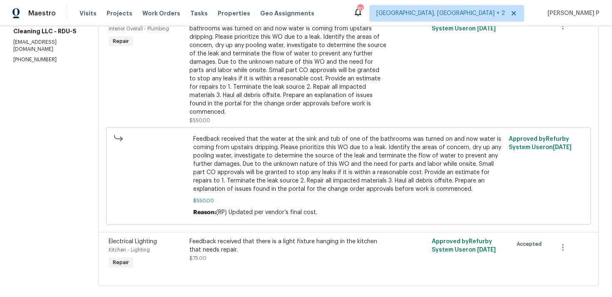
scroll to position [154, 0]
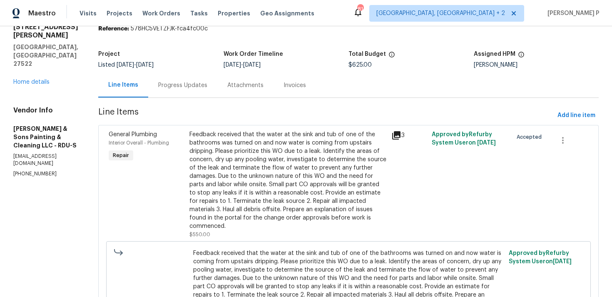
click at [177, 90] on div "Progress Updates" at bounding box center [182, 85] width 69 height 25
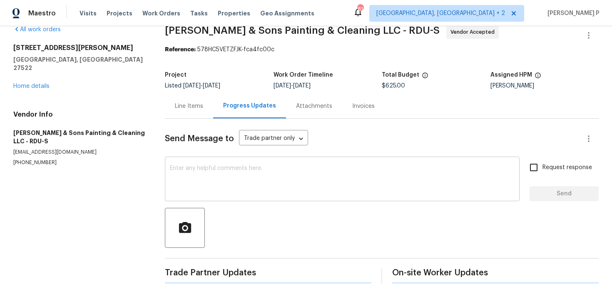
scroll to position [35, 0]
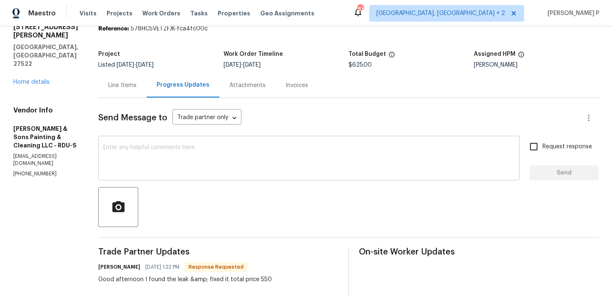
click at [240, 168] on textarea at bounding box center [308, 158] width 411 height 29
paste textarea "Hi Christopher, Could you please provide the brief description of the completed…"
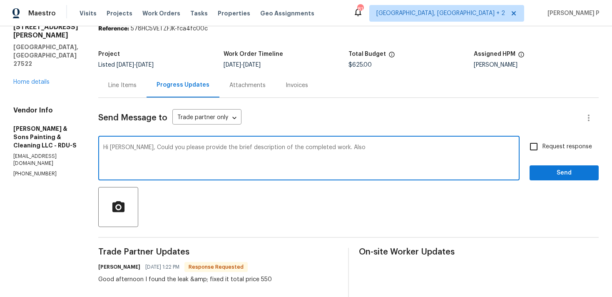
scroll to position [54, 0]
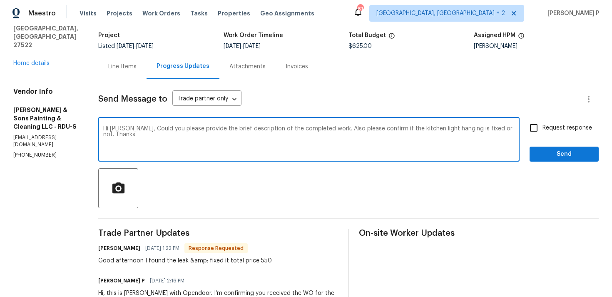
drag, startPoint x: 143, startPoint y: 129, endPoint x: 506, endPoint y: 126, distance: 363.2
click at [506, 126] on textarea "Hi Christopher, Could you please provide the brief description of the completed…" at bounding box center [308, 140] width 411 height 29
paste textarea "a brief description of the completed work and also confirm whether the kitchen …"
type textarea "Hi Christopher, Could you please provide a brief description of the completed w…"
click at [554, 128] on span "Request response" at bounding box center [567, 128] width 50 height 9
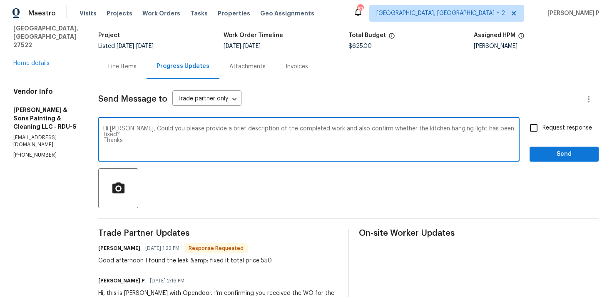
click at [542, 128] on input "Request response" at bounding box center [533, 127] width 17 height 17
checkbox input "true"
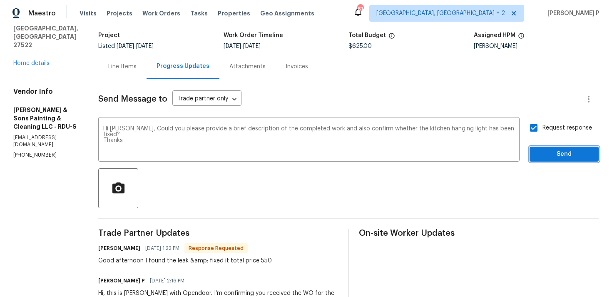
click at [550, 155] on span "Send" at bounding box center [564, 154] width 56 height 10
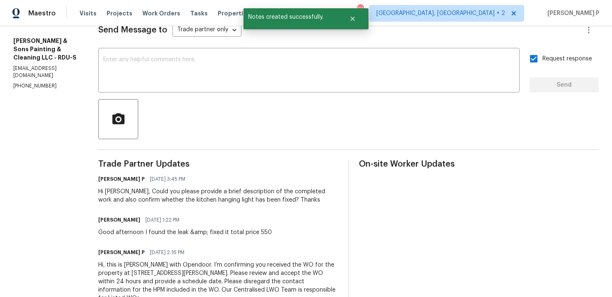
scroll to position [151, 0]
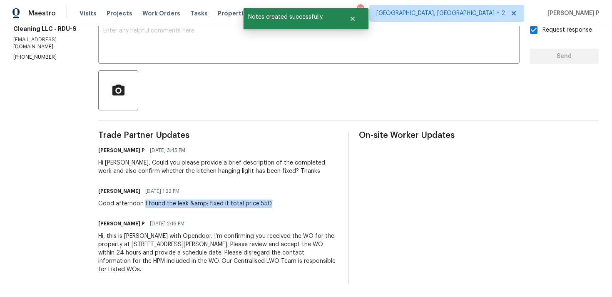
drag, startPoint x: 141, startPoint y: 203, endPoint x: 269, endPoint y: 203, distance: 127.7
click at [269, 203] on div "Christopher Hodge 08/27/2025 1:22 PM Good afternoon I found the leak &amp; fixe…" at bounding box center [218, 196] width 240 height 22
copy div "I found the leak &amp; fixed it total price 550"
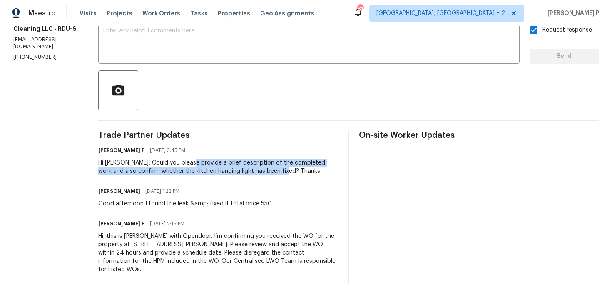
drag, startPoint x: 187, startPoint y: 162, endPoint x: 263, endPoint y: 171, distance: 77.1
click at [263, 171] on div "Hi Christopher, Could you please provide a brief description of the completed w…" at bounding box center [218, 167] width 240 height 17
copy div "provide a brief description of the completed work and also confirm whether the …"
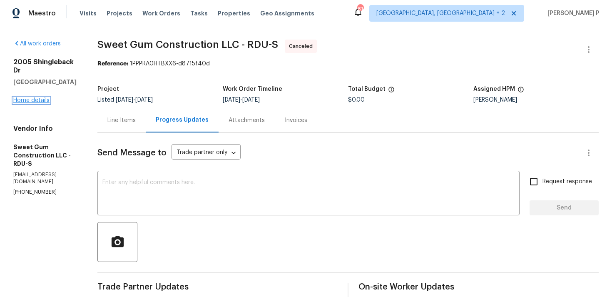
click at [23, 97] on link "Home details" at bounding box center [31, 100] width 36 height 6
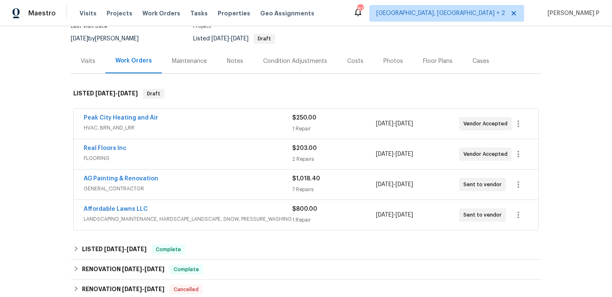
scroll to position [78, 0]
click at [128, 153] on div "Real Floors Inc" at bounding box center [188, 148] width 208 height 10
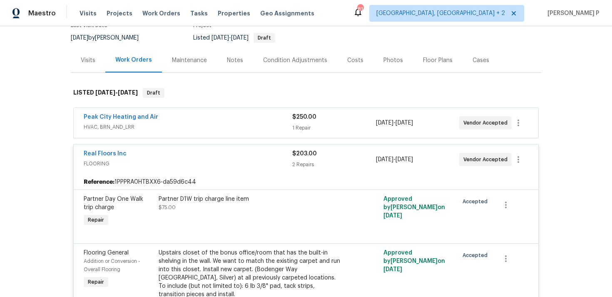
click at [128, 153] on div "Real Floors Inc" at bounding box center [188, 154] width 208 height 10
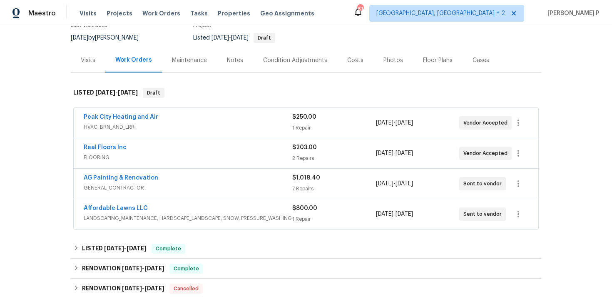
click at [167, 188] on span "GENERAL_CONTRACTOR" at bounding box center [188, 187] width 208 height 8
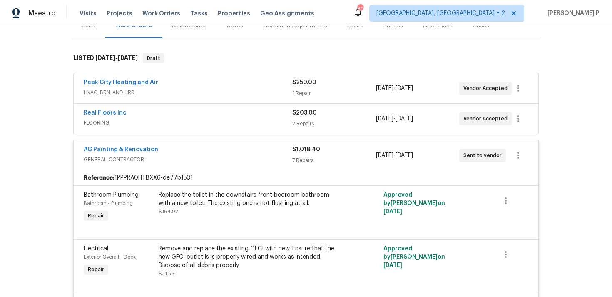
scroll to position [0, 0]
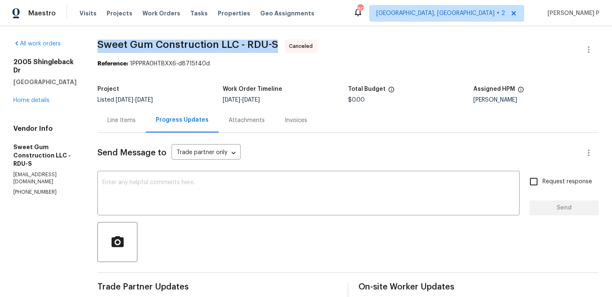
drag, startPoint x: 116, startPoint y: 43, endPoint x: 295, endPoint y: 40, distance: 178.5
click at [278, 40] on span "Sweet Gum Construction LLC - RDU-S" at bounding box center [187, 45] width 181 height 10
copy span "Sweet Gum Construction LLC - RDU-S"
click at [40, 97] on link "Home details" at bounding box center [31, 100] width 36 height 6
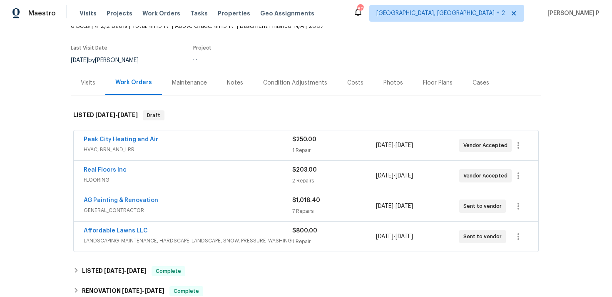
scroll to position [94, 0]
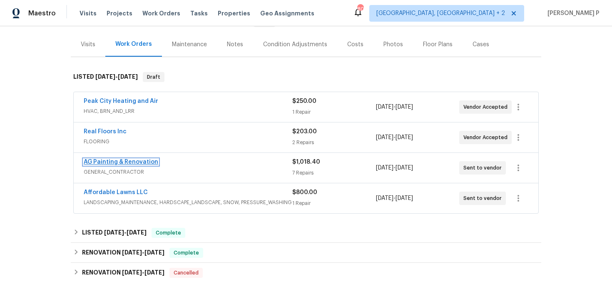
click at [135, 162] on link "AG Painting & Renovation" at bounding box center [121, 162] width 74 height 6
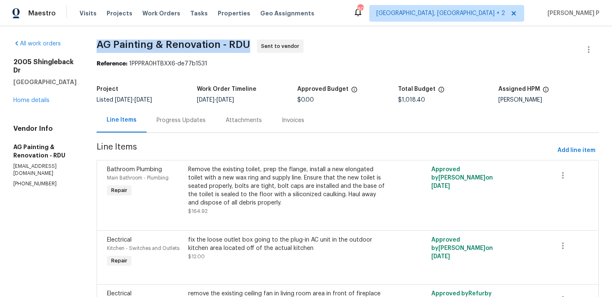
drag, startPoint x: 121, startPoint y: 45, endPoint x: 275, endPoint y: 45, distance: 154.0
click at [275, 45] on span "AG Painting & Renovation - RDU Sent to vendor" at bounding box center [338, 50] width 482 height 20
copy span "AG Painting & Renovation - RDU"
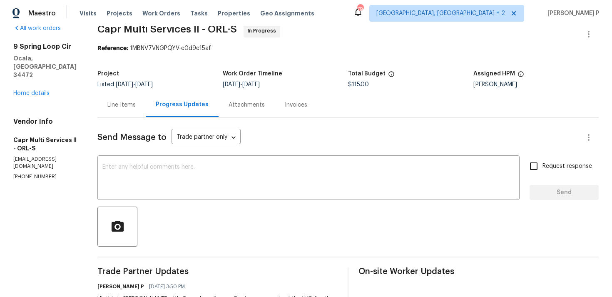
scroll to position [19, 0]
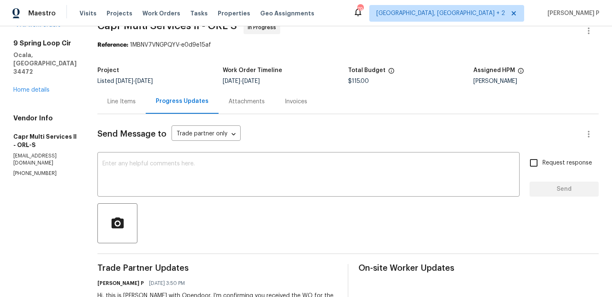
click at [113, 88] on div "Project Listed [DATE] - [DATE] Work Order Timeline [DATE] - [DATE] Total Budget…" at bounding box center [347, 75] width 501 height 27
click at [122, 103] on div "Line Items" at bounding box center [121, 101] width 28 height 8
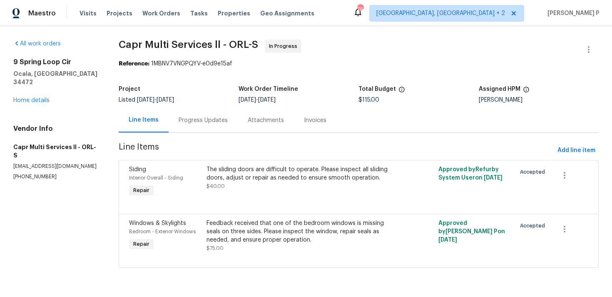
click at [216, 124] on div "Progress Updates" at bounding box center [202, 120] width 49 height 8
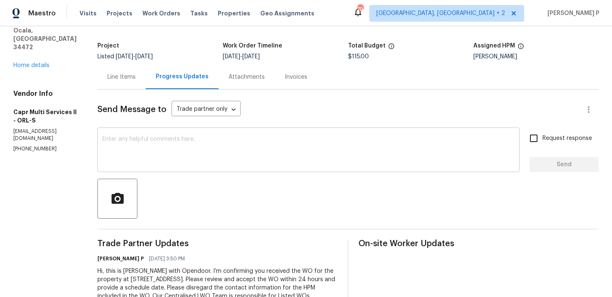
scroll to position [70, 0]
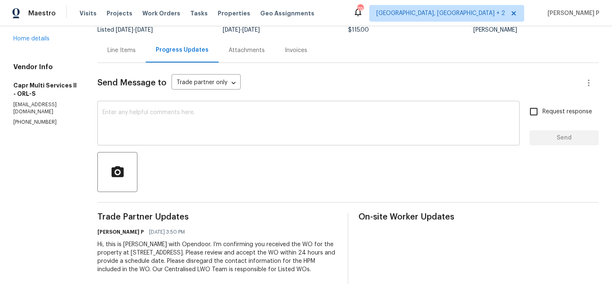
click at [130, 126] on textarea at bounding box center [308, 123] width 412 height 29
paste textarea "Thank you for accepting the work order. Could you please provide us with an upd…"
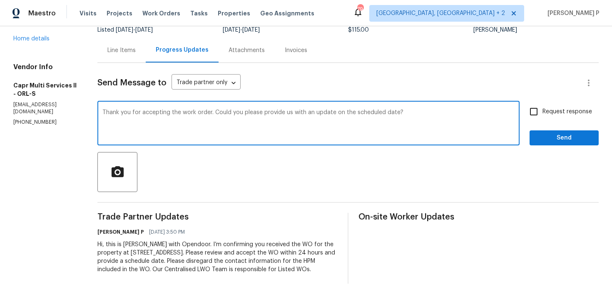
type textarea "Thank you for accepting the work order. Could you please provide us with an upd…"
click at [555, 114] on span "Request response" at bounding box center [567, 111] width 50 height 9
click at [542, 114] on input "Request response" at bounding box center [533, 111] width 17 height 17
checkbox input "true"
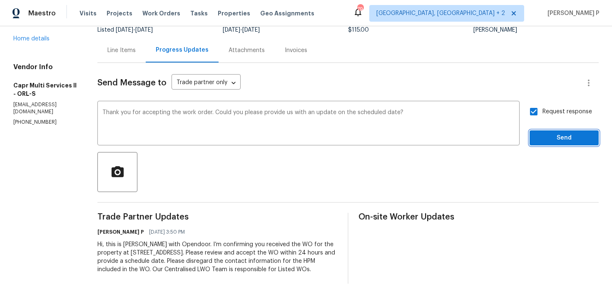
click at [553, 130] on button "Send" at bounding box center [563, 137] width 69 height 15
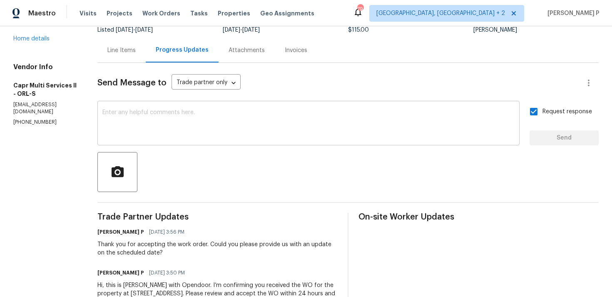
scroll to position [0, 0]
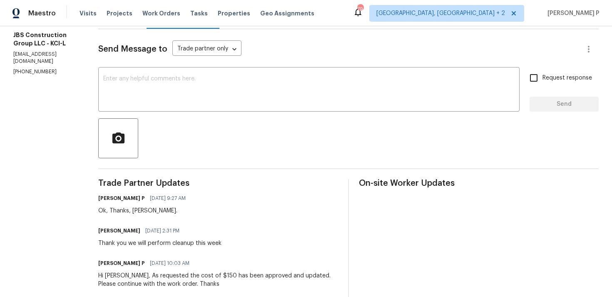
scroll to position [104, 0]
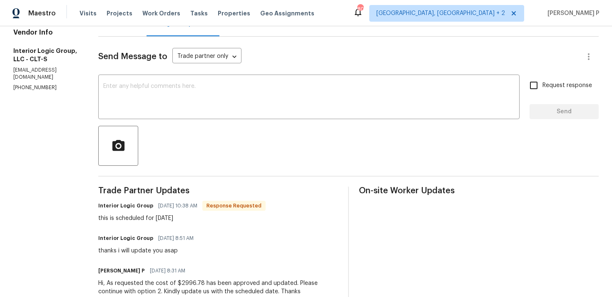
scroll to position [68, 0]
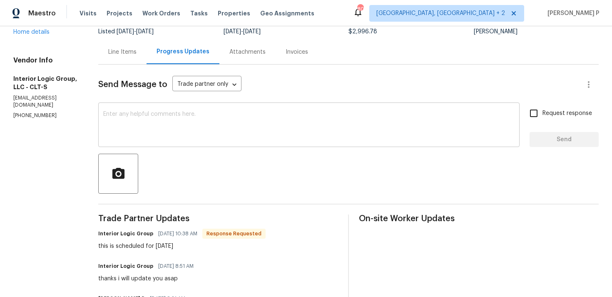
click at [189, 111] on div "x ​" at bounding box center [308, 125] width 421 height 42
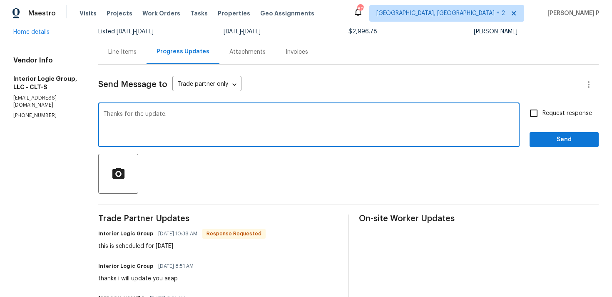
type textarea "Thanks for the update."
click at [571, 135] on span "Send" at bounding box center [564, 139] width 56 height 10
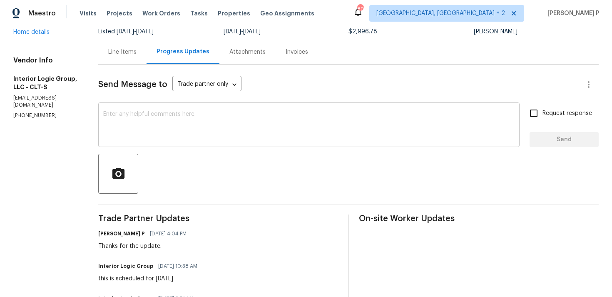
scroll to position [0, 0]
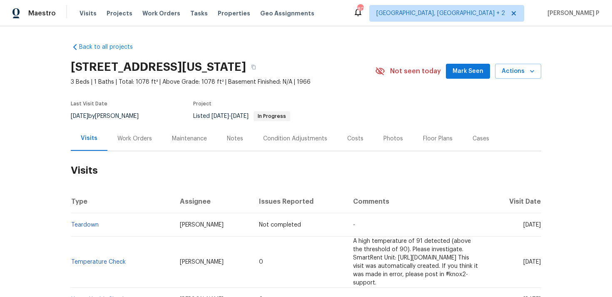
click at [129, 139] on div "Work Orders" at bounding box center [134, 138] width 35 height 8
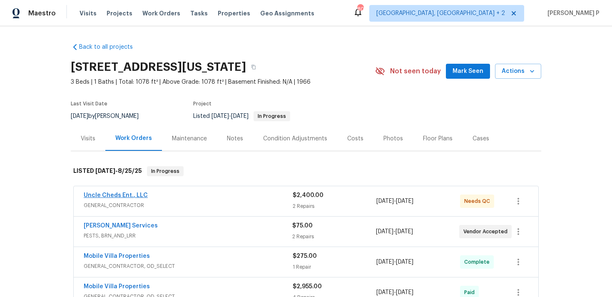
click at [124, 196] on link "Uncle Cheds Ent., LLC" at bounding box center [116, 195] width 64 height 6
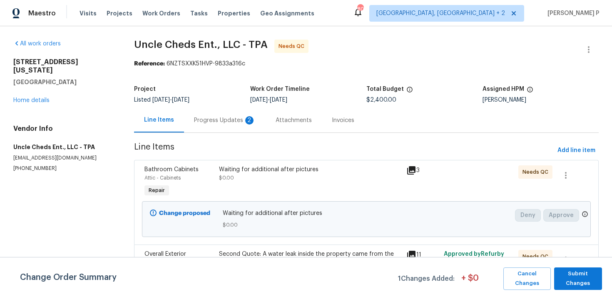
click at [226, 120] on div "Progress Updates 2" at bounding box center [225, 120] width 62 height 8
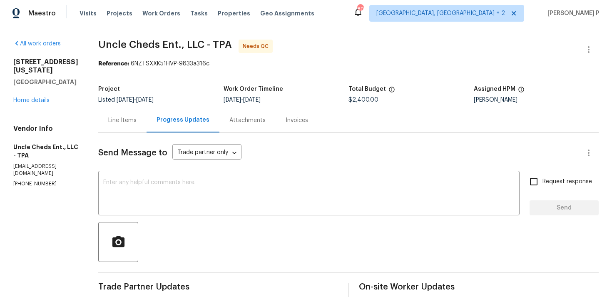
click at [122, 123] on div "Line Items" at bounding box center [122, 120] width 28 height 8
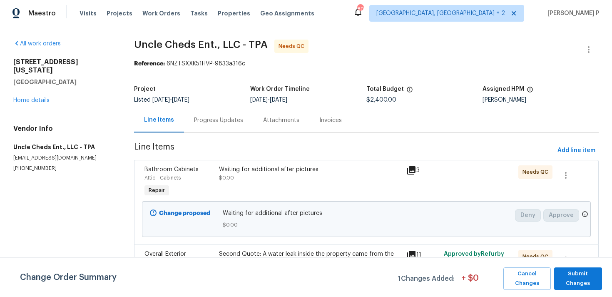
click at [296, 165] on div "Waiting for additional after pictures" at bounding box center [310, 169] width 182 height 8
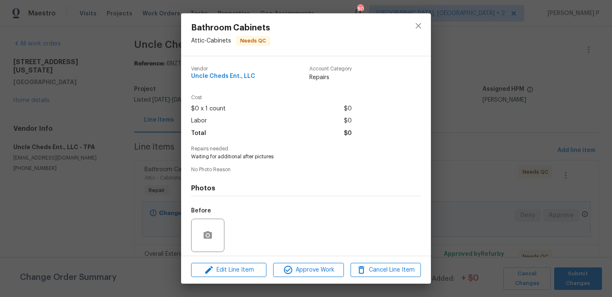
scroll to position [59, 0]
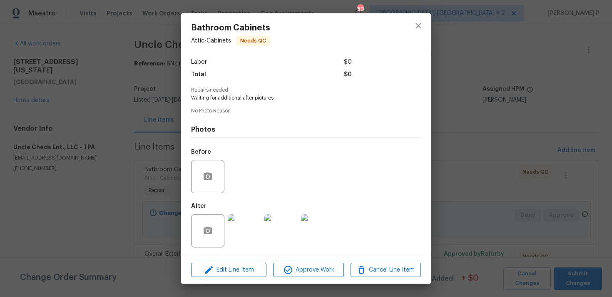
click at [251, 227] on img at bounding box center [244, 230] width 33 height 33
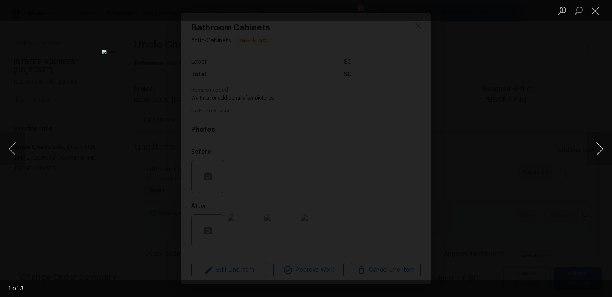
click at [597, 149] on button "Next image" at bounding box center [599, 148] width 25 height 33
click at [599, 5] on button "Close lightbox" at bounding box center [595, 10] width 17 height 15
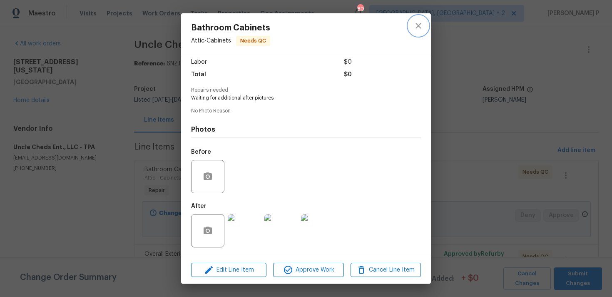
click at [420, 25] on icon "close" at bounding box center [418, 26] width 10 height 10
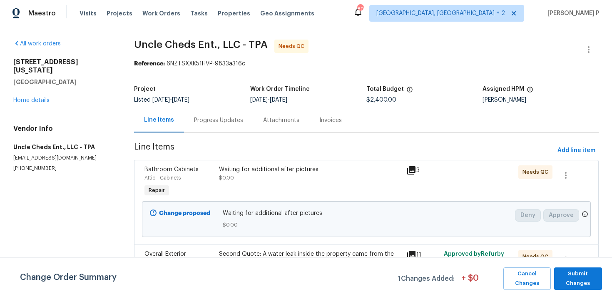
scroll to position [76, 0]
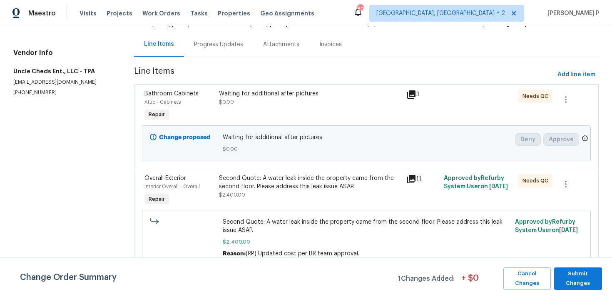
click at [260, 188] on div "Second Quote: A water leak inside the property came from the second floor. Plea…" at bounding box center [310, 182] width 182 height 17
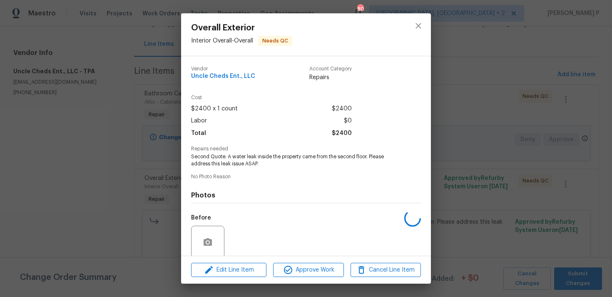
scroll to position [65, 0]
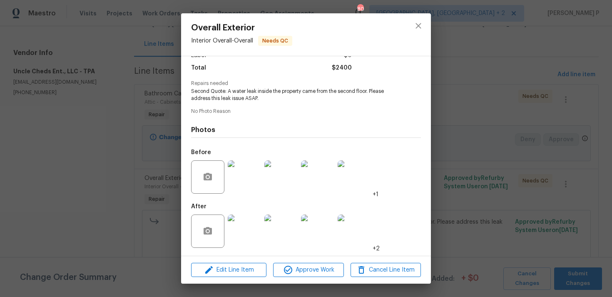
click at [246, 232] on img at bounding box center [244, 230] width 33 height 33
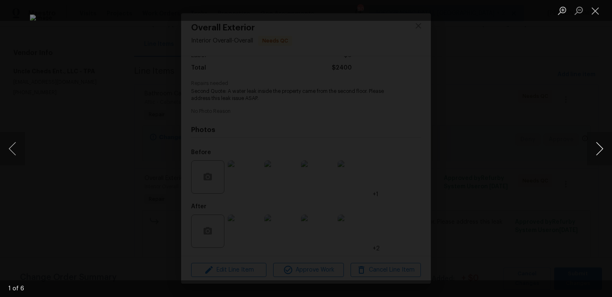
click at [599, 145] on button "Next image" at bounding box center [599, 148] width 25 height 33
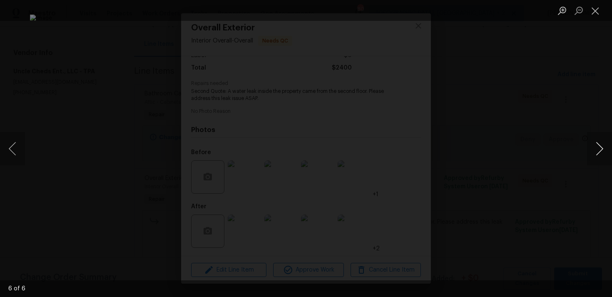
click at [599, 145] on button "Next image" at bounding box center [599, 148] width 25 height 33
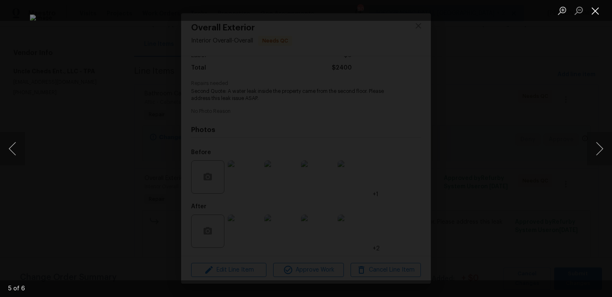
click at [597, 10] on button "Close lightbox" at bounding box center [595, 10] width 17 height 15
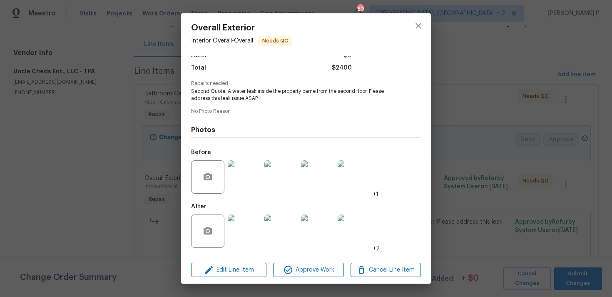
click at [248, 174] on img at bounding box center [244, 176] width 33 height 33
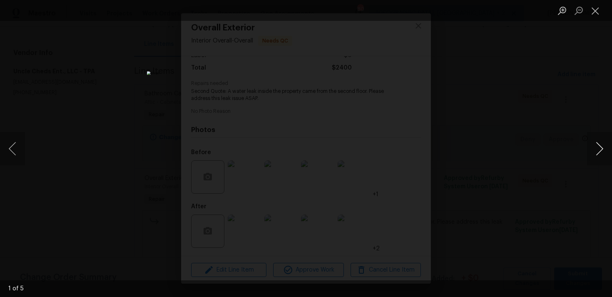
click at [595, 153] on button "Next image" at bounding box center [599, 148] width 25 height 33
click at [595, 10] on button "Close lightbox" at bounding box center [595, 10] width 17 height 15
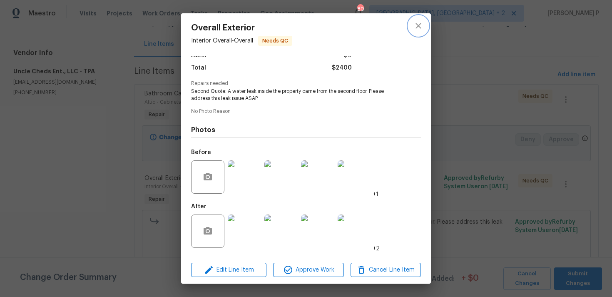
click at [416, 22] on icon "close" at bounding box center [418, 26] width 10 height 10
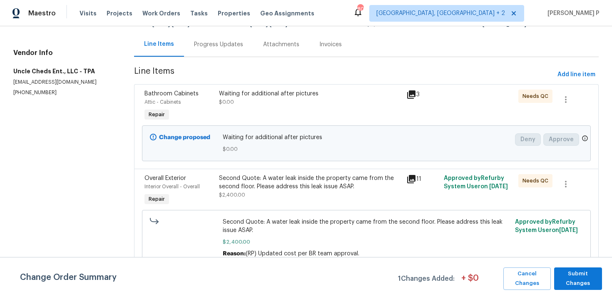
click at [292, 95] on div "Waiting for additional after pictures" at bounding box center [310, 93] width 182 height 8
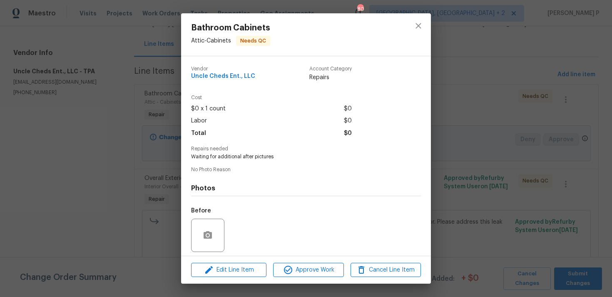
scroll to position [59, 0]
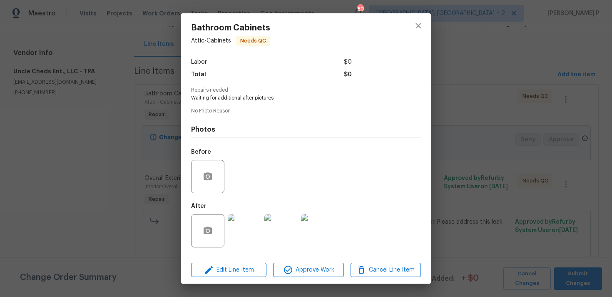
click at [239, 232] on img at bounding box center [244, 230] width 33 height 33
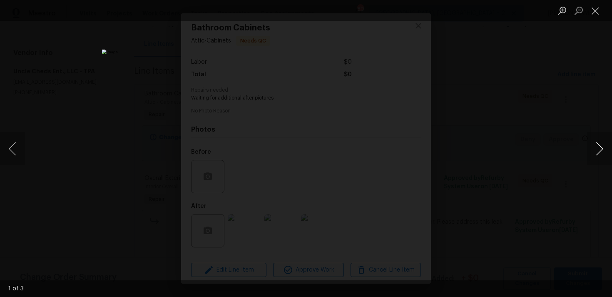
click at [599, 146] on button "Next image" at bounding box center [599, 148] width 25 height 33
click at [558, 153] on div "Lightbox" at bounding box center [306, 148] width 612 height 297
click at [600, 146] on button "Next image" at bounding box center [599, 148] width 25 height 33
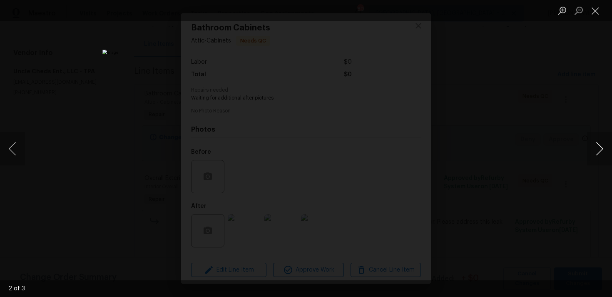
click at [600, 146] on button "Next image" at bounding box center [599, 148] width 25 height 33
click at [568, 140] on div "Lightbox" at bounding box center [306, 148] width 612 height 297
click at [602, 147] on button "Next image" at bounding box center [599, 148] width 25 height 33
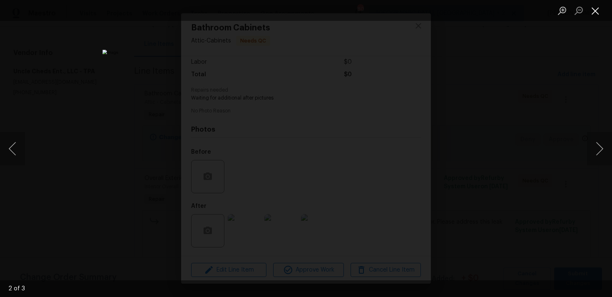
click at [591, 9] on button "Close lightbox" at bounding box center [595, 10] width 17 height 15
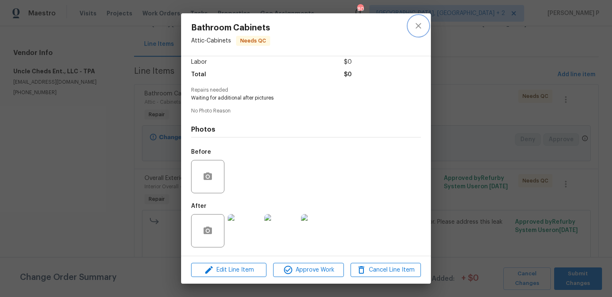
click at [426, 24] on button "close" at bounding box center [418, 26] width 20 height 20
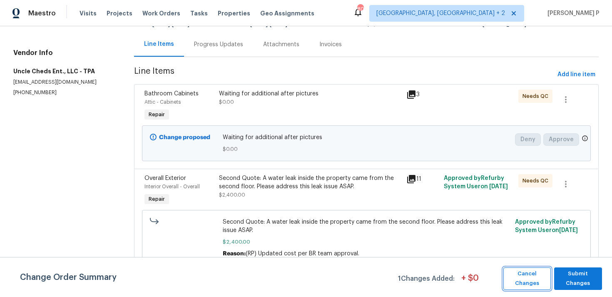
click at [538, 273] on span "Cancel Changes" at bounding box center [526, 278] width 39 height 19
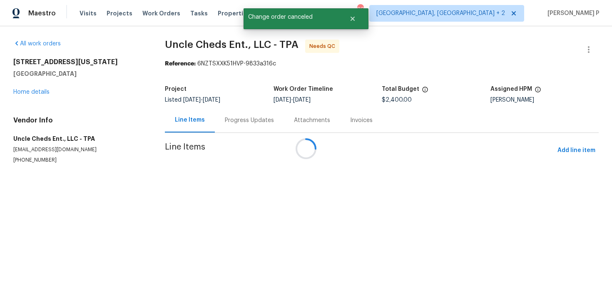
scroll to position [0, 0]
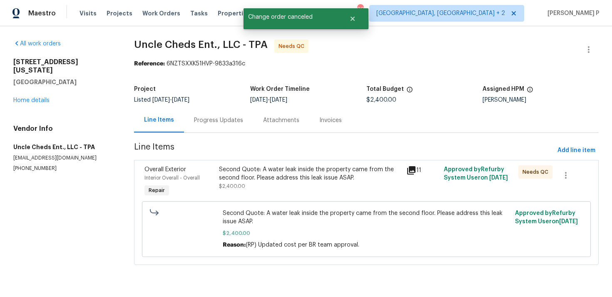
click at [321, 174] on div "Second Quote: A water leak inside the property came from the second floor. Plea…" at bounding box center [310, 173] width 182 height 17
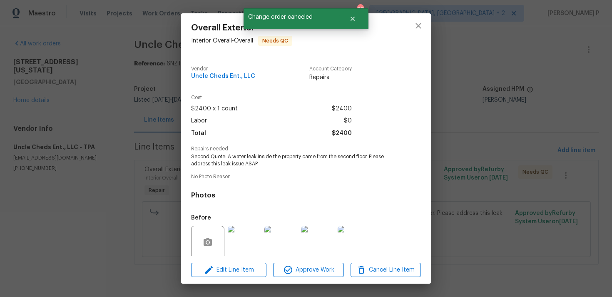
scroll to position [65, 0]
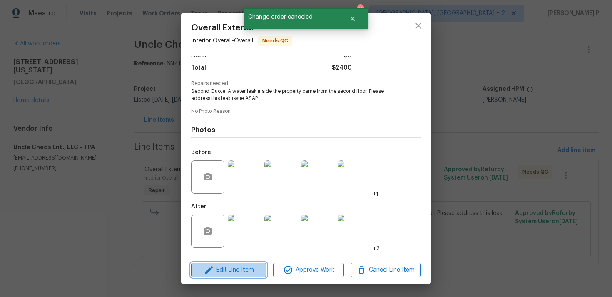
click at [236, 270] on span "Edit Line Item" at bounding box center [228, 270] width 70 height 10
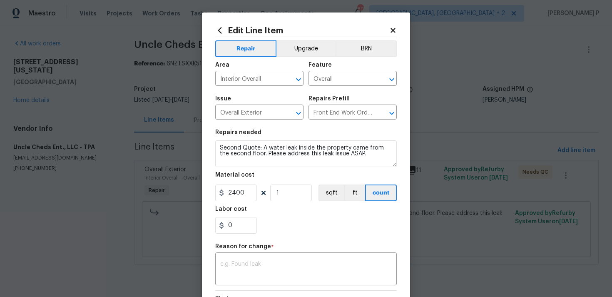
click at [393, 28] on icon at bounding box center [392, 30] width 7 height 7
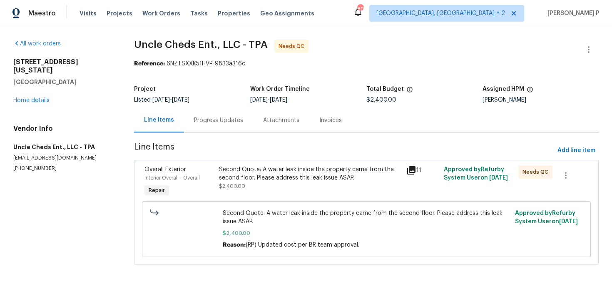
click at [273, 174] on div "Second Quote: A water leak inside the property came from the second floor. Plea…" at bounding box center [310, 173] width 182 height 17
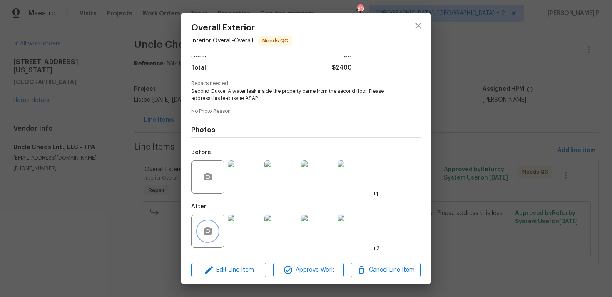
click at [202, 223] on button "button" at bounding box center [208, 231] width 20 height 20
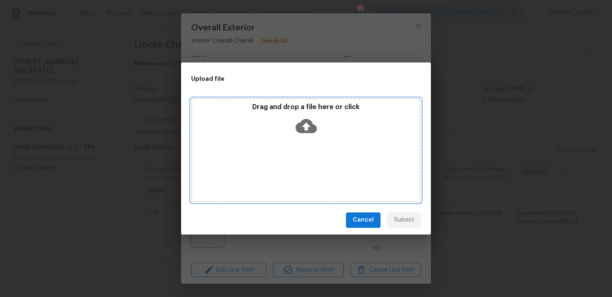
click at [303, 125] on icon at bounding box center [305, 125] width 21 height 21
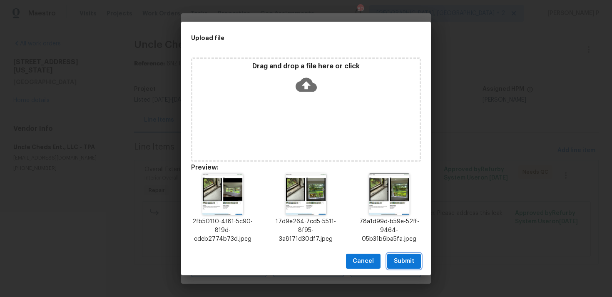
click at [399, 257] on span "Submit" at bounding box center [404, 261] width 20 height 10
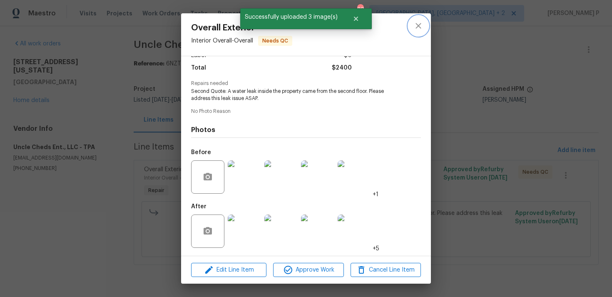
click at [425, 23] on button "close" at bounding box center [418, 26] width 20 height 20
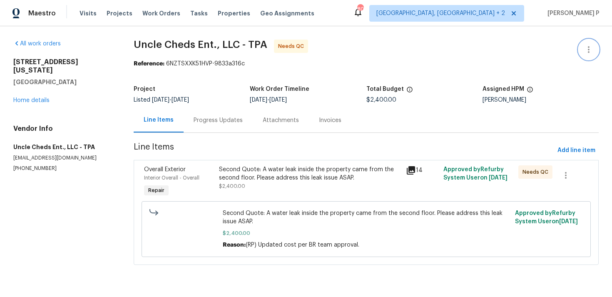
click at [588, 48] on icon "button" at bounding box center [588, 50] width 10 height 10
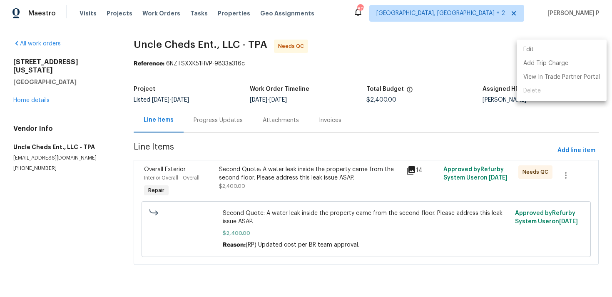
click at [529, 49] on li "Edit" at bounding box center [561, 50] width 90 height 14
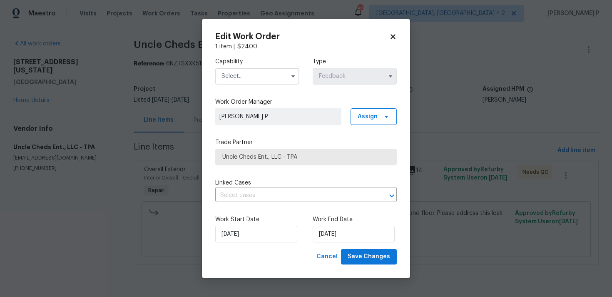
click at [260, 81] on input "text" at bounding box center [257, 76] width 84 height 17
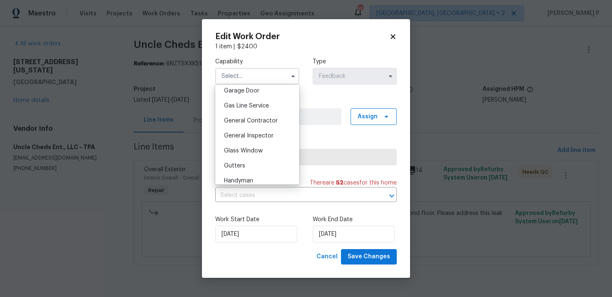
scroll to position [382, 0]
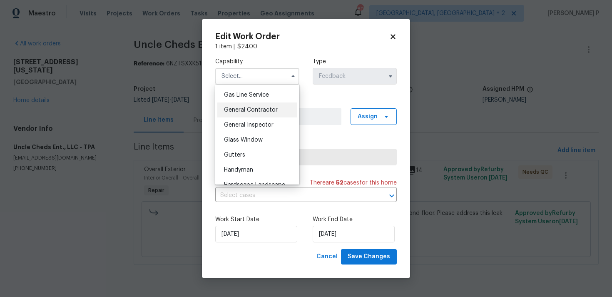
click at [247, 112] on span "General Contractor" at bounding box center [251, 110] width 54 height 6
type input "General Contractor"
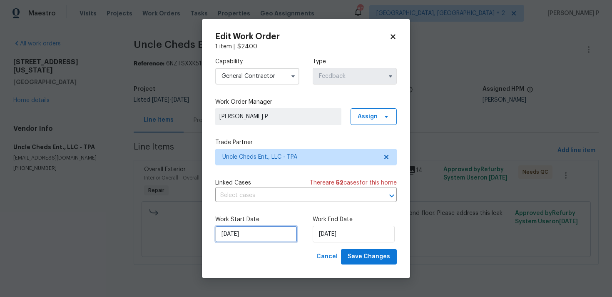
click at [265, 237] on input "12/08/2025" at bounding box center [256, 234] width 82 height 17
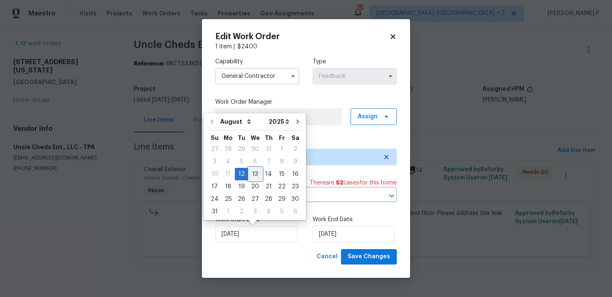
click at [253, 172] on div "13" at bounding box center [255, 174] width 14 height 12
type input "13/08/2025"
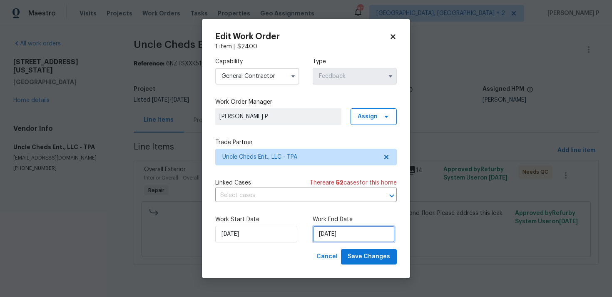
click at [337, 236] on input "14/08/2025" at bounding box center [353, 234] width 82 height 17
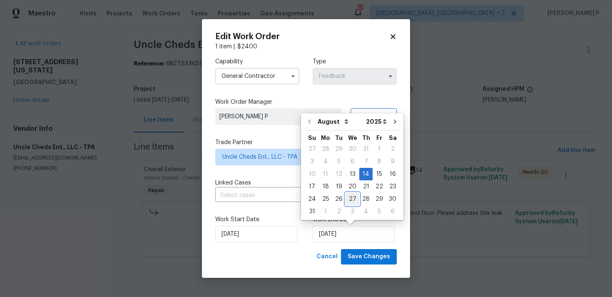
click at [349, 196] on div "27" at bounding box center [352, 199] width 14 height 12
type input "27/08/2025"
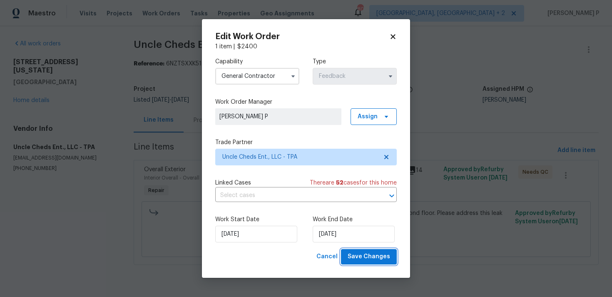
click at [365, 255] on span "Save Changes" at bounding box center [368, 256] width 42 height 10
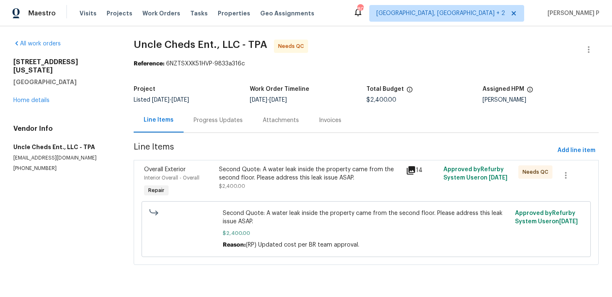
click at [222, 116] on div "Progress Updates" at bounding box center [217, 120] width 69 height 25
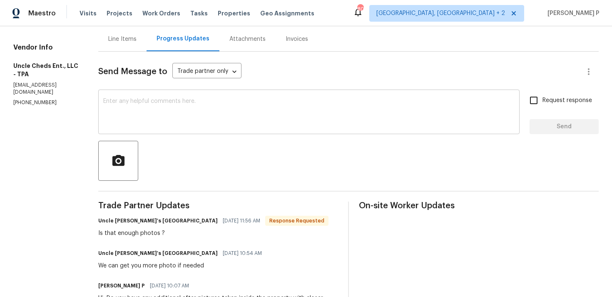
scroll to position [104, 0]
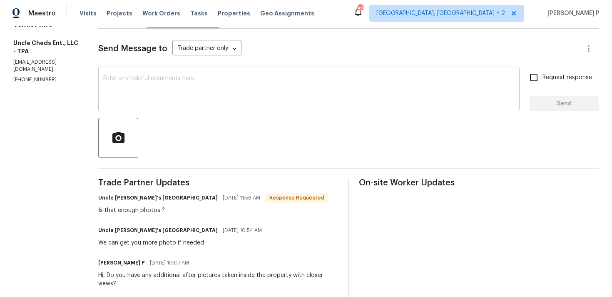
click at [178, 96] on textarea at bounding box center [308, 89] width 411 height 29
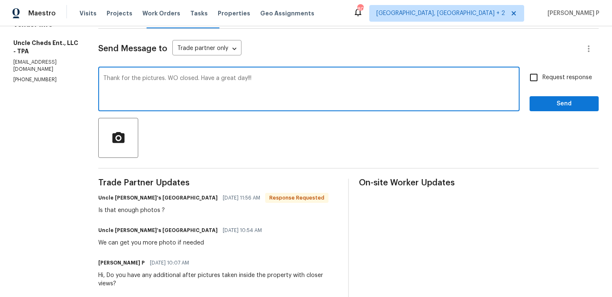
type textarea "Thank for the pictures. WO closed. Have a great day!!!"
click at [544, 103] on span "Send" at bounding box center [564, 104] width 56 height 10
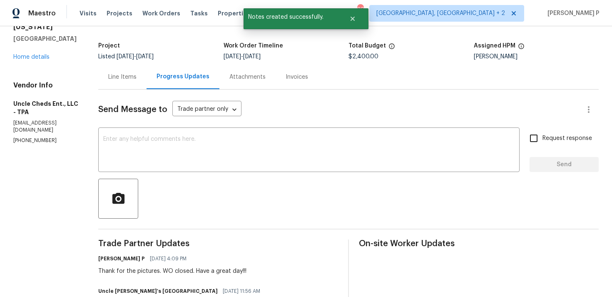
scroll to position [0, 0]
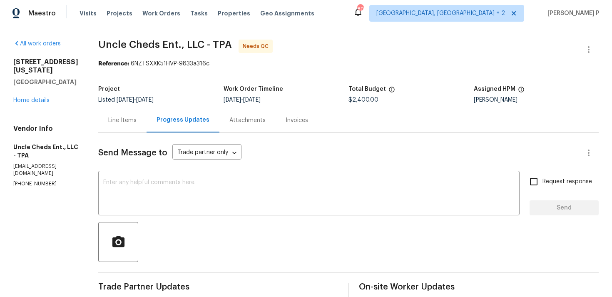
click at [127, 117] on div "Line Items" at bounding box center [122, 120] width 28 height 8
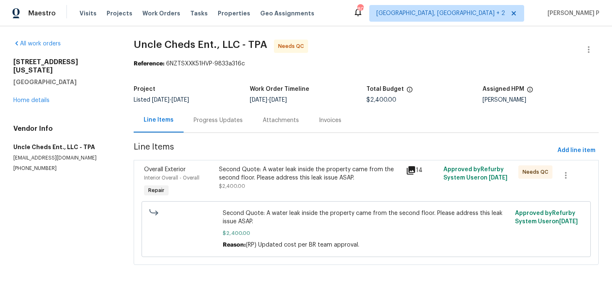
click at [321, 166] on div "Second Quote: A water leak inside the property came from the second floor. Plea…" at bounding box center [310, 173] width 182 height 17
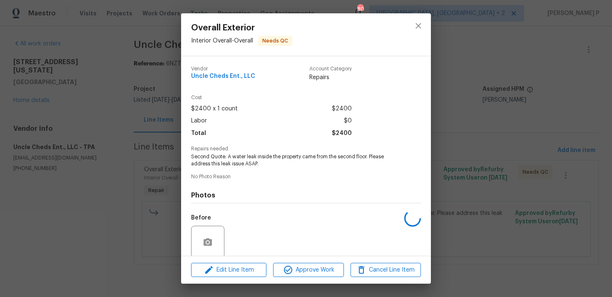
scroll to position [65, 0]
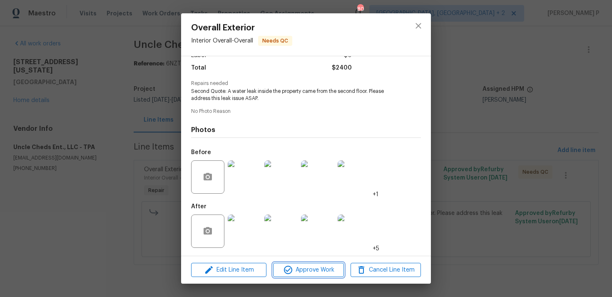
click at [313, 269] on span "Approve Work" at bounding box center [307, 270] width 65 height 10
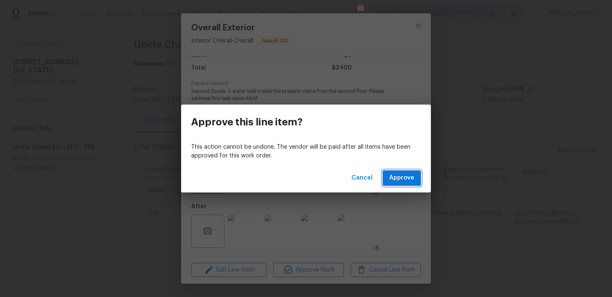
click at [414, 175] on span "Approve" at bounding box center [401, 178] width 25 height 10
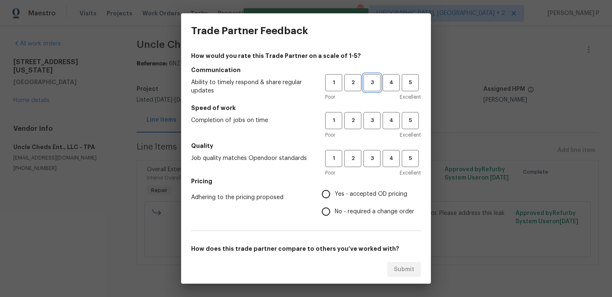
click at [369, 77] on button "3" at bounding box center [371, 82] width 17 height 17
click at [372, 130] on div "1 2 3 4 5 Poor Excellent" at bounding box center [373, 125] width 96 height 27
click at [372, 117] on span "3" at bounding box center [371, 121] width 15 height 10
click at [370, 167] on div "1 2 3 4 5 Poor Excellent" at bounding box center [373, 163] width 96 height 27
click at [369, 160] on span "3" at bounding box center [371, 159] width 15 height 10
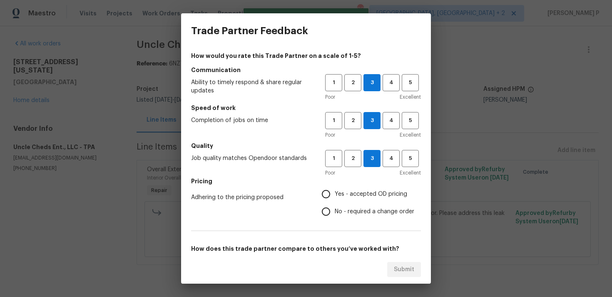
click at [342, 214] on span "No - required a change order" at bounding box center [374, 211] width 79 height 9
click at [335, 214] on input "No - required a change order" at bounding box center [325, 211] width 17 height 17
radio input "true"
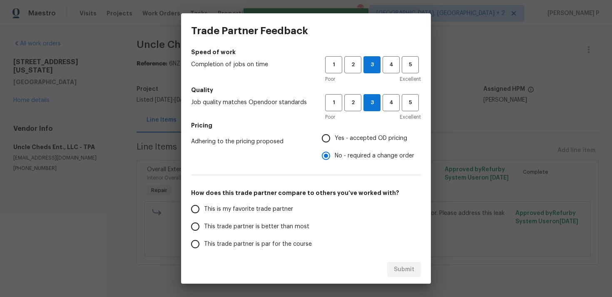
scroll to position [126, 0]
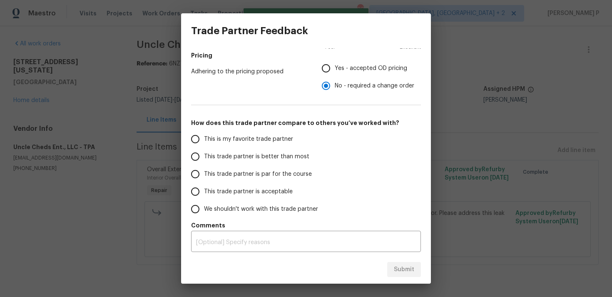
click at [221, 167] on label "This trade partner is par for the course" at bounding box center [251, 173] width 131 height 17
click at [204, 167] on input "This trade partner is par for the course" at bounding box center [194, 173] width 17 height 17
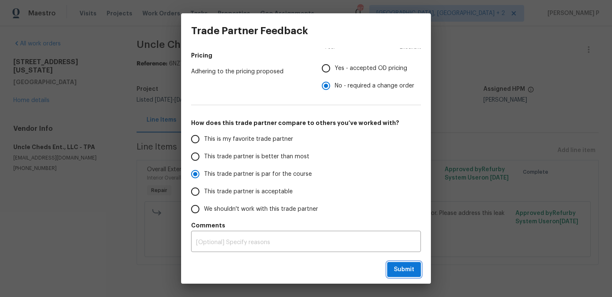
click at [411, 276] on button "Submit" at bounding box center [404, 269] width 34 height 15
radio input "true"
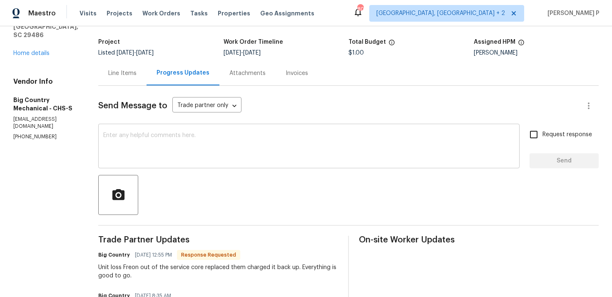
scroll to position [30, 0]
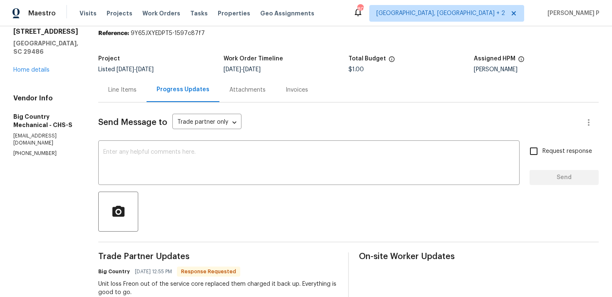
click at [123, 87] on div "Line Items" at bounding box center [122, 90] width 28 height 8
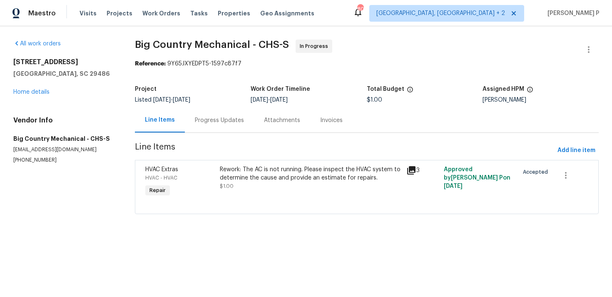
click at [268, 178] on div "Rework: The AC is not running. Please inspect the HVAC system to determine the …" at bounding box center [311, 173] width 182 height 17
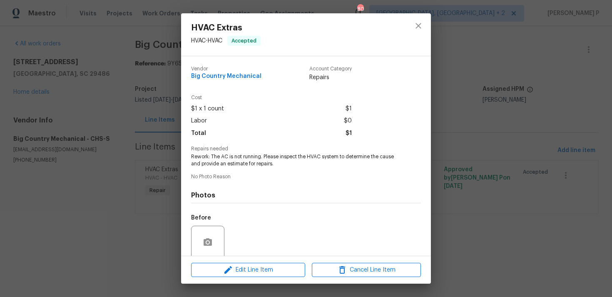
scroll to position [65, 0]
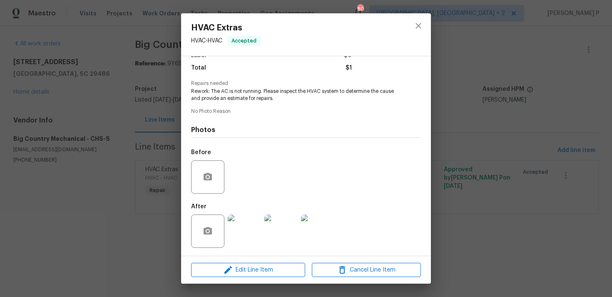
click at [250, 229] on img at bounding box center [244, 230] width 33 height 33
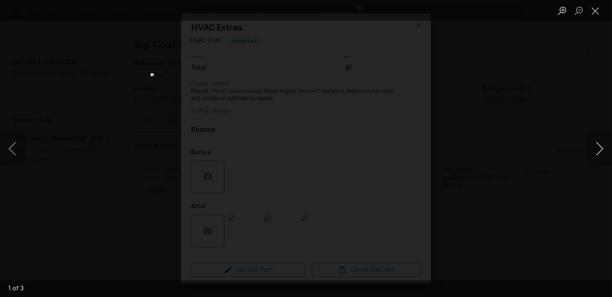
click at [598, 145] on button "Next image" at bounding box center [599, 148] width 25 height 33
click at [603, 11] on button "Close lightbox" at bounding box center [595, 10] width 17 height 15
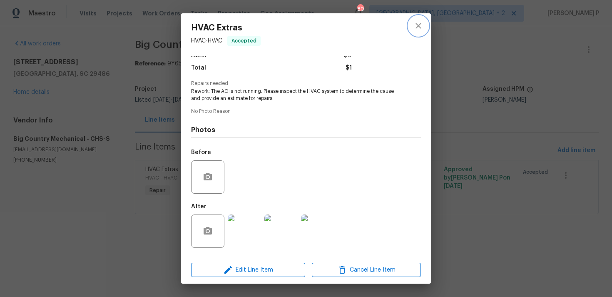
click at [422, 26] on icon "close" at bounding box center [418, 26] width 10 height 10
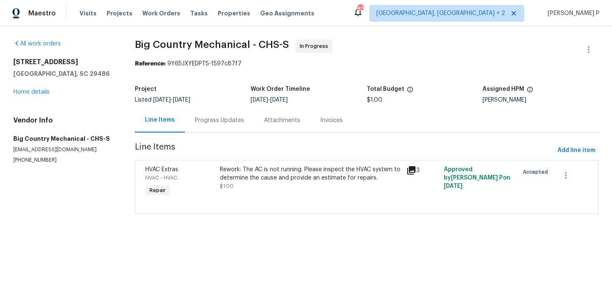
click at [235, 125] on div "Progress Updates" at bounding box center [219, 120] width 69 height 25
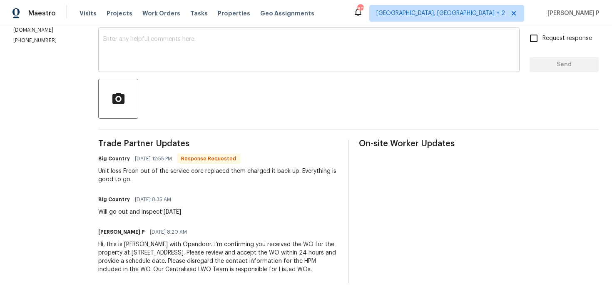
scroll to position [151, 0]
drag, startPoint x: 94, startPoint y: 162, endPoint x: 287, endPoint y: 166, distance: 192.7
click at [287, 166] on div "All work orders [STREET_ADDRESS] Home details Vendor Info Big Country Mechanica…" at bounding box center [306, 90] width 612 height 414
click at [287, 167] on div "Unit loss Freon out of the service core replaced them charged it back up. Every…" at bounding box center [218, 175] width 240 height 17
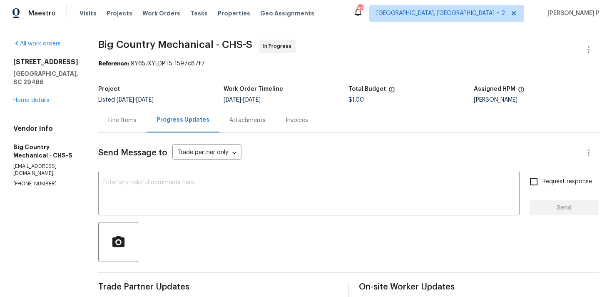
click at [125, 117] on div "Line Items" at bounding box center [122, 120] width 28 height 8
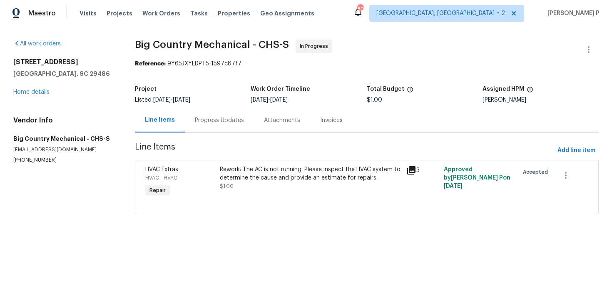
click at [288, 178] on div "Rework: The AC is not running. Please inspect the HVAC system to determine the …" at bounding box center [311, 173] width 182 height 17
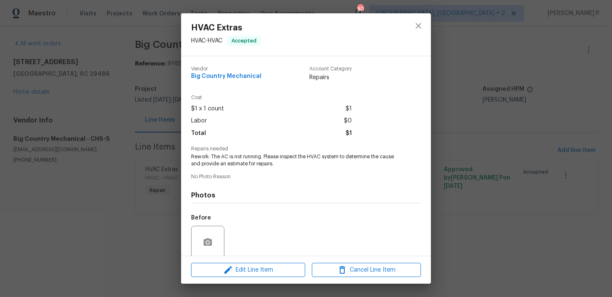
scroll to position [65, 0]
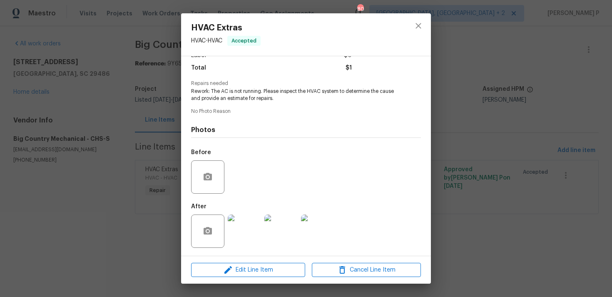
click at [246, 230] on img at bounding box center [244, 230] width 33 height 33
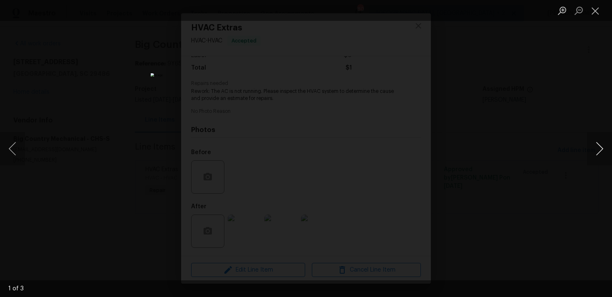
click at [601, 149] on button "Next image" at bounding box center [599, 148] width 25 height 33
click at [597, 146] on button "Next image" at bounding box center [599, 148] width 25 height 33
click at [600, 16] on button "Close lightbox" at bounding box center [595, 10] width 17 height 15
click at [593, 16] on button "Close lightbox" at bounding box center [595, 10] width 17 height 15
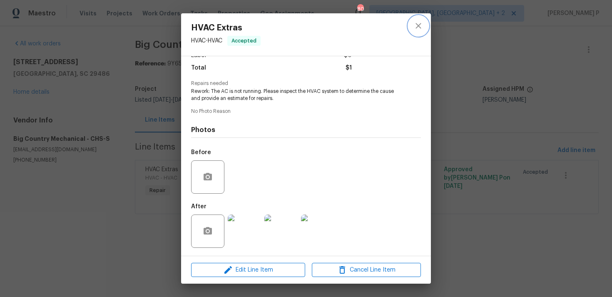
click at [414, 25] on icon "close" at bounding box center [418, 26] width 10 height 10
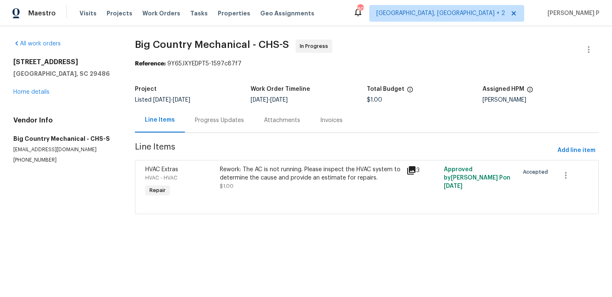
click at [208, 120] on div "Progress Updates" at bounding box center [219, 120] width 49 height 8
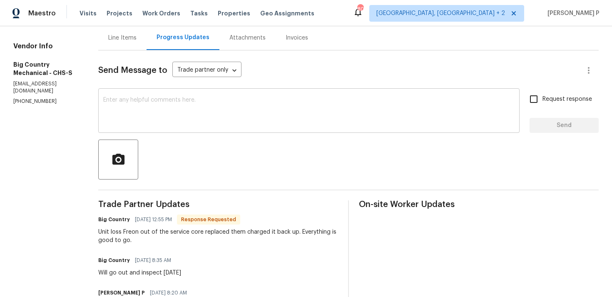
scroll to position [87, 0]
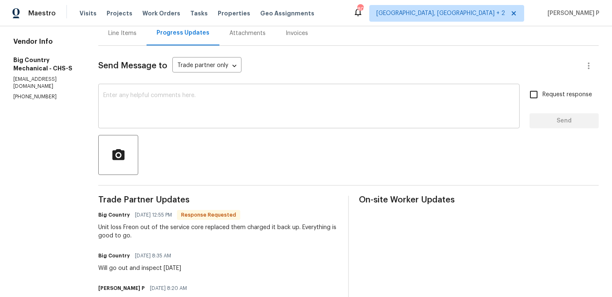
click at [156, 104] on textarea at bounding box center [308, 106] width 411 height 29
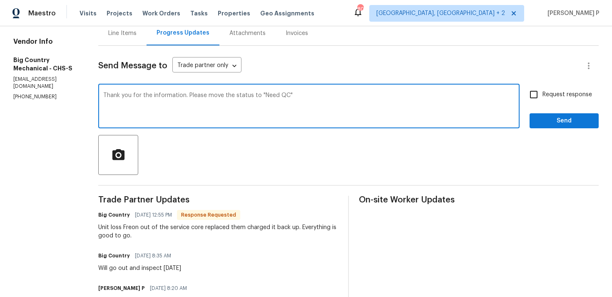
click at [300, 98] on textarea "Thank you for the information. Please move the status to "Need QC"" at bounding box center [308, 106] width 411 height 29
type textarea "Thank you for the information. Please move the status to "Need QC" to close it."
click at [553, 118] on span "Send" at bounding box center [564, 121] width 56 height 10
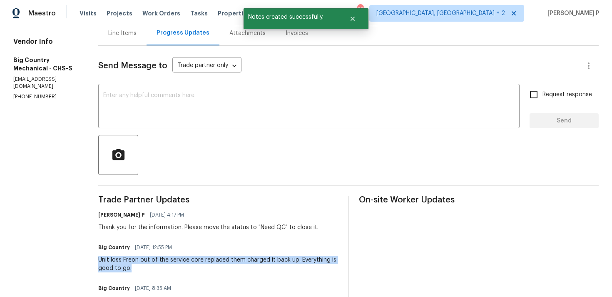
drag, startPoint x: 94, startPoint y: 261, endPoint x: 130, endPoint y: 268, distance: 36.0
click at [130, 268] on div "All work orders [STREET_ADDRESS] Home details Vendor Info Big Country Mechanica…" at bounding box center [306, 162] width 612 height 446
copy div "Unit loss Freon out of the service core replaced them charged it back up. Every…"
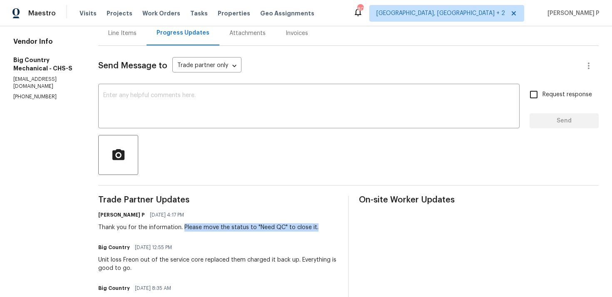
drag, startPoint x: 179, startPoint y: 227, endPoint x: 321, endPoint y: 226, distance: 141.9
click at [321, 226] on div "[PERSON_NAME] P [DATE] 4:17 PM Thank you for the information. Please move the s…" at bounding box center [218, 220] width 240 height 22
copy div "Please move the status to "Need QC" to close it."
